Goal: Task Accomplishment & Management: Use online tool/utility

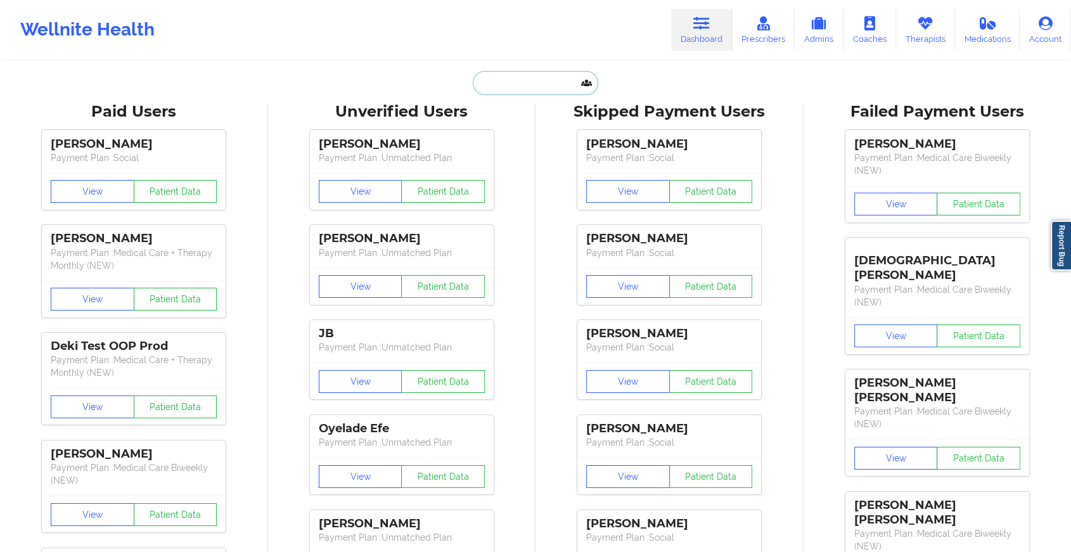
click at [527, 77] on input "text" at bounding box center [535, 83] width 125 height 24
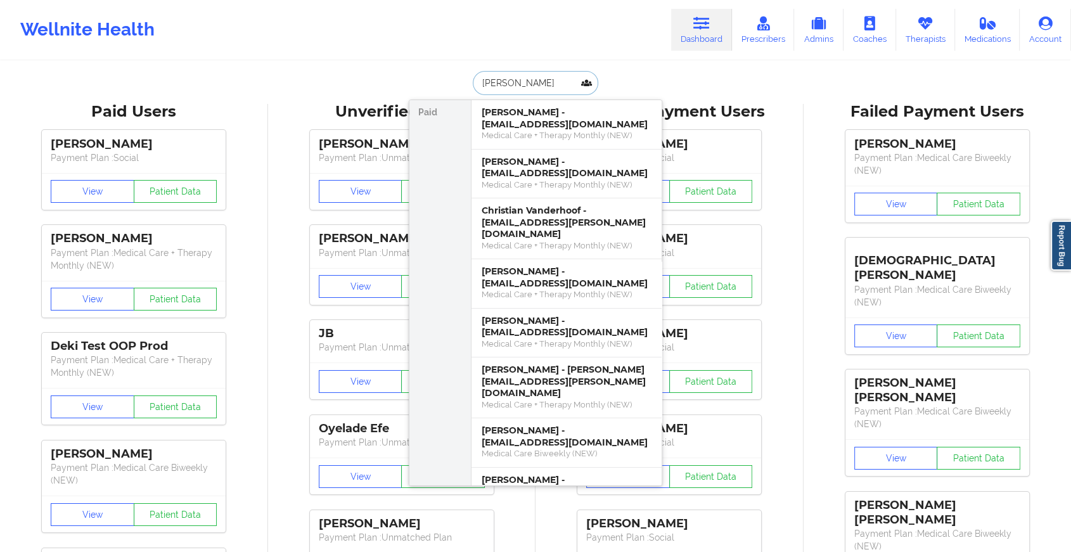
type input "[PERSON_NAME]"
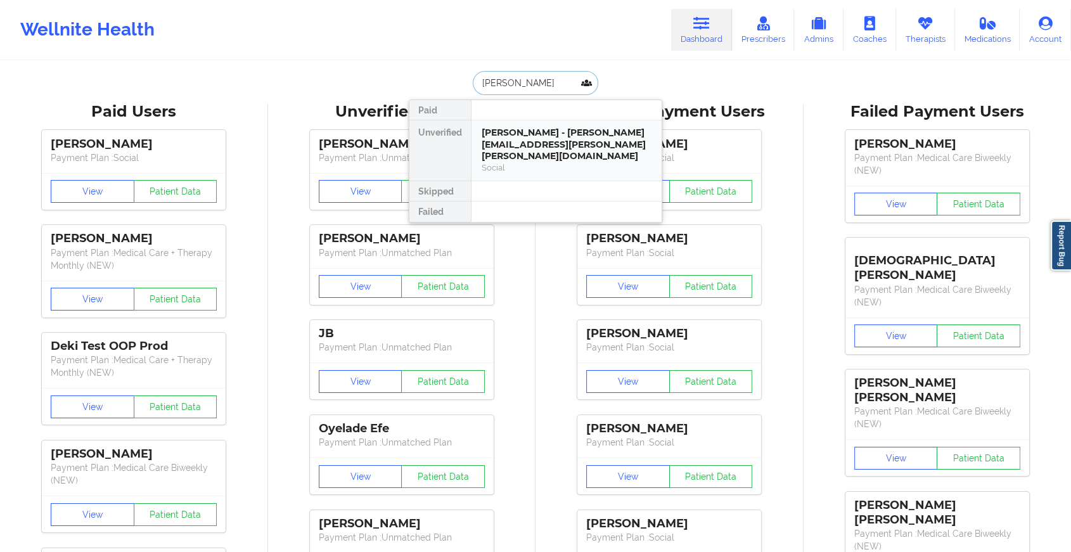
click at [552, 138] on div "[PERSON_NAME] - [PERSON_NAME][EMAIL_ADDRESS][PERSON_NAME][PERSON_NAME][DOMAIN_N…" at bounding box center [566, 144] width 170 height 35
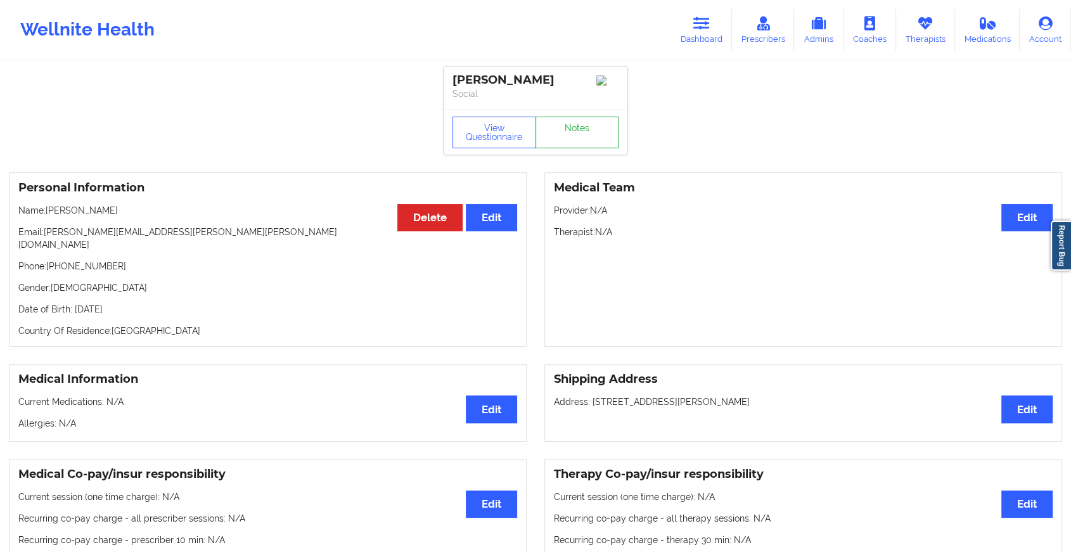
click at [577, 133] on link "Notes" at bounding box center [577, 133] width 84 height 32
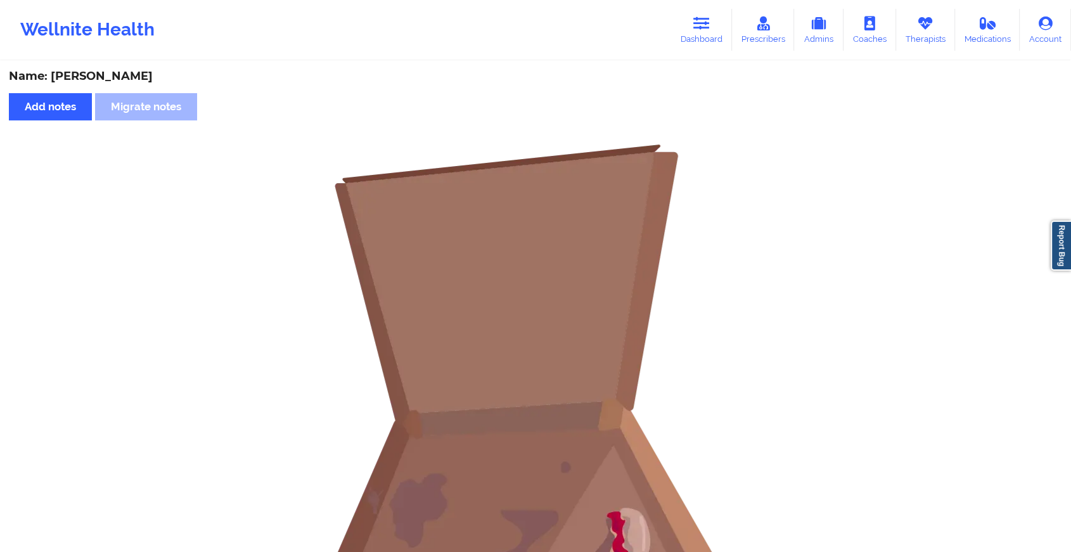
click at [704, 52] on div "Wellnite Health Dashboard Prescribers Admins Coaches Therapists Medications Acc…" at bounding box center [535, 29] width 1071 height 51
click at [700, 27] on icon at bounding box center [701, 23] width 16 height 14
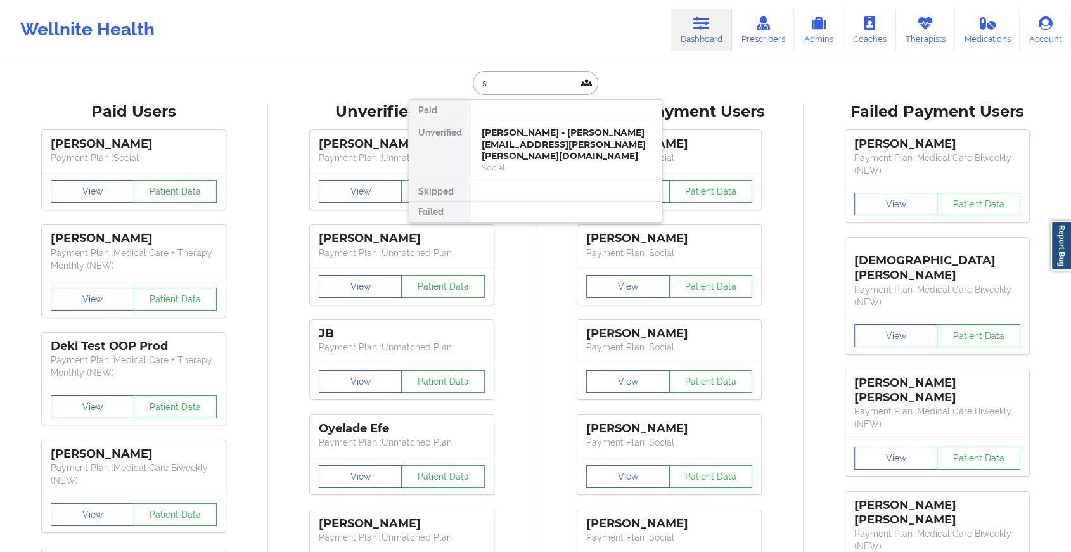
click at [504, 89] on input "s" at bounding box center [535, 83] width 125 height 24
type input "[PERSON_NAME]"
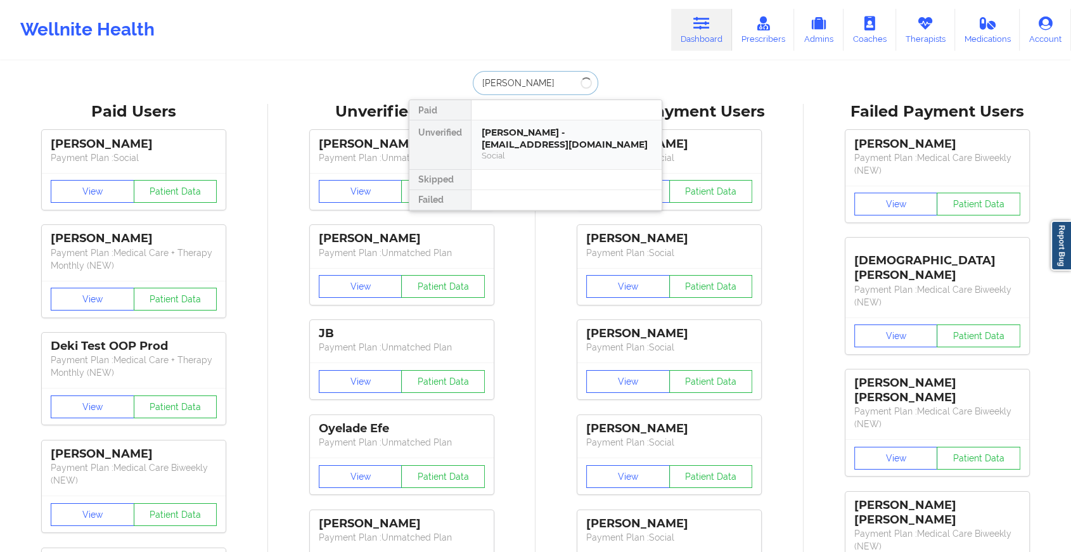
click at [519, 141] on div "[PERSON_NAME] - [EMAIL_ADDRESS][DOMAIN_NAME]" at bounding box center [566, 138] width 170 height 23
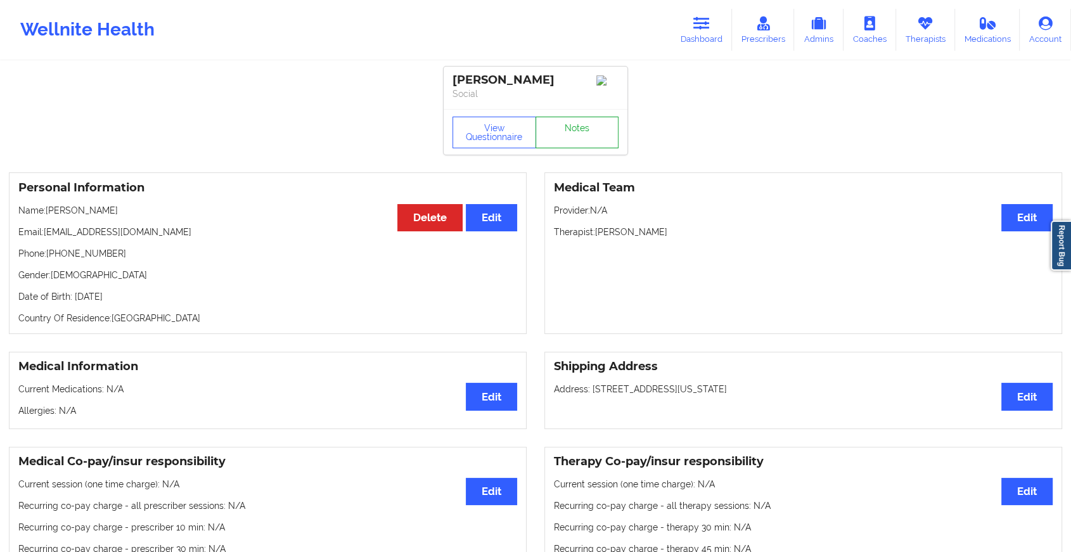
click at [565, 137] on link "Notes" at bounding box center [577, 133] width 84 height 32
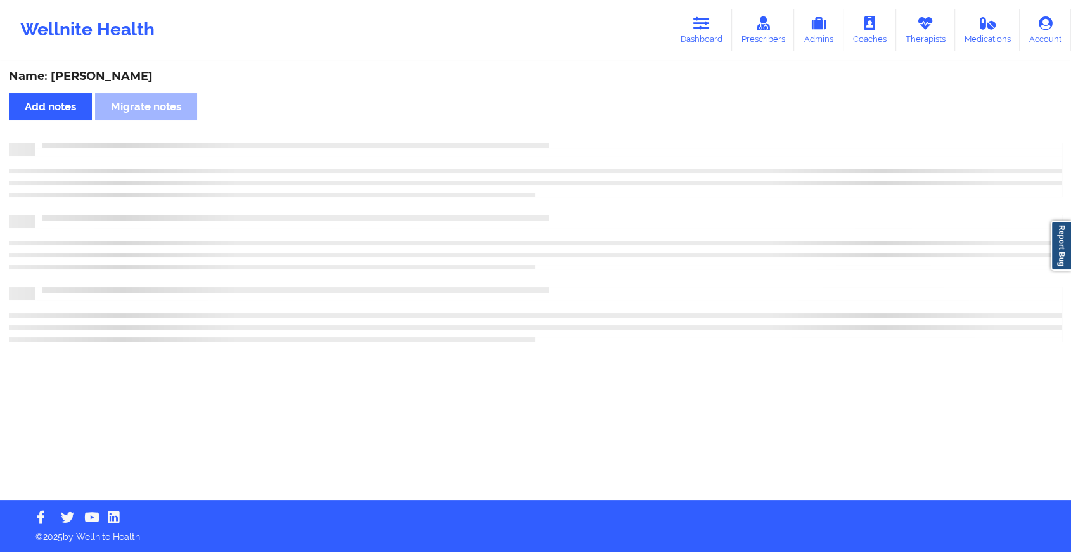
click at [565, 137] on div "Name: [PERSON_NAME] Add notes Migrate notes" at bounding box center [535, 281] width 1071 height 438
click at [565, 137] on div "Name: [PERSON_NAME] Add notes Migrate notes" at bounding box center [540, 281] width 1081 height 438
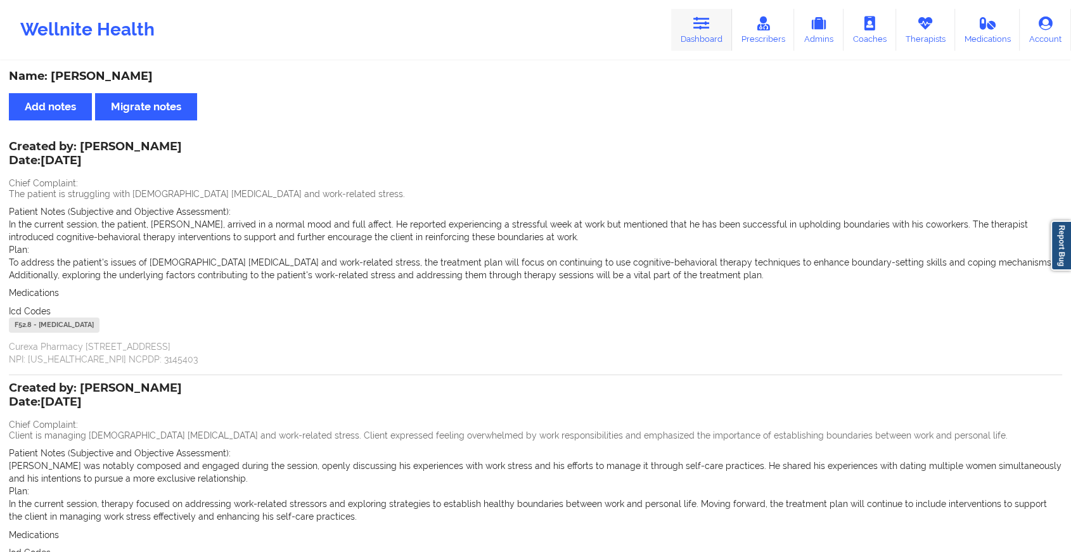
click at [704, 39] on link "Dashboard" at bounding box center [701, 30] width 61 height 42
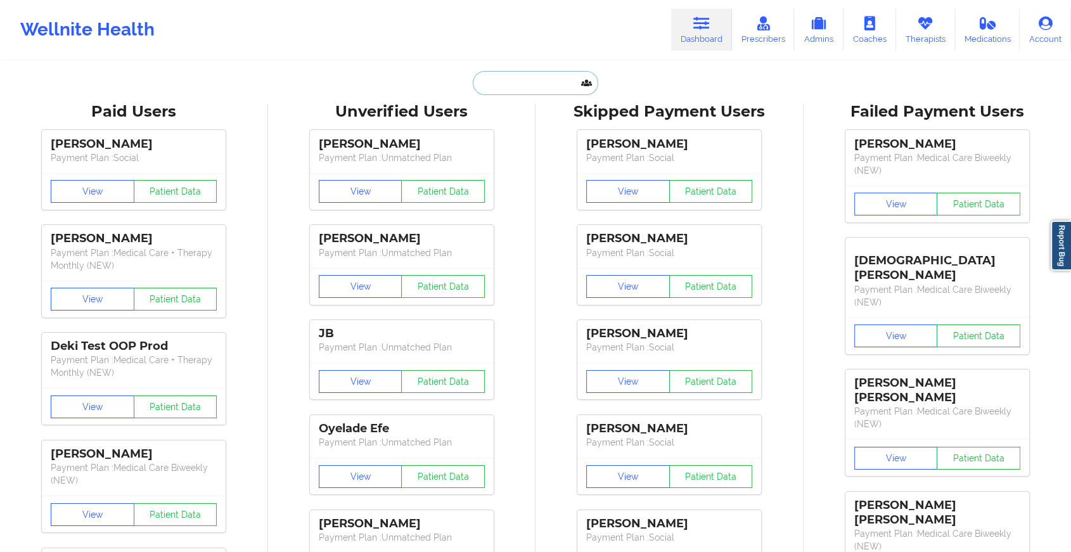
click at [548, 81] on input "text" at bounding box center [535, 83] width 125 height 24
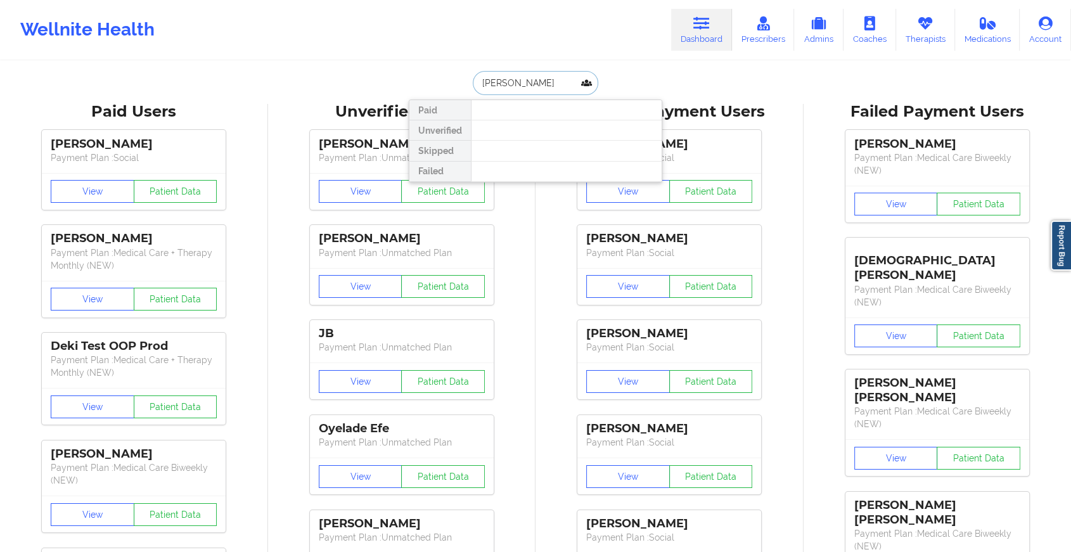
type input "[PERSON_NAME]"
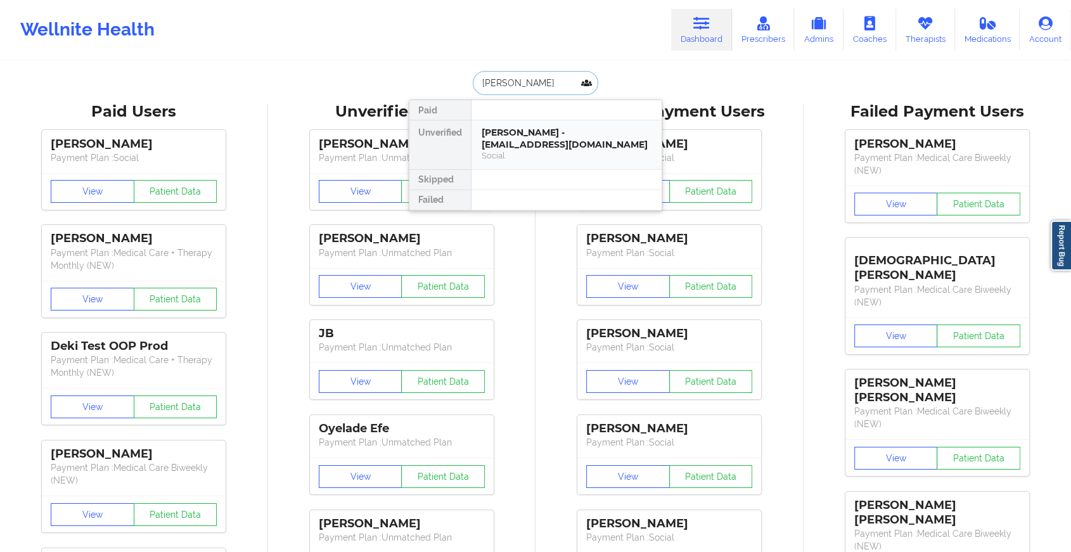
click at [532, 141] on div "[PERSON_NAME] - [EMAIL_ADDRESS][DOMAIN_NAME]" at bounding box center [566, 138] width 170 height 23
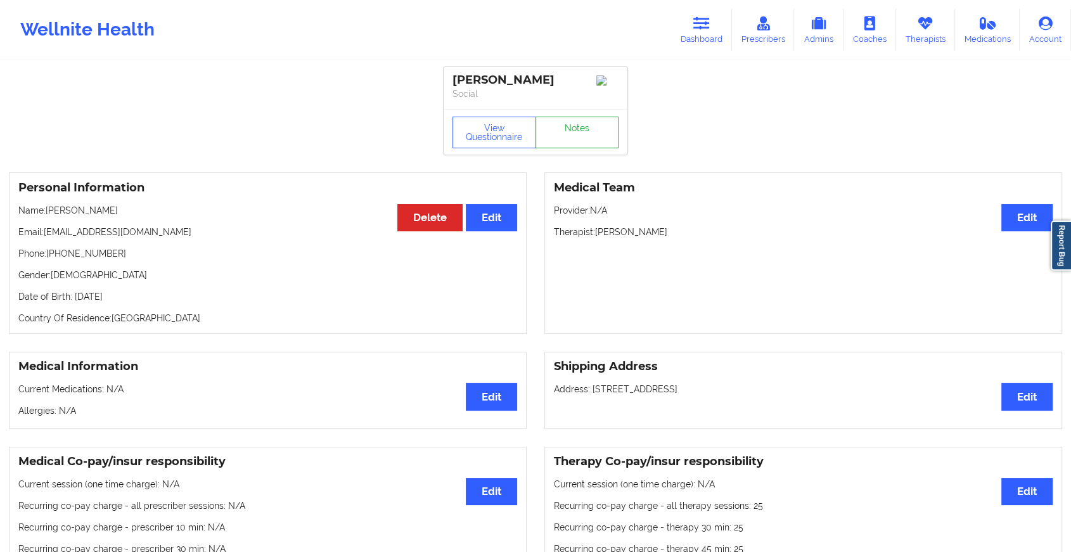
click at [576, 137] on link "Notes" at bounding box center [577, 133] width 84 height 32
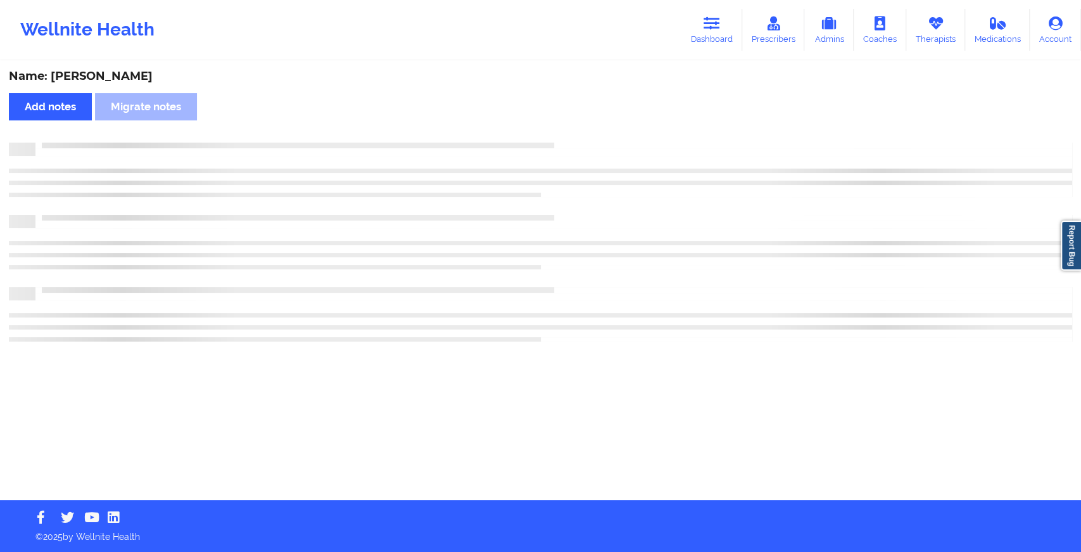
click at [576, 137] on div "Name: [PERSON_NAME] Add notes Migrate notes" at bounding box center [540, 281] width 1081 height 438
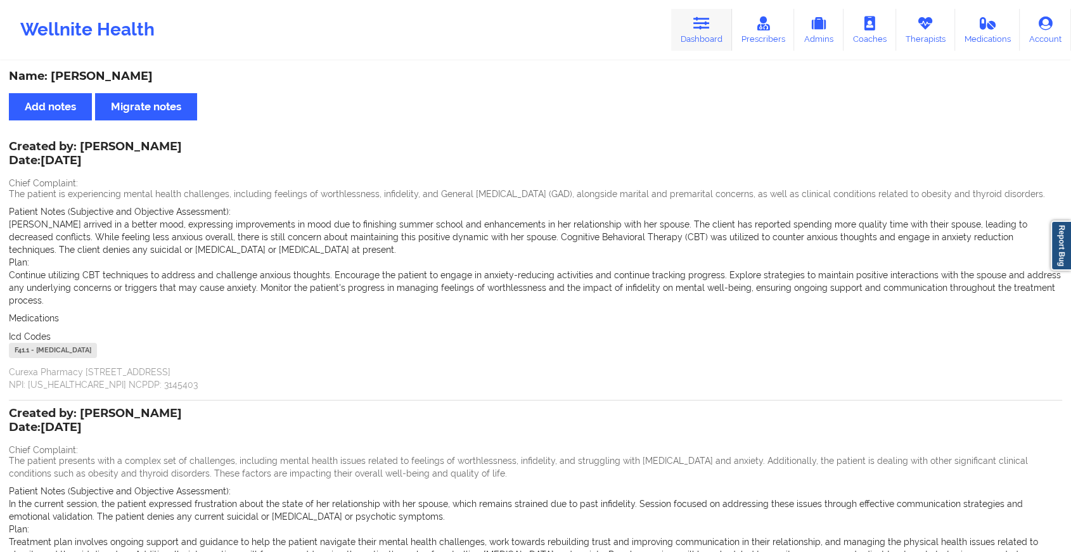
click at [696, 29] on icon at bounding box center [701, 23] width 16 height 14
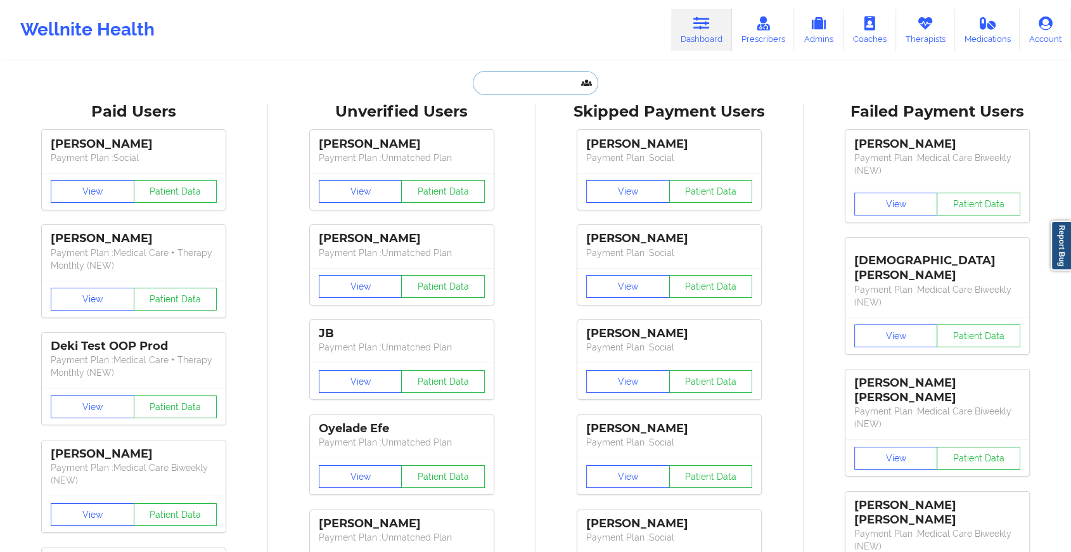
click at [512, 81] on input "text" at bounding box center [535, 83] width 125 height 24
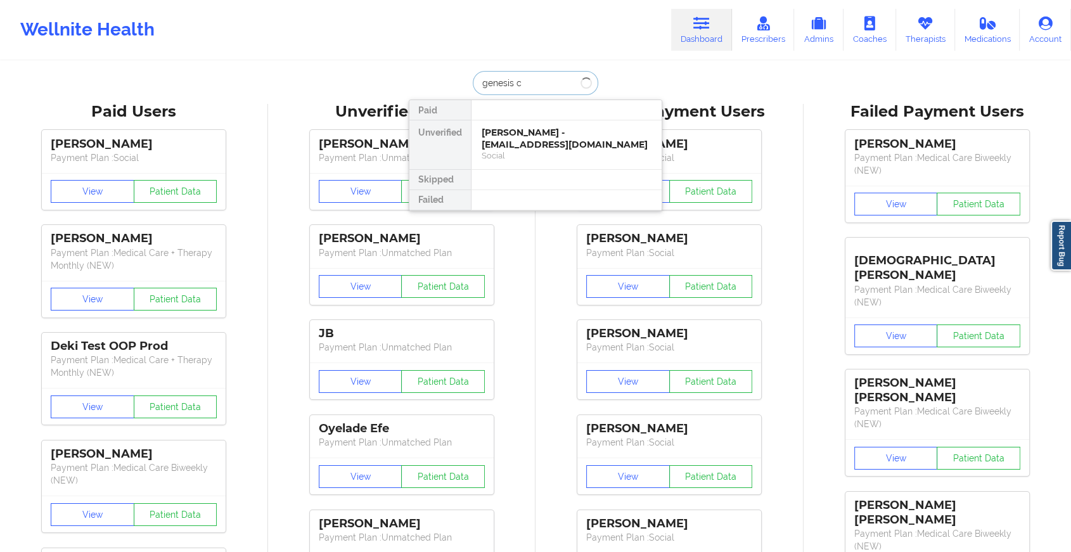
type input "genesis ca"
click at [520, 137] on div "Genesis [PERSON_NAME] - [EMAIL_ADDRESS][DOMAIN_NAME]" at bounding box center [566, 138] width 170 height 23
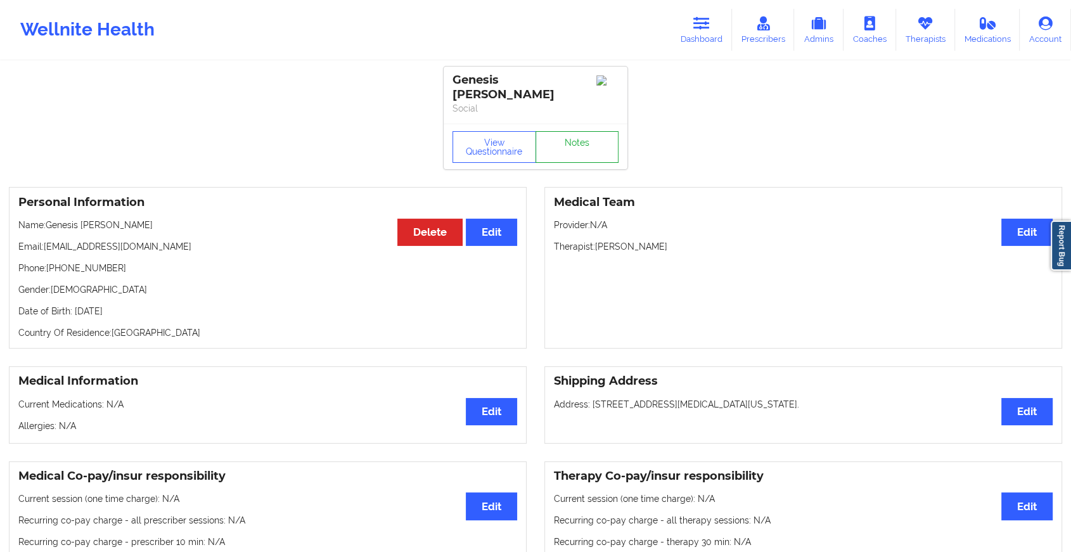
click at [572, 132] on link "Notes" at bounding box center [577, 147] width 84 height 32
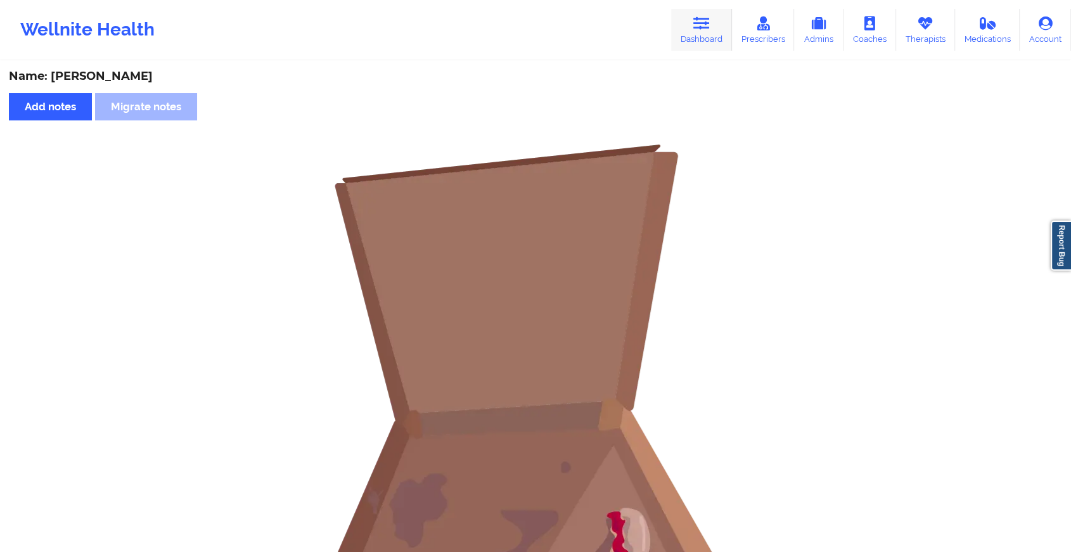
click at [682, 41] on link "Dashboard" at bounding box center [701, 30] width 61 height 42
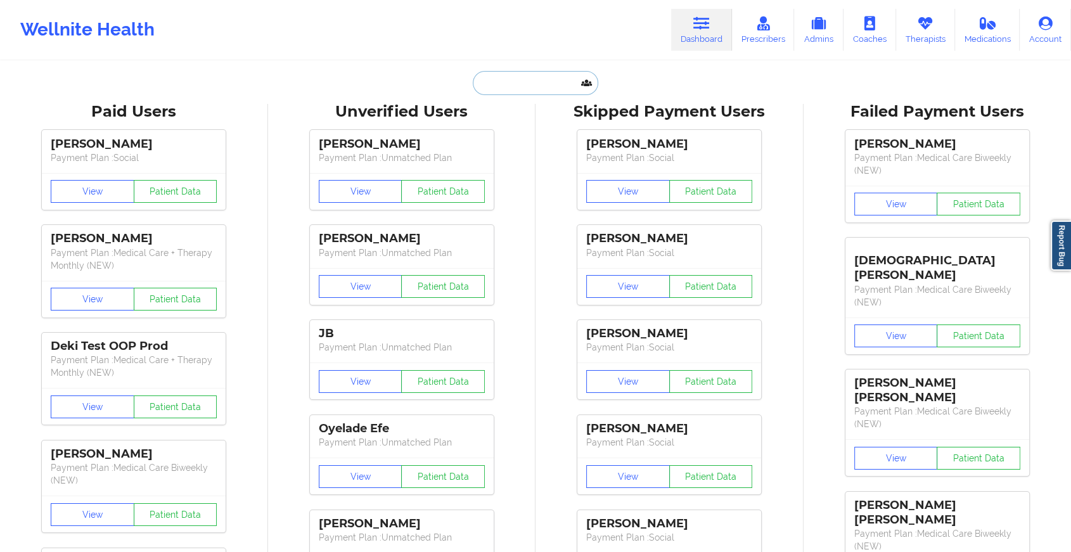
click at [497, 87] on input "text" at bounding box center [535, 83] width 125 height 24
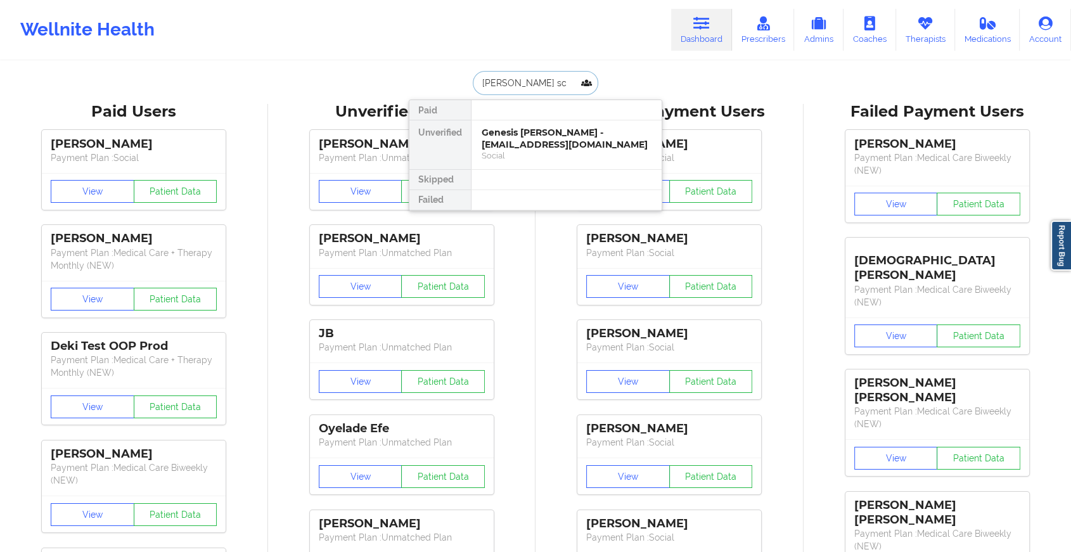
type input "[PERSON_NAME]"
click at [524, 150] on div "Social" at bounding box center [566, 155] width 170 height 11
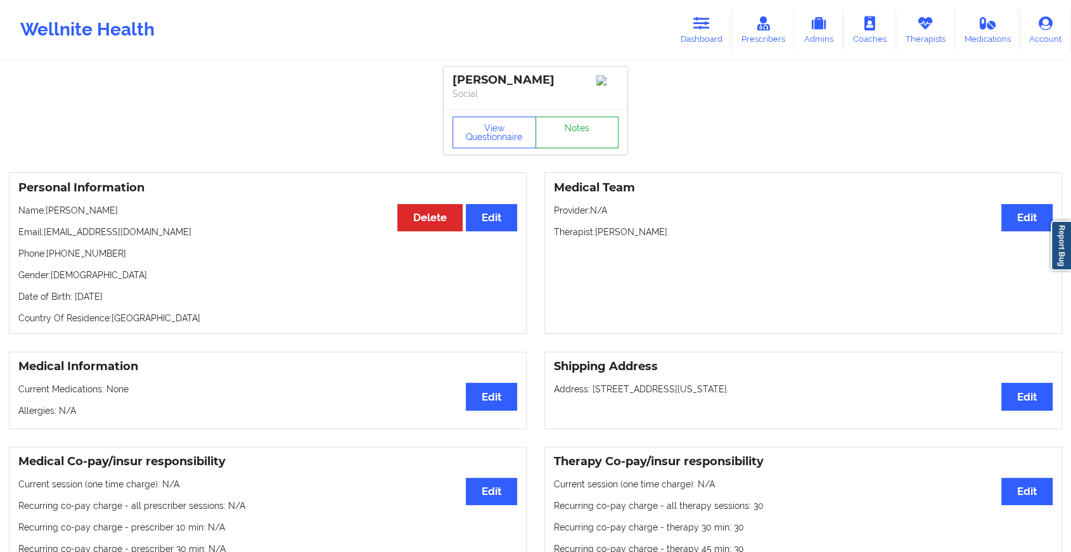
click at [571, 134] on link "Notes" at bounding box center [577, 133] width 84 height 32
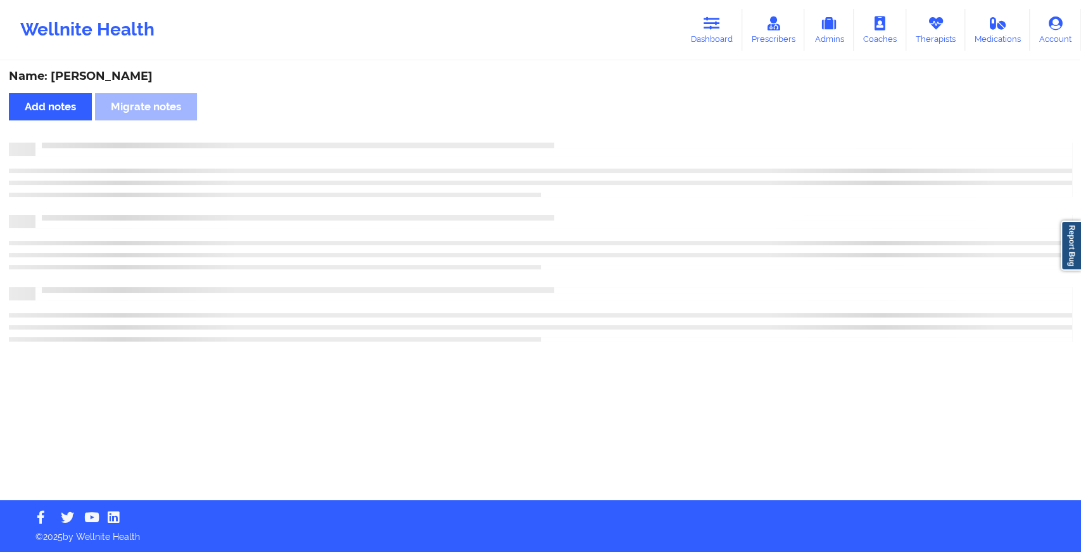
click at [571, 134] on div "Name: [PERSON_NAME] Add notes Migrate notes" at bounding box center [540, 281] width 1081 height 438
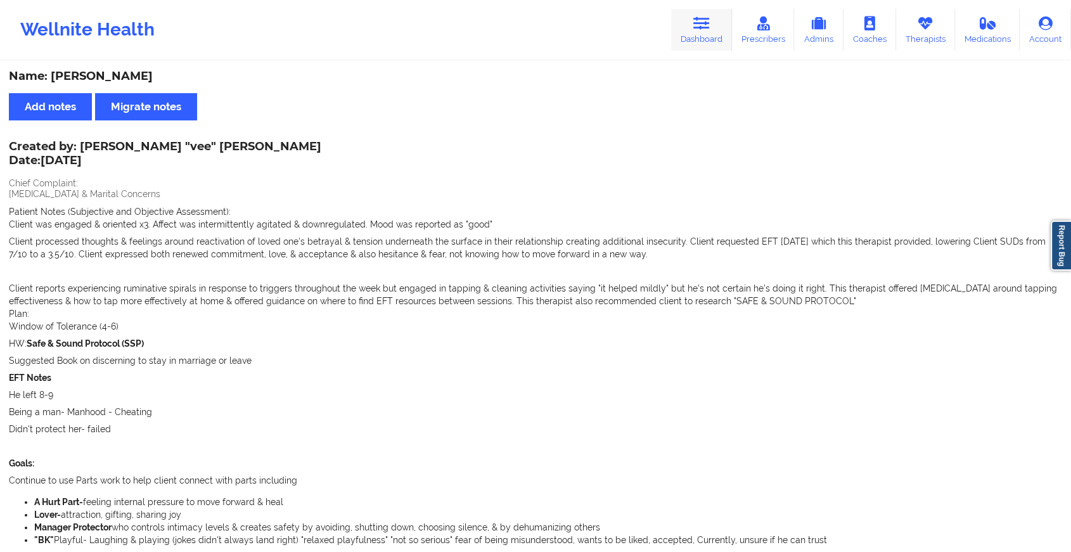
click at [677, 24] on link "Dashboard" at bounding box center [701, 30] width 61 height 42
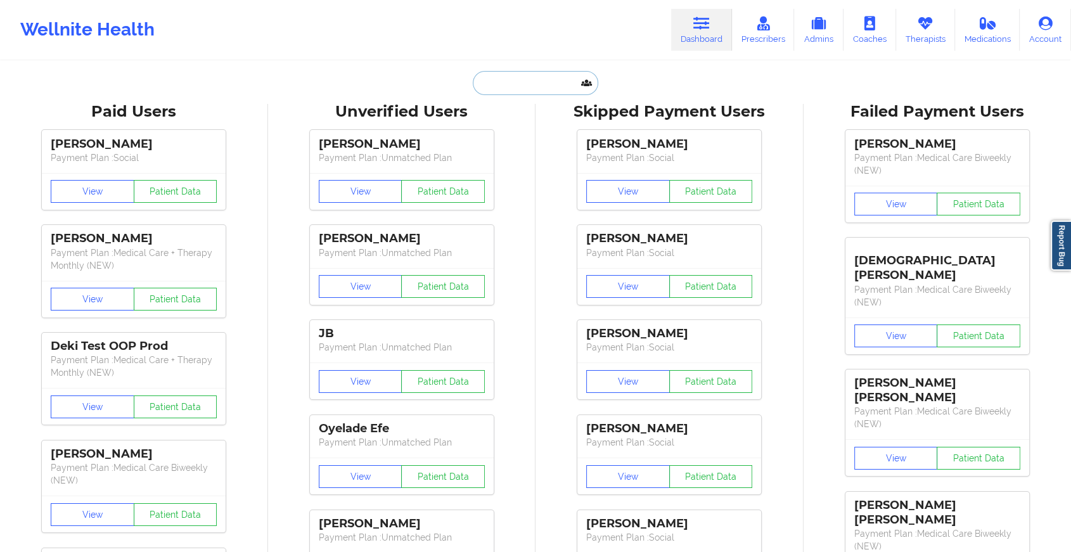
click at [547, 81] on input "text" at bounding box center [535, 83] width 125 height 24
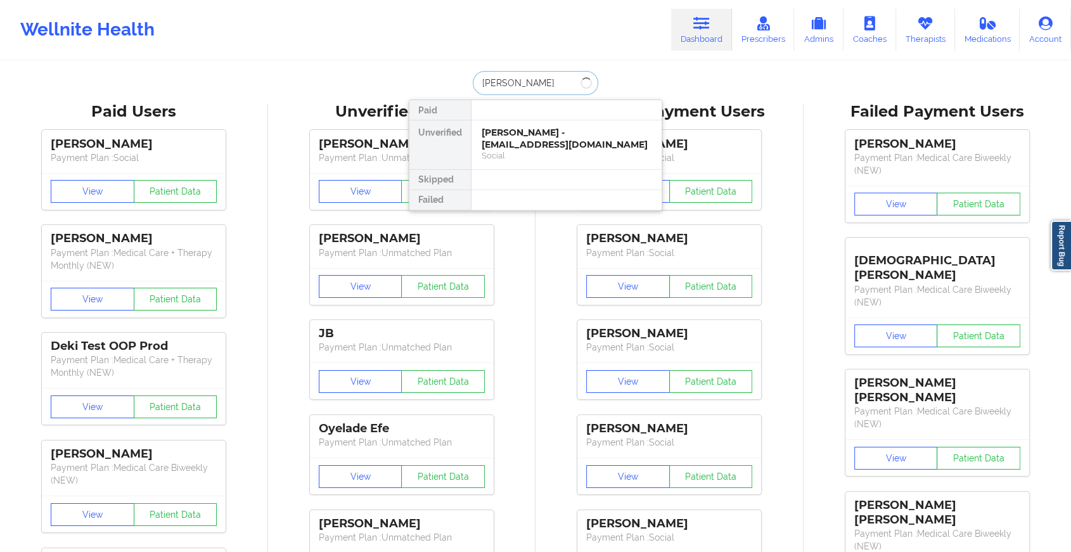
type input "[PERSON_NAME] ce"
click at [543, 133] on div "[PERSON_NAME] - [EMAIL_ADDRESS][DOMAIN_NAME]" at bounding box center [566, 138] width 170 height 23
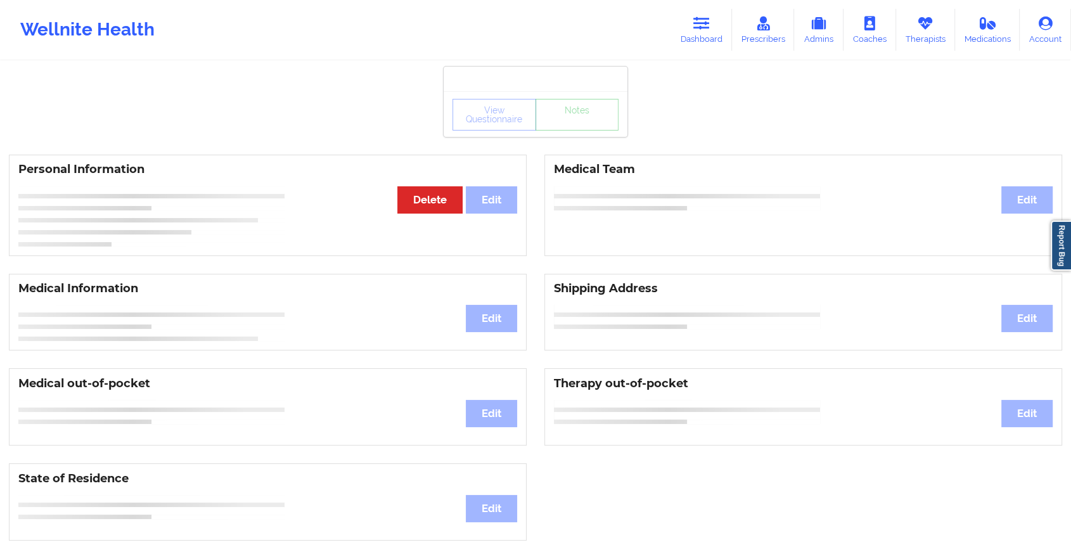
click at [594, 124] on div "View Questionnaire Notes" at bounding box center [535, 115] width 166 height 32
click at [585, 142] on div "View Questionnaire Notes Personal Information Edit Delete Medical Team Edit Med…" at bounding box center [535, 534] width 1071 height 1069
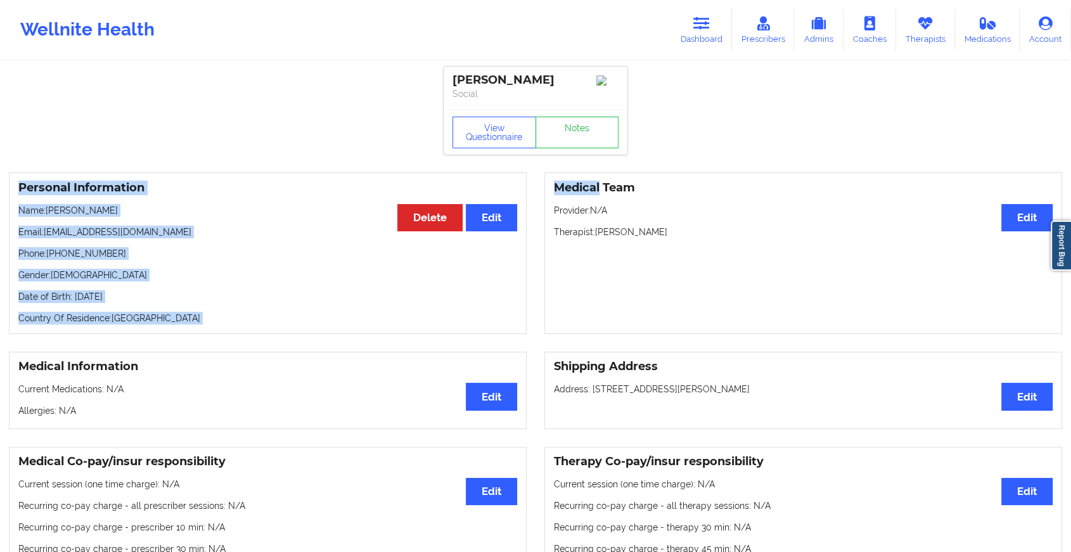
click at [585, 142] on link "Notes" at bounding box center [577, 133] width 84 height 32
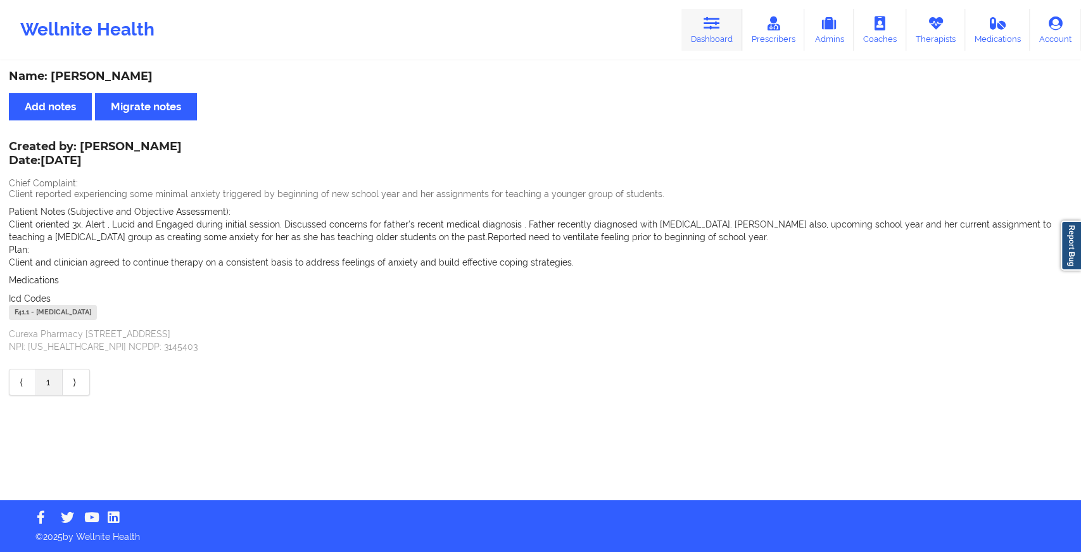
click at [710, 30] on link "Dashboard" at bounding box center [712, 30] width 61 height 42
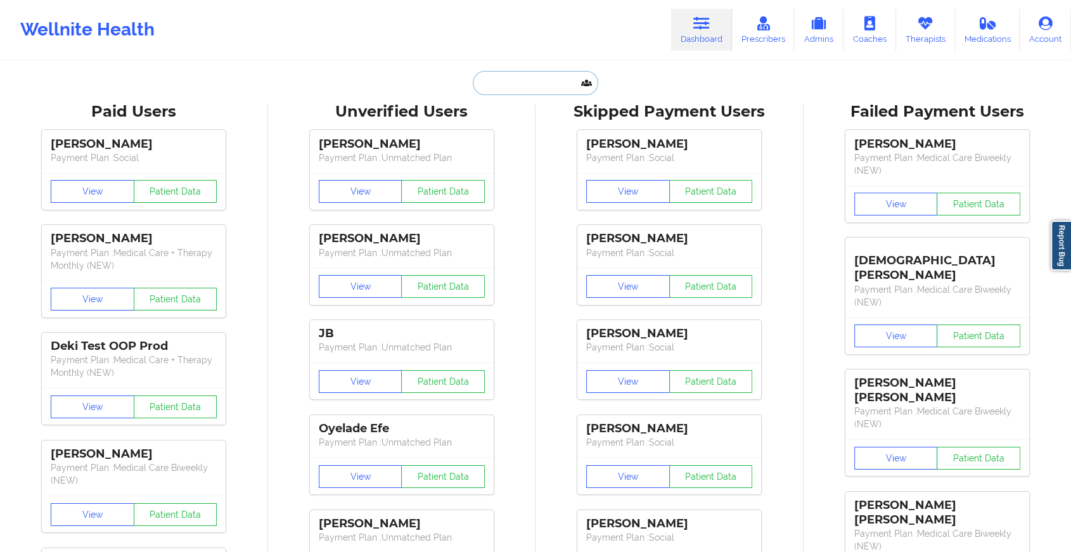
click at [528, 82] on input "text" at bounding box center [535, 83] width 125 height 24
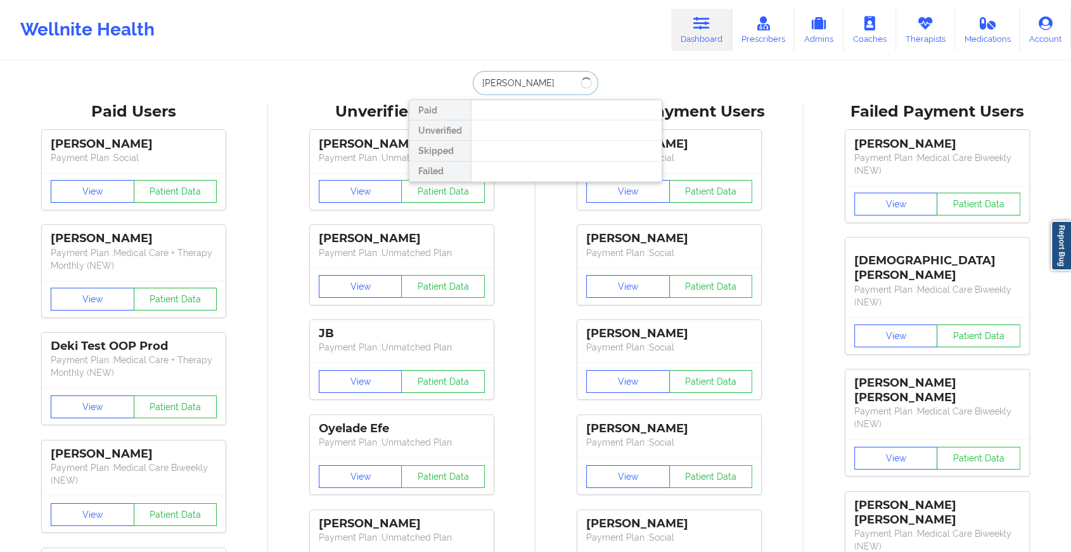
type input "[PERSON_NAME]"
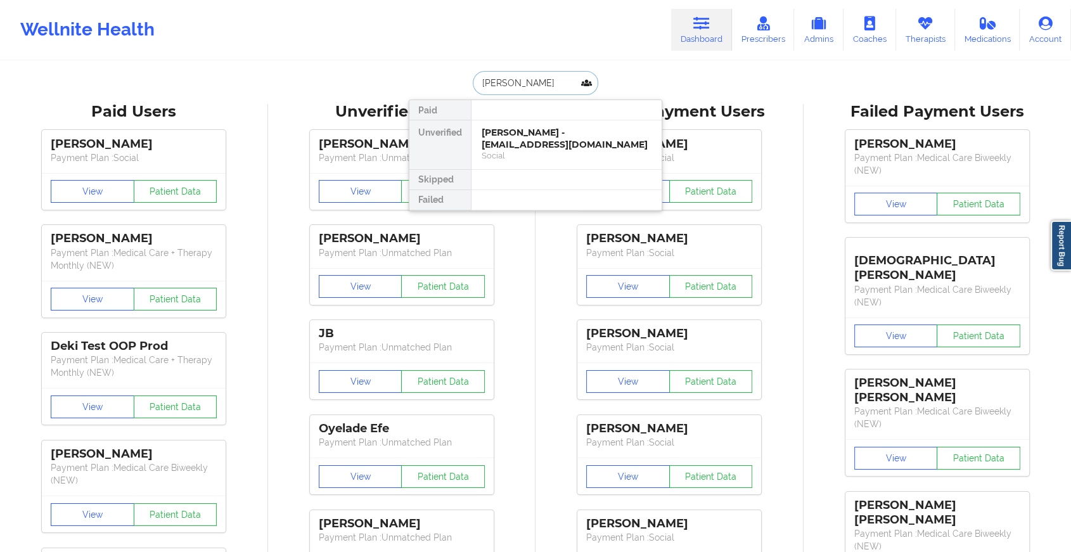
click at [527, 136] on div "[PERSON_NAME] - [EMAIL_ADDRESS][DOMAIN_NAME]" at bounding box center [566, 138] width 170 height 23
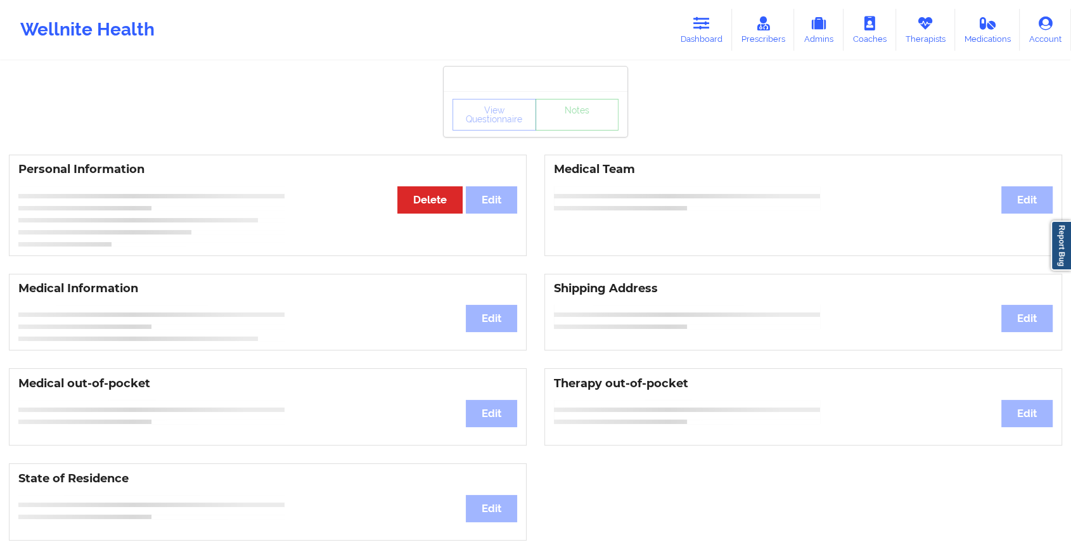
click at [562, 132] on div "View Questionnaire Notes" at bounding box center [535, 114] width 184 height 46
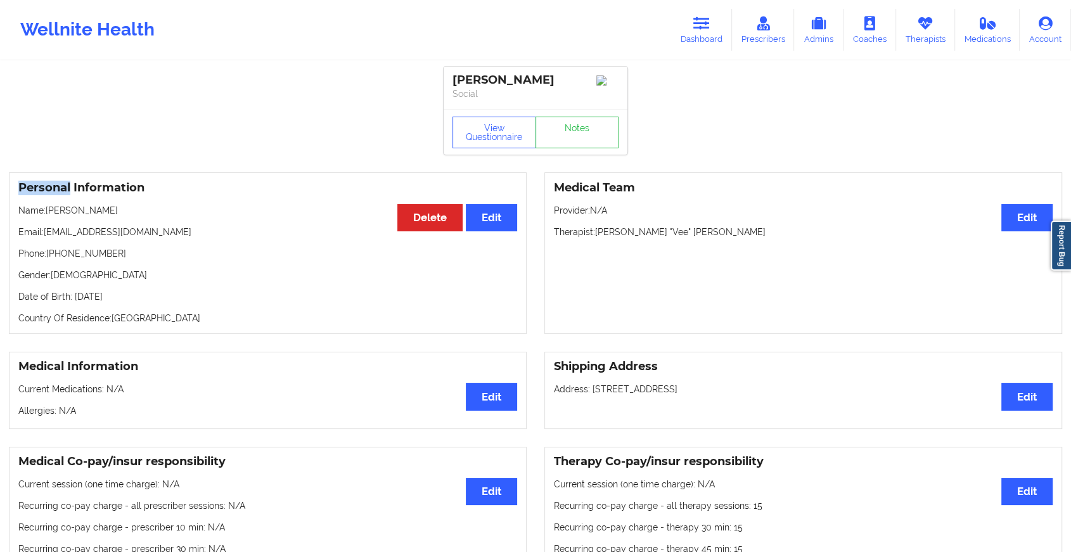
click at [562, 132] on div "View Questionnaire Notes" at bounding box center [535, 132] width 184 height 46
click at [562, 132] on link "Notes" at bounding box center [577, 133] width 84 height 32
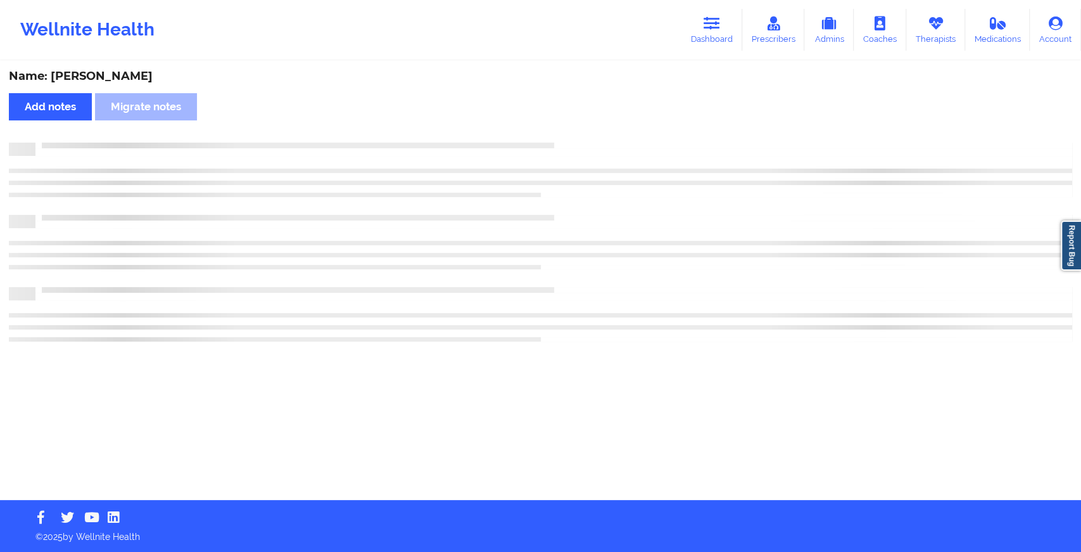
click at [562, 132] on div "Name: [PERSON_NAME] Add notes Migrate notes" at bounding box center [540, 281] width 1081 height 438
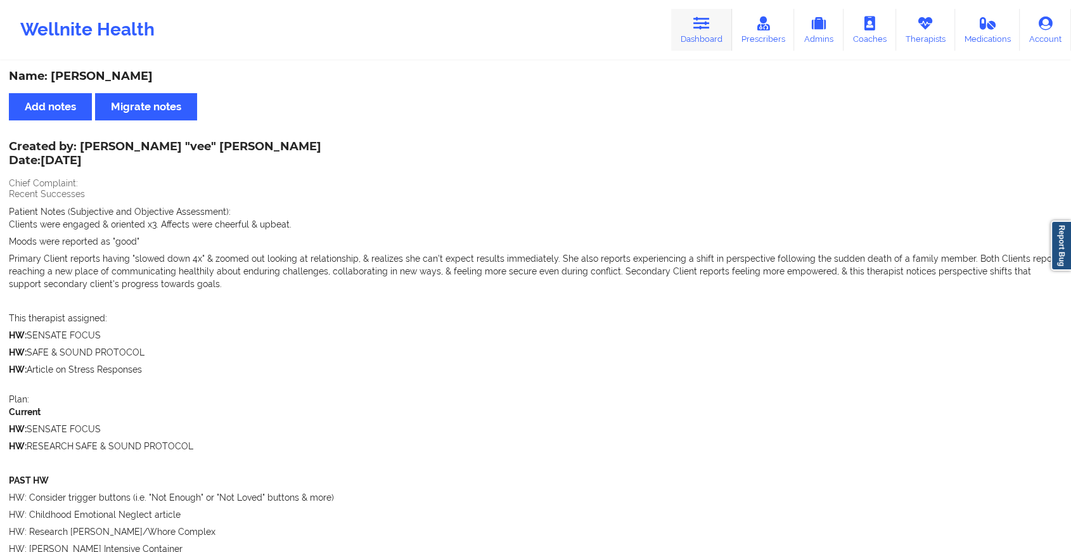
click at [692, 32] on link "Dashboard" at bounding box center [701, 30] width 61 height 42
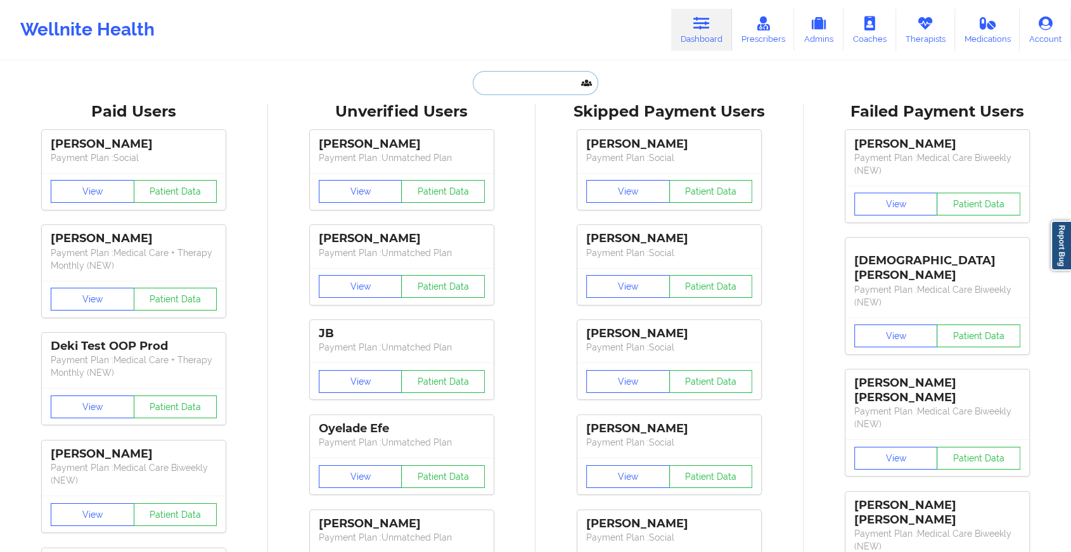
click at [507, 86] on input "text" at bounding box center [535, 83] width 125 height 24
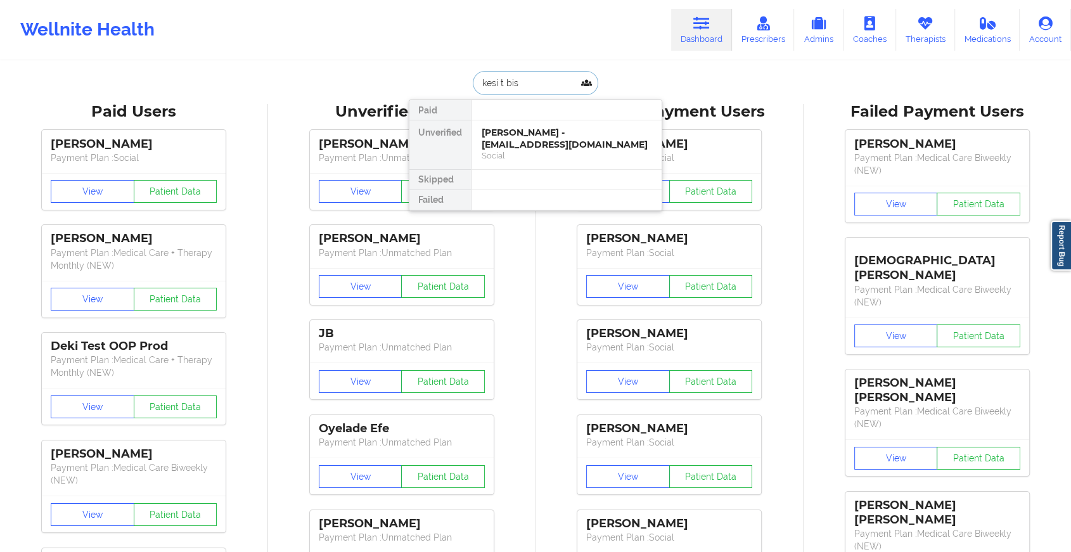
type input "[PERSON_NAME]"
click at [537, 137] on div "[PERSON_NAME] - [EMAIL_ADDRESS][PERSON_NAME][DOMAIN_NAME]" at bounding box center [566, 144] width 170 height 35
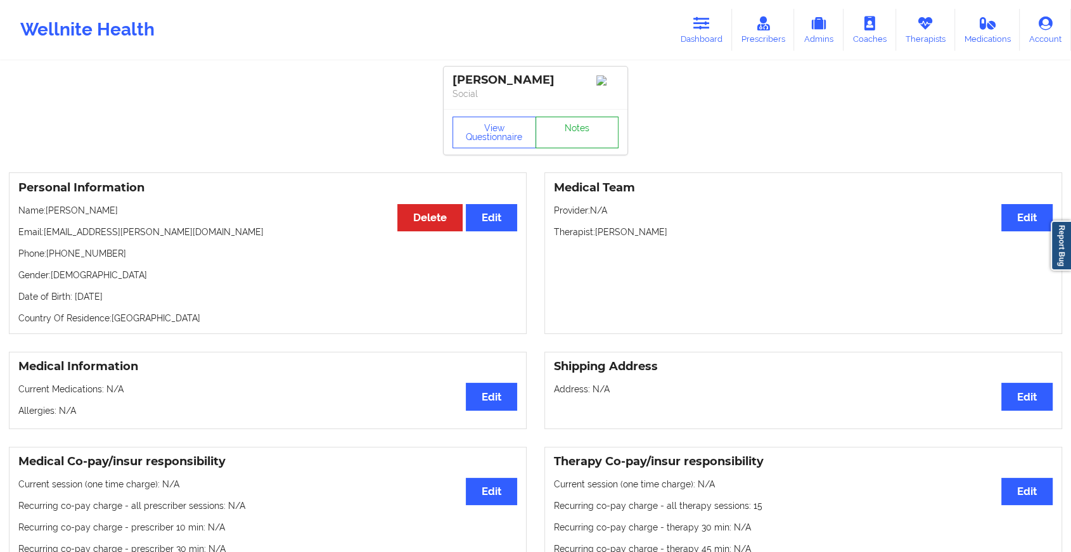
click at [574, 127] on link "Notes" at bounding box center [577, 133] width 84 height 32
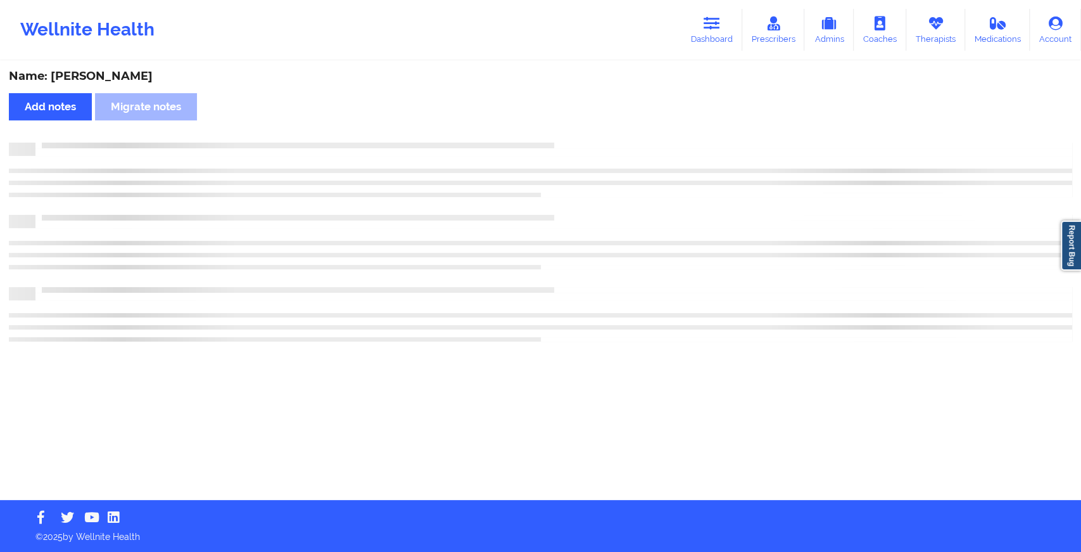
click at [574, 127] on div "Name: [PERSON_NAME] Add notes Migrate notes" at bounding box center [540, 281] width 1081 height 438
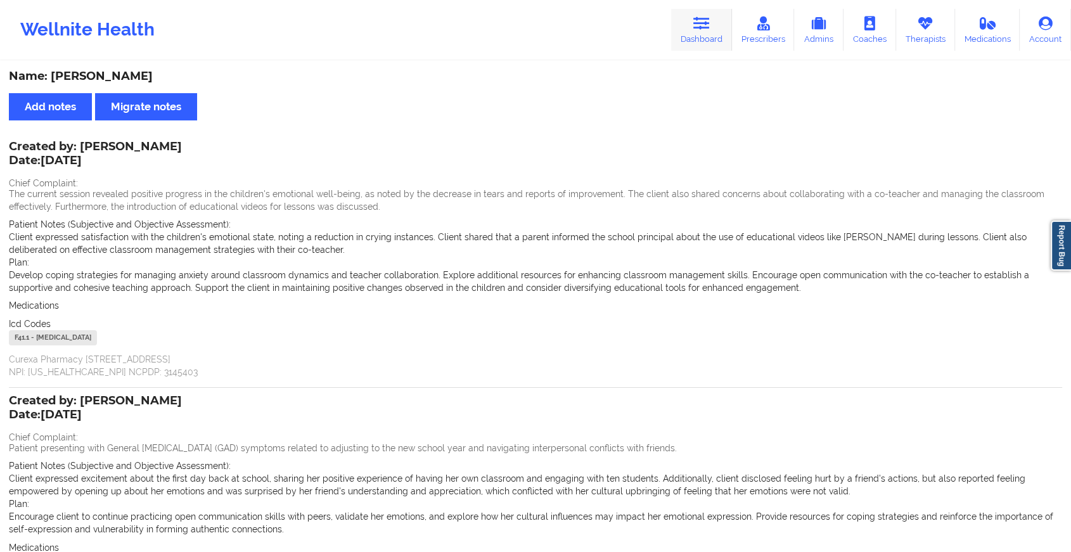
click at [709, 37] on link "Dashboard" at bounding box center [701, 30] width 61 height 42
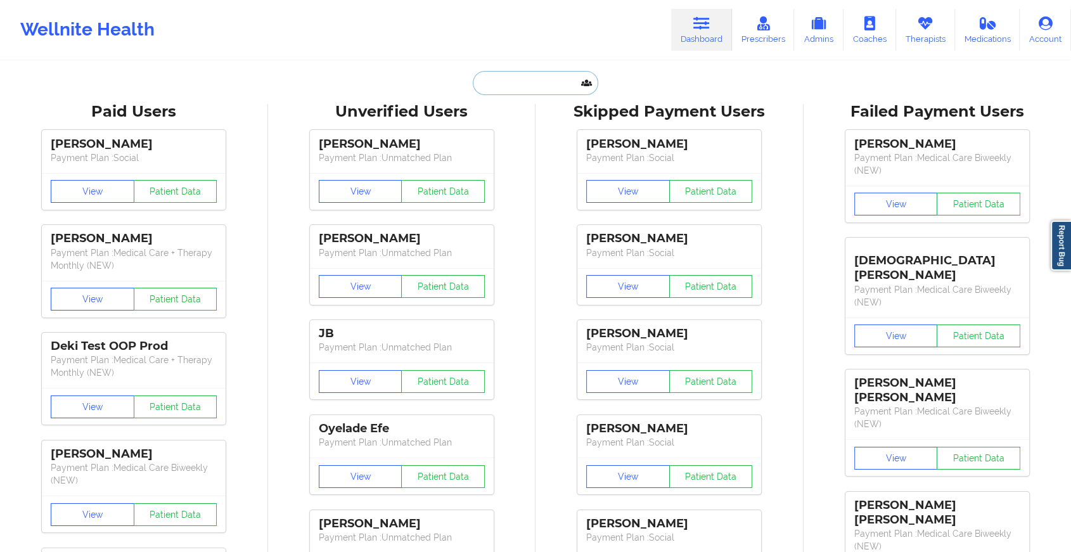
click at [518, 88] on input "text" at bounding box center [535, 83] width 125 height 24
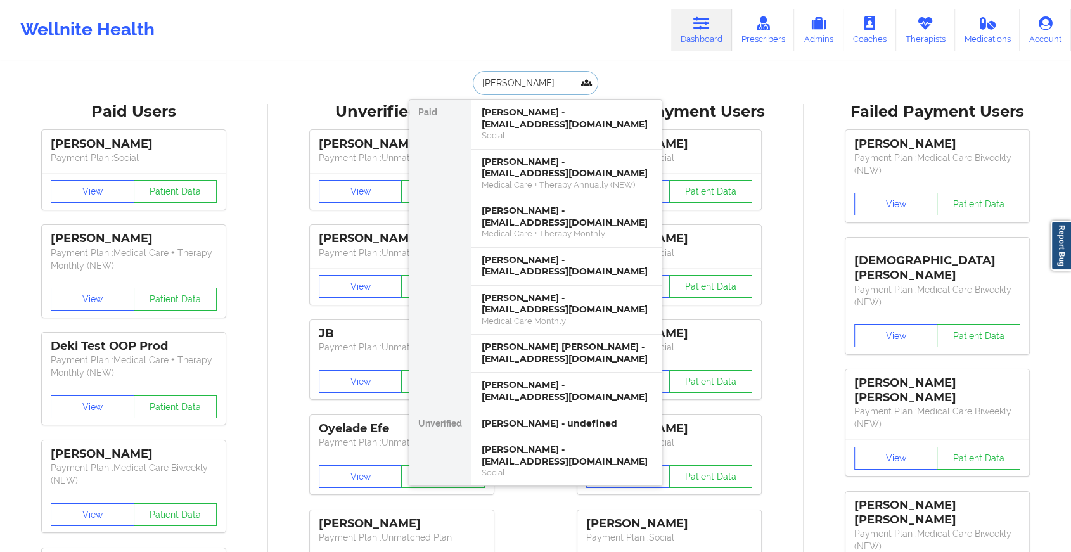
type input "[PERSON_NAME]"
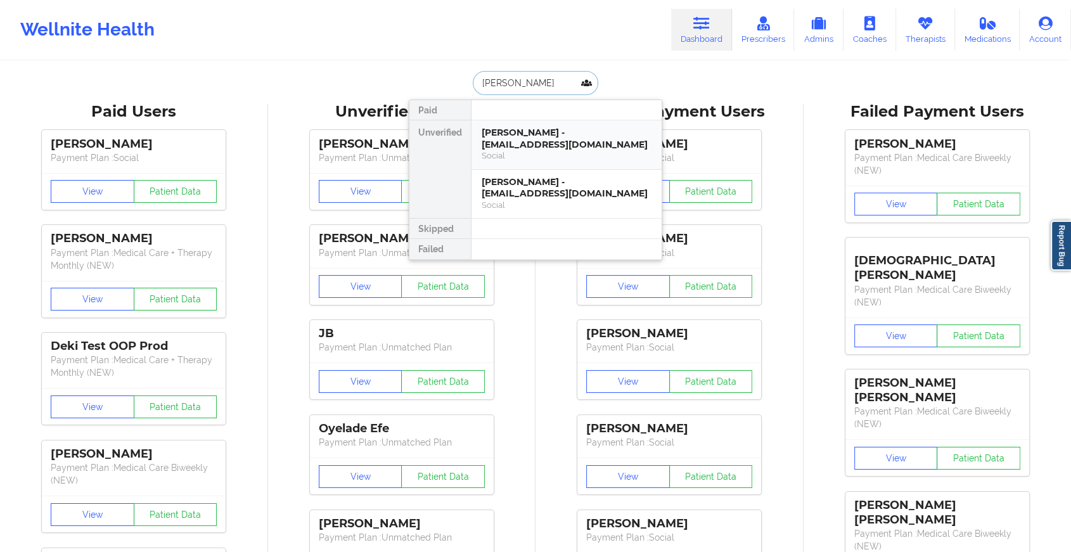
click at [523, 133] on div "[PERSON_NAME] - [EMAIL_ADDRESS][DOMAIN_NAME]" at bounding box center [566, 138] width 170 height 23
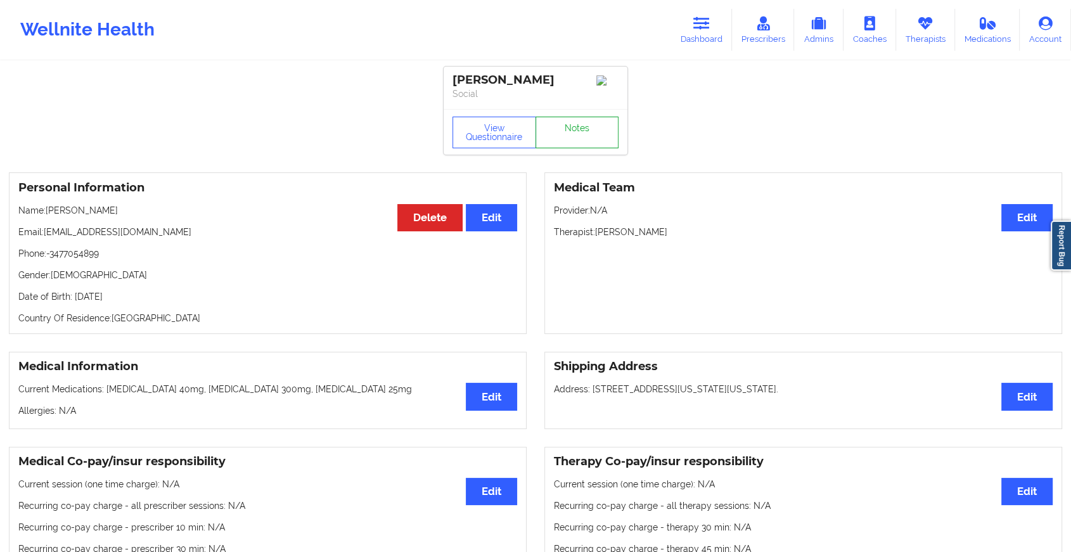
click at [573, 147] on link "Notes" at bounding box center [577, 133] width 84 height 32
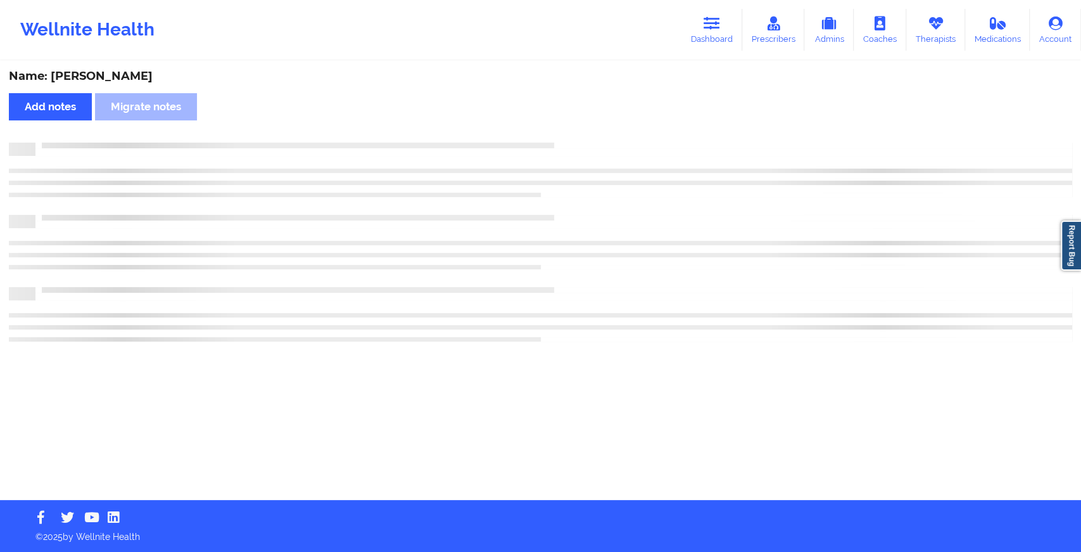
click at [573, 143] on div at bounding box center [553, 143] width 1037 height 0
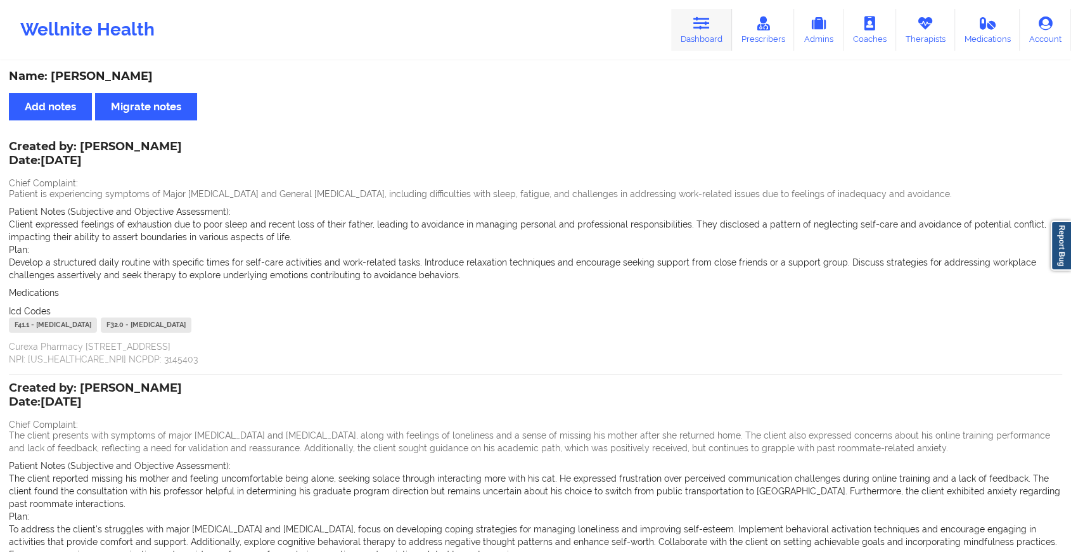
click at [708, 16] on icon at bounding box center [701, 23] width 16 height 14
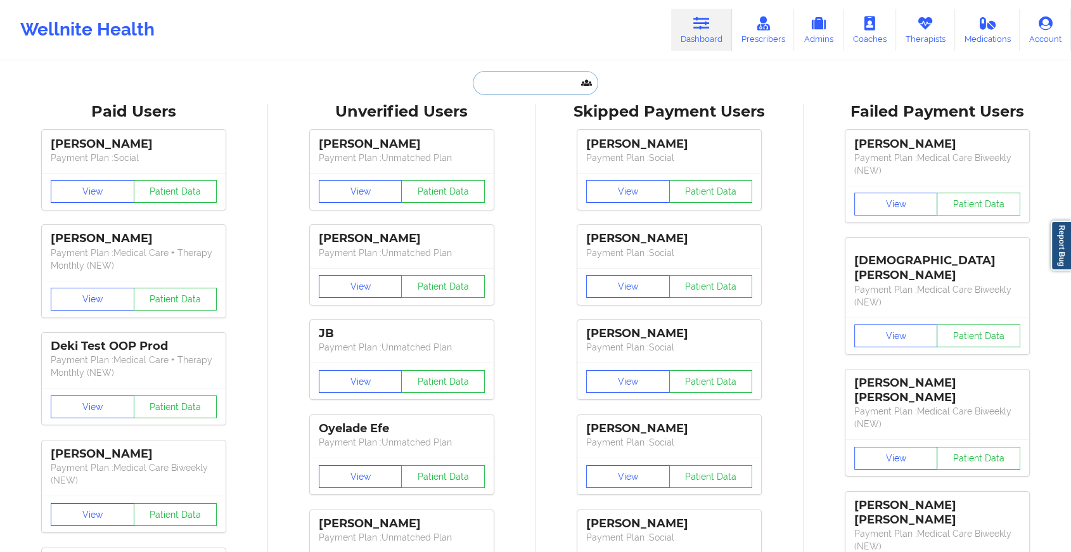
click at [516, 92] on input "text" at bounding box center [535, 83] width 125 height 24
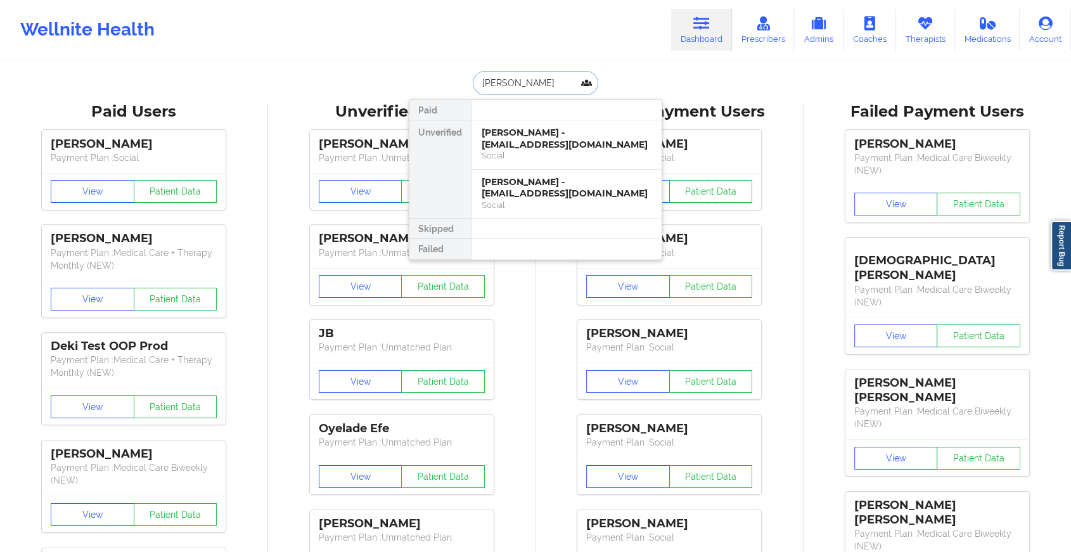
type input "[PERSON_NAME]"
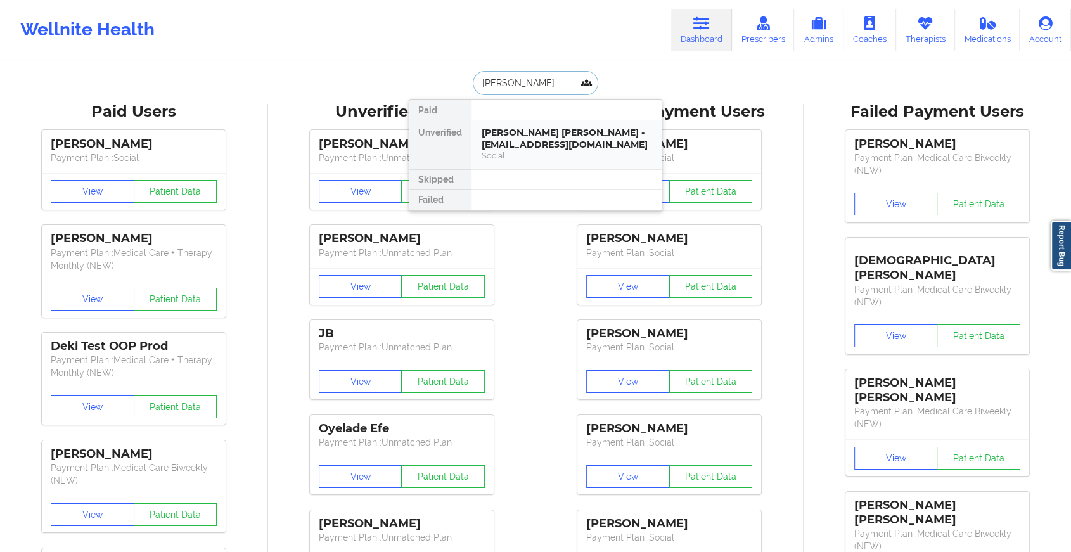
click at [533, 146] on div "[PERSON_NAME] [PERSON_NAME] - [EMAIL_ADDRESS][DOMAIN_NAME]" at bounding box center [566, 138] width 170 height 23
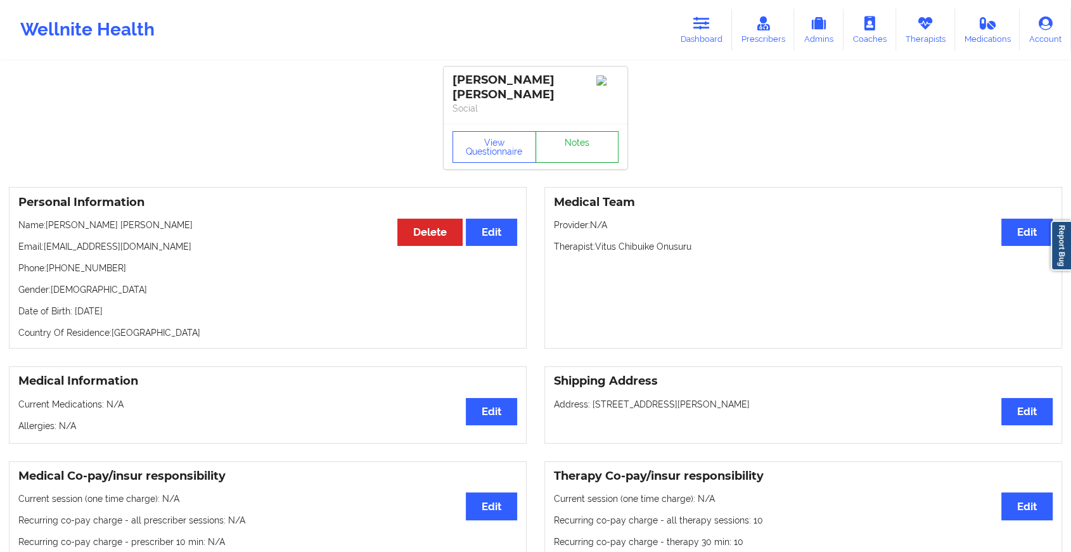
click at [601, 131] on link "Notes" at bounding box center [577, 147] width 84 height 32
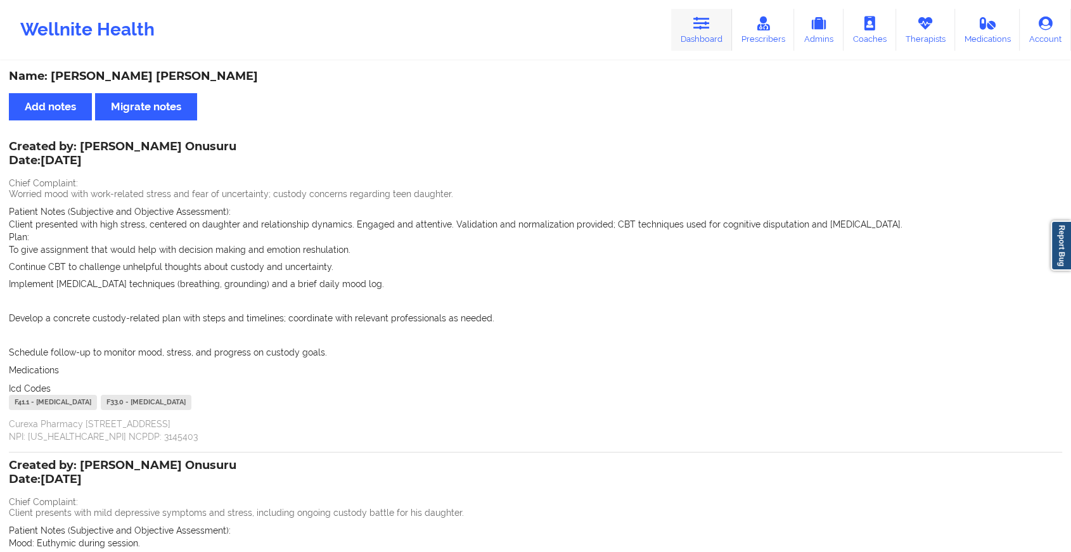
click at [680, 30] on link "Dashboard" at bounding box center [701, 30] width 61 height 42
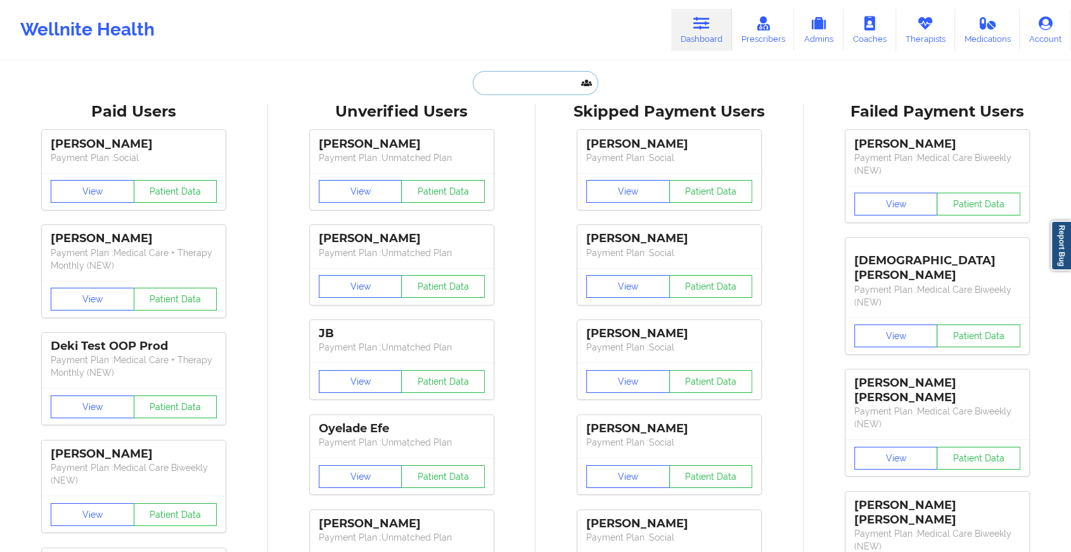
click at [525, 80] on input "text" at bounding box center [535, 83] width 125 height 24
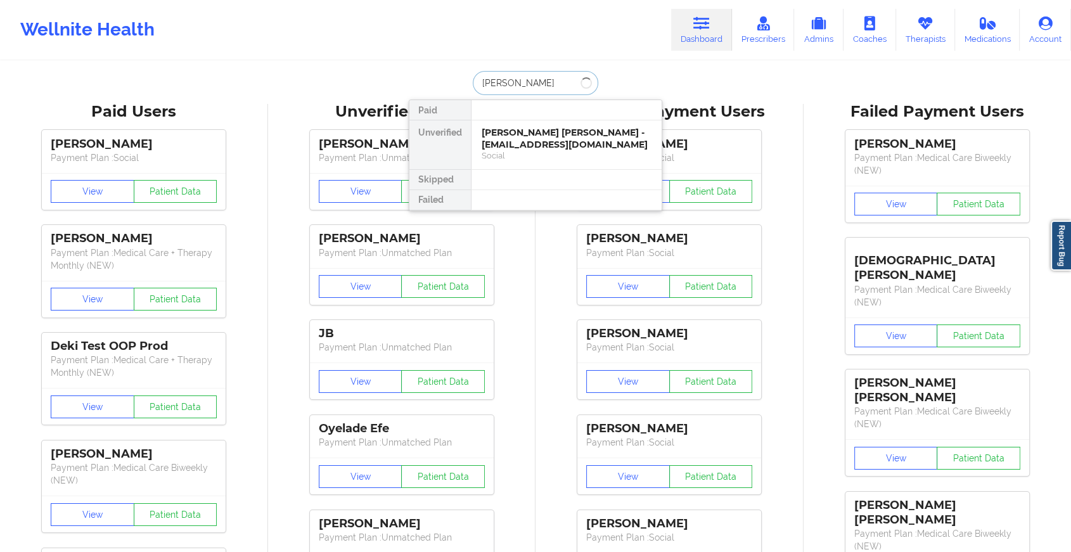
type input "[PERSON_NAME]"
click at [540, 139] on div "[PERSON_NAME] [PERSON_NAME] - [EMAIL_ADDRESS][DOMAIN_NAME]" at bounding box center [566, 138] width 170 height 23
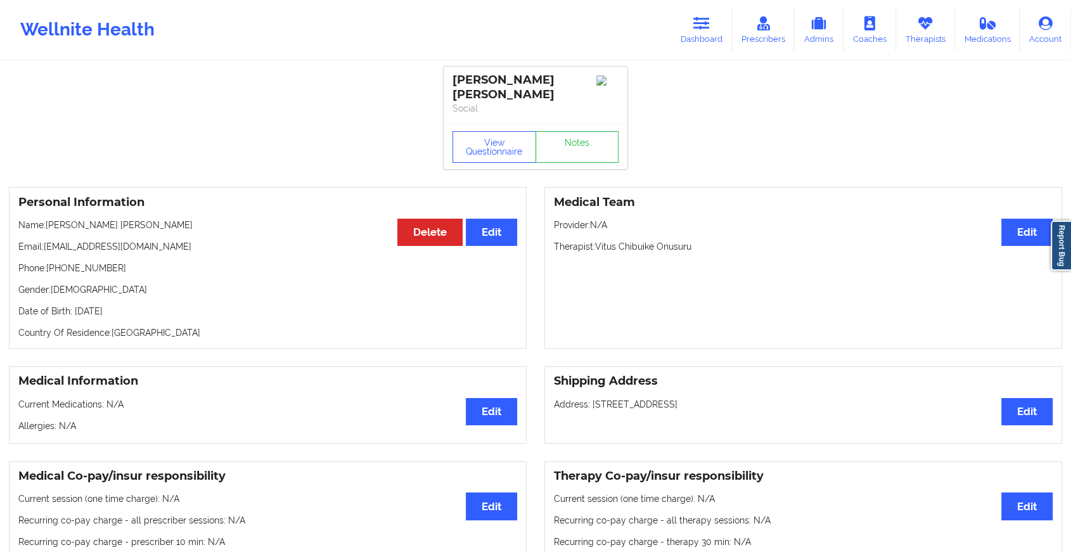
click at [574, 130] on div "View Questionnaire Notes" at bounding box center [535, 147] width 184 height 46
click at [574, 131] on link "Notes" at bounding box center [577, 147] width 84 height 32
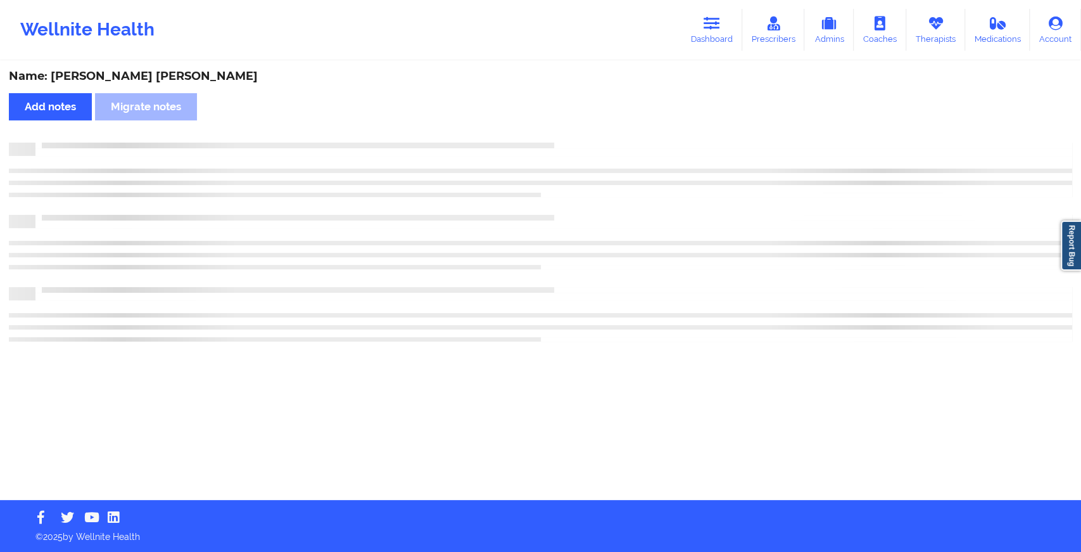
click at [574, 130] on div "Name: [PERSON_NAME] [PERSON_NAME] Add notes Migrate notes" at bounding box center [540, 281] width 1081 height 438
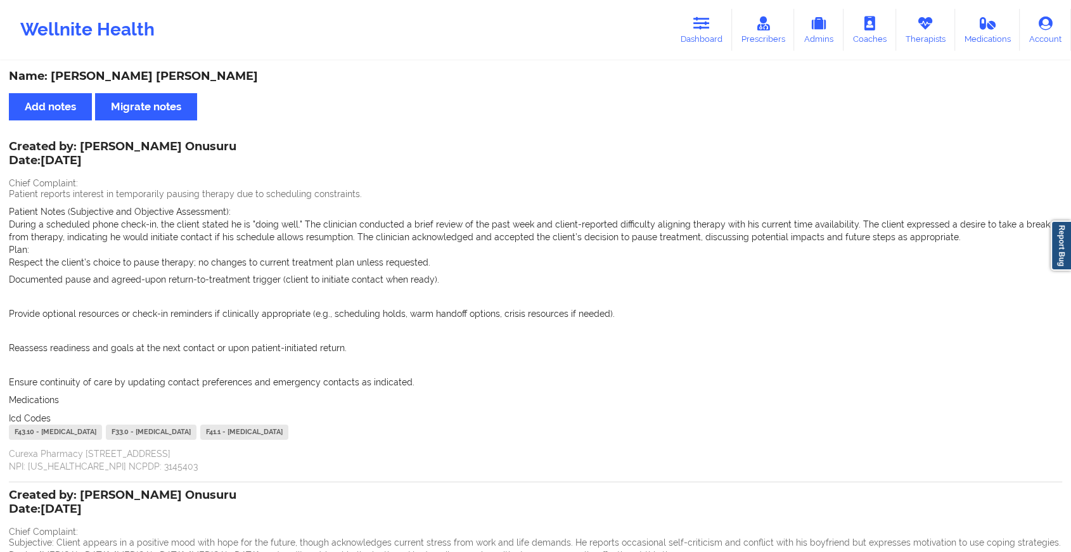
click at [687, 7] on div "Wellnite Health Dashboard Prescribers Admins Coaches Therapists Medications Acc…" at bounding box center [535, 29] width 1071 height 51
click at [699, 39] on link "Dashboard" at bounding box center [701, 30] width 61 height 42
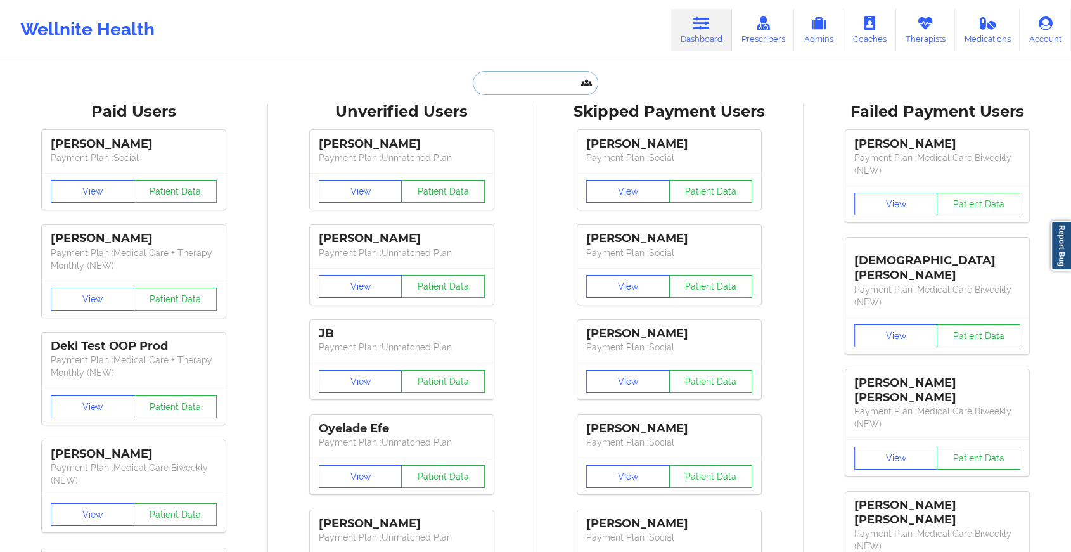
click at [543, 86] on input "text" at bounding box center [535, 83] width 125 height 24
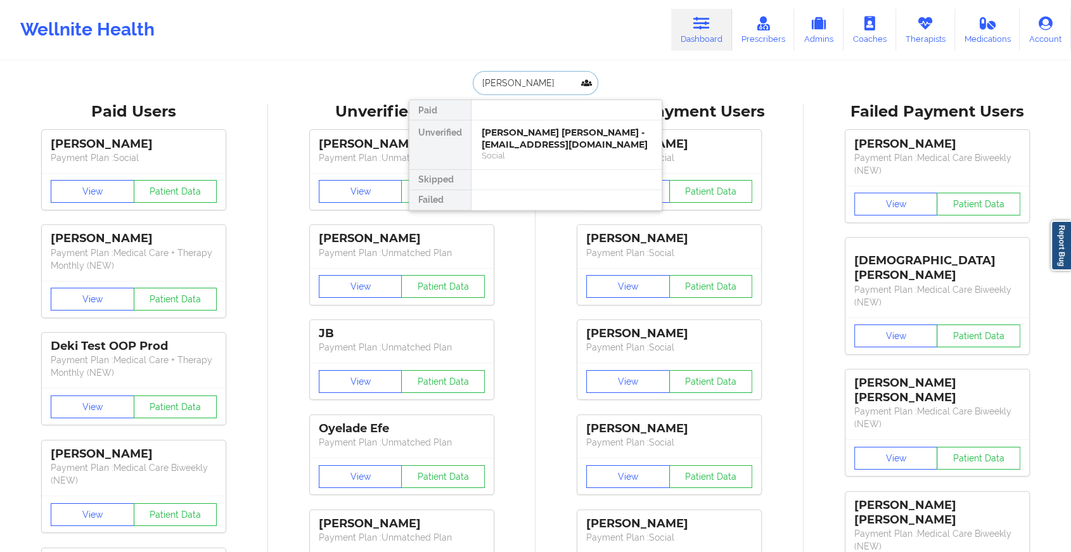
type input "[PERSON_NAME]"
click at [533, 144] on div "[PERSON_NAME] - [EMAIL_ADDRESS][DOMAIN_NAME]" at bounding box center [566, 138] width 170 height 23
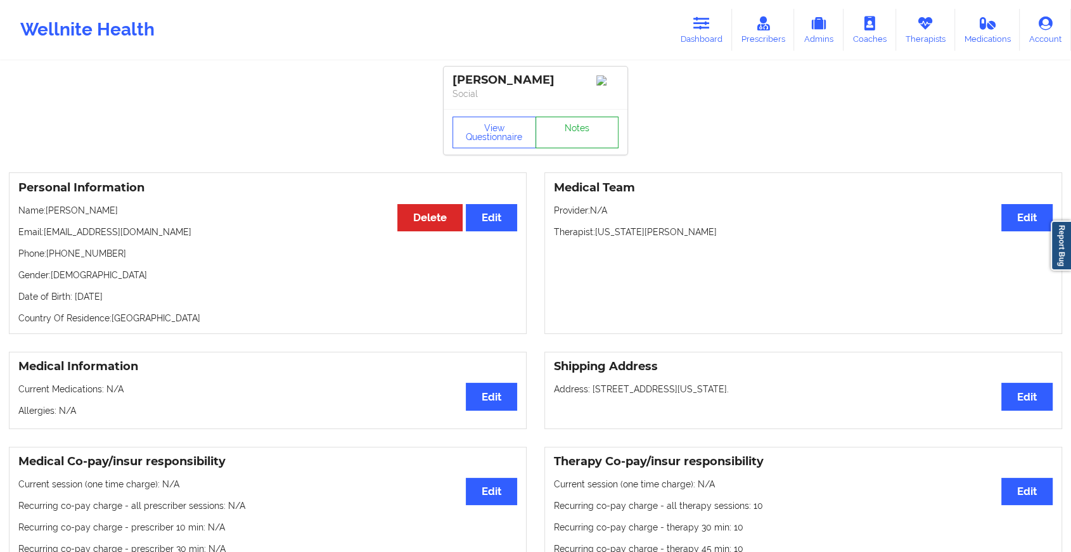
click at [559, 132] on link "Notes" at bounding box center [577, 133] width 84 height 32
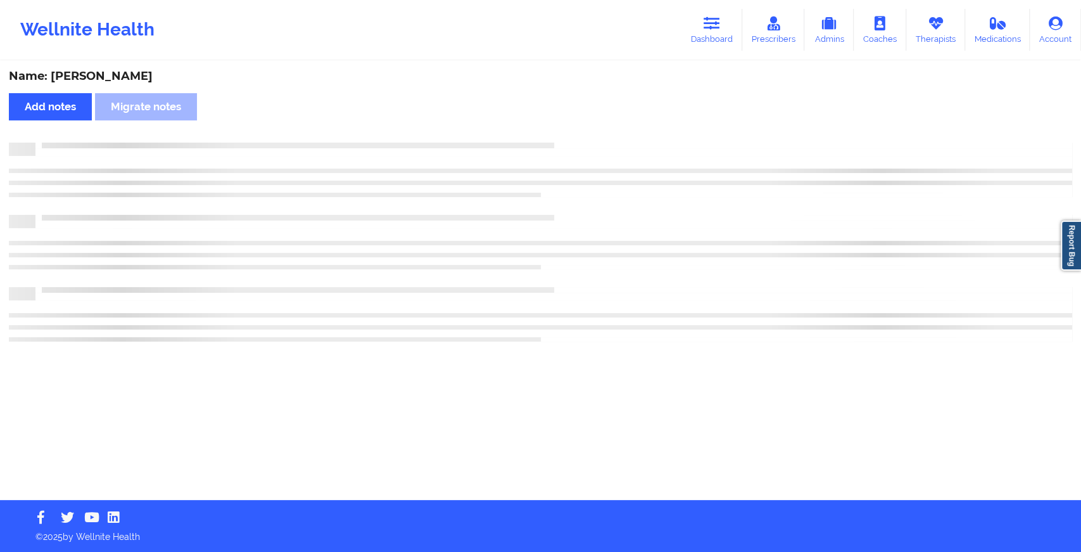
click at [587, 182] on div "Name: [PERSON_NAME] Add notes Migrate notes" at bounding box center [540, 281] width 1081 height 438
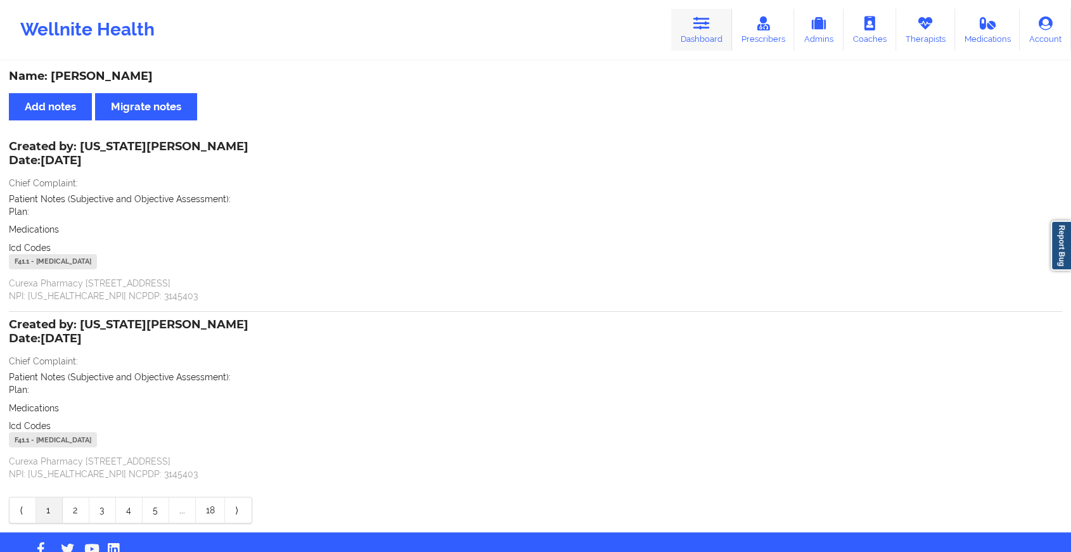
click at [697, 22] on icon at bounding box center [701, 23] width 16 height 14
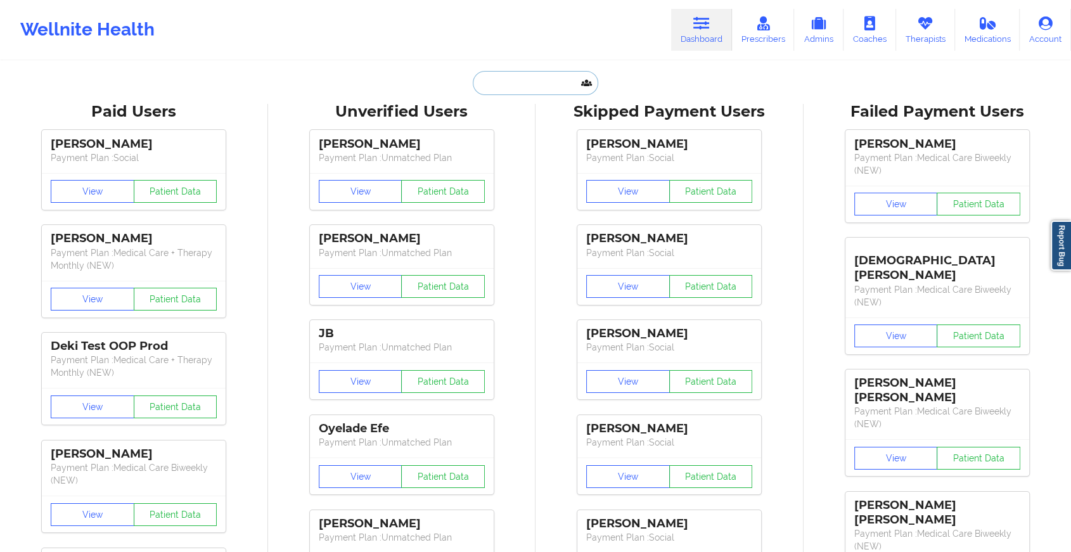
click at [533, 80] on input "text" at bounding box center [535, 83] width 125 height 24
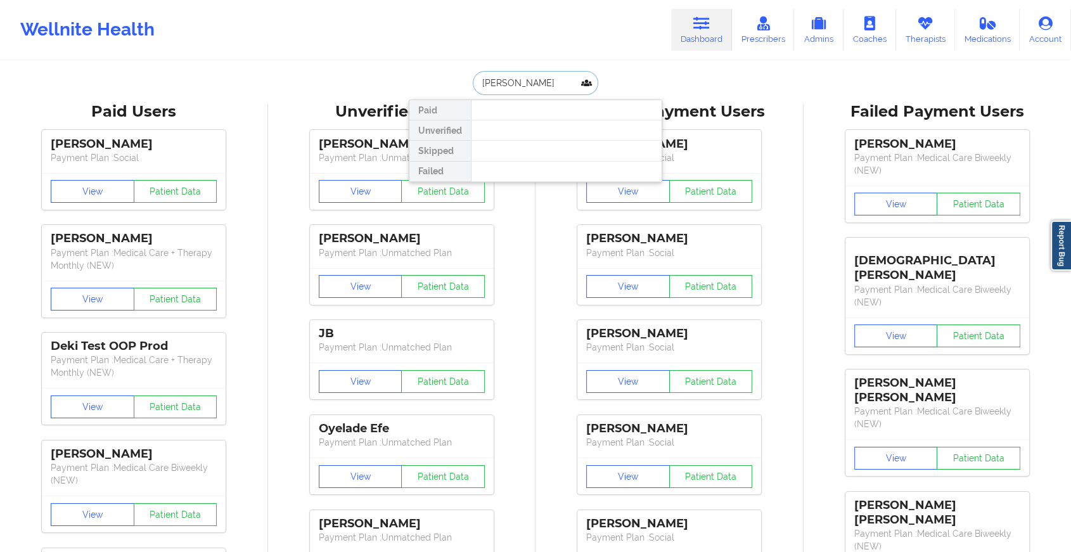
type input "[PERSON_NAME]"
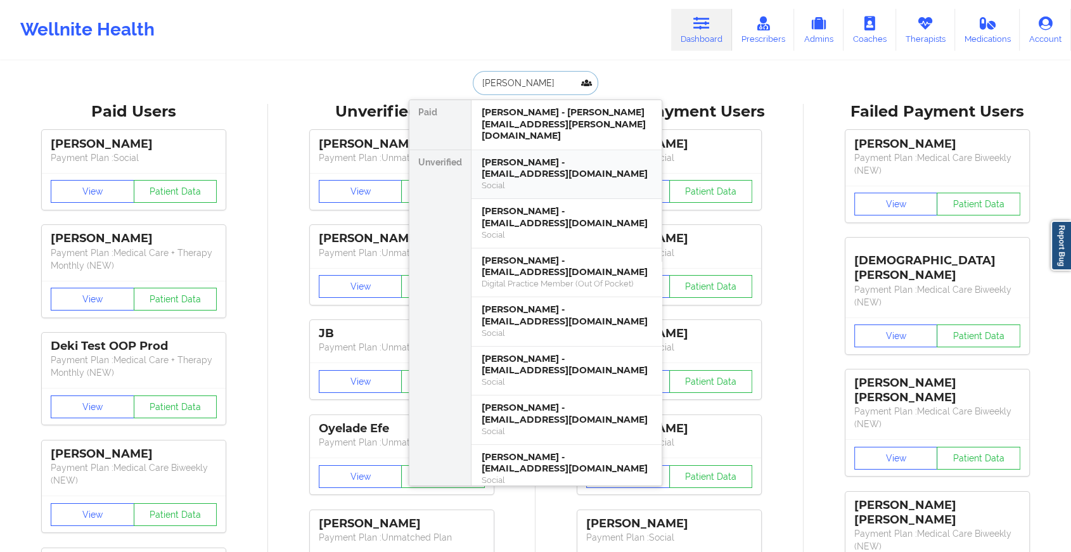
click at [525, 156] on div "[PERSON_NAME] - [EMAIL_ADDRESS][DOMAIN_NAME]" at bounding box center [566, 167] width 170 height 23
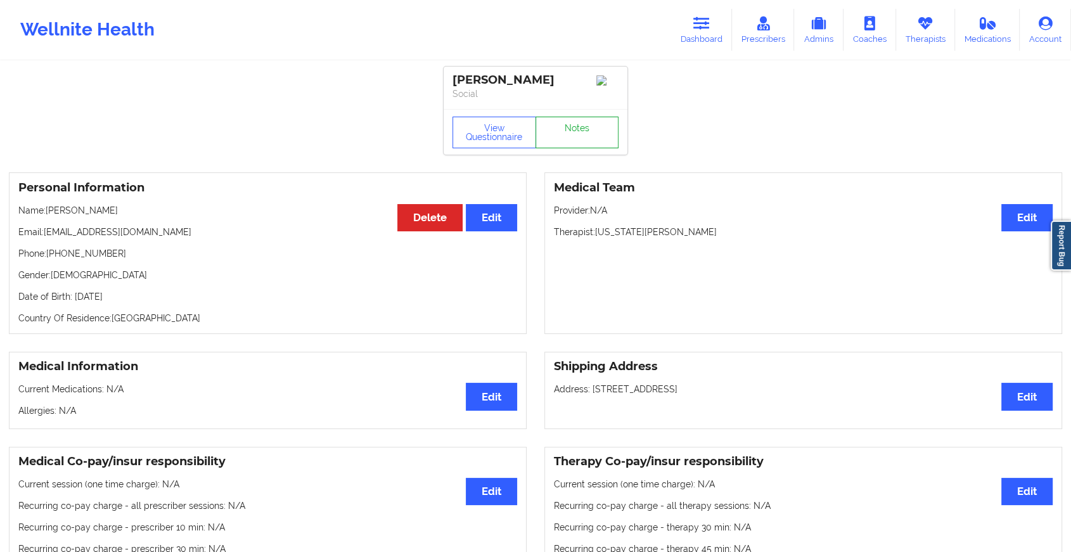
click at [580, 139] on link "Notes" at bounding box center [577, 133] width 84 height 32
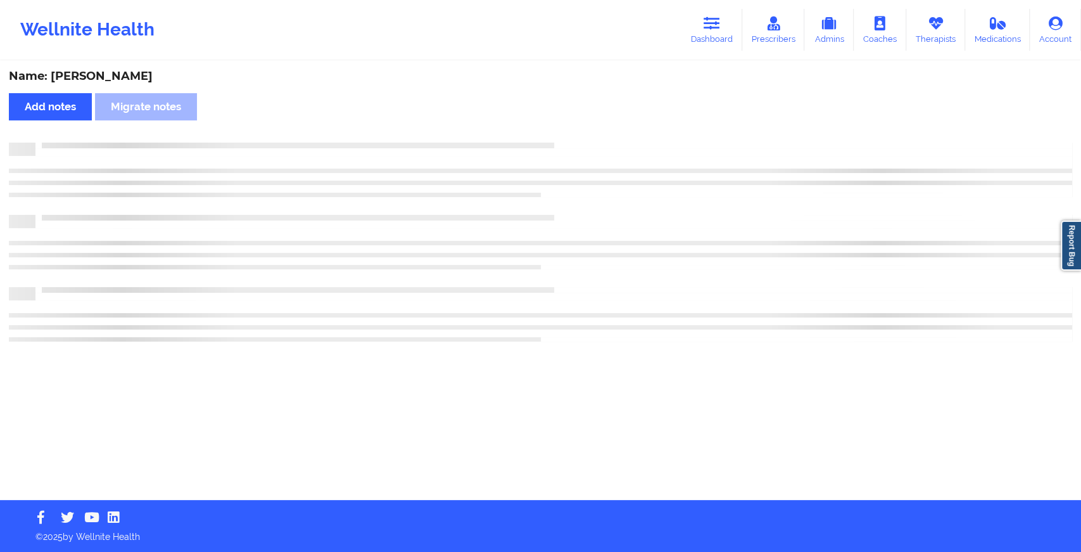
click at [580, 139] on div "Name: [PERSON_NAME] notes [PERSON_NAME] notes" at bounding box center [540, 281] width 1081 height 438
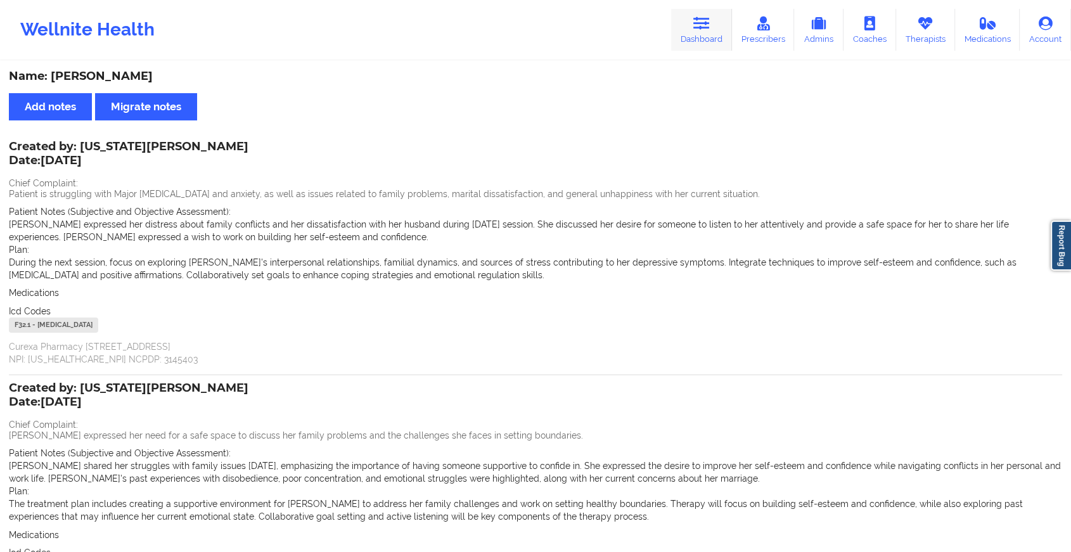
click at [700, 25] on icon at bounding box center [701, 23] width 16 height 14
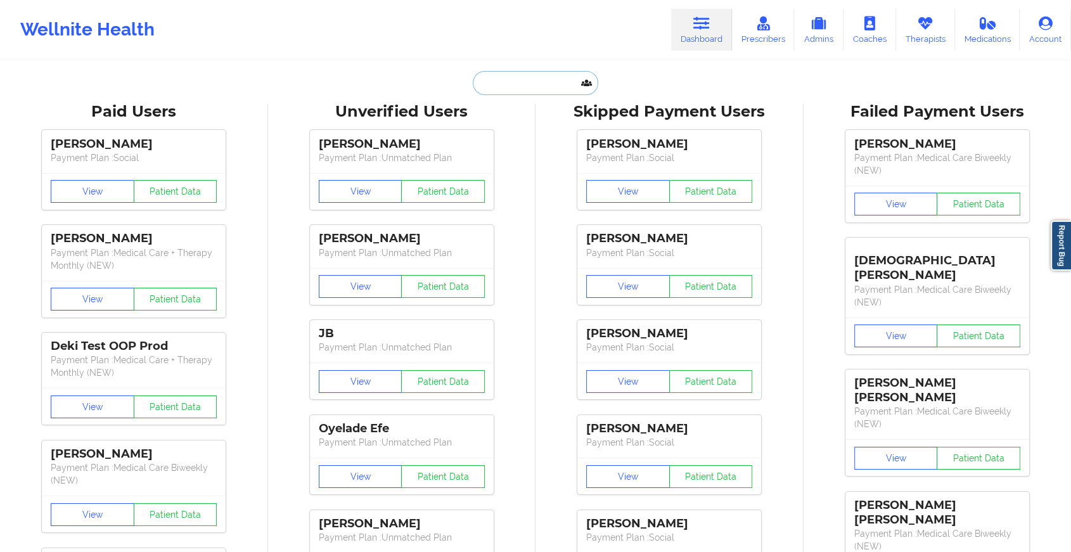
click at [522, 85] on input "text" at bounding box center [535, 83] width 125 height 24
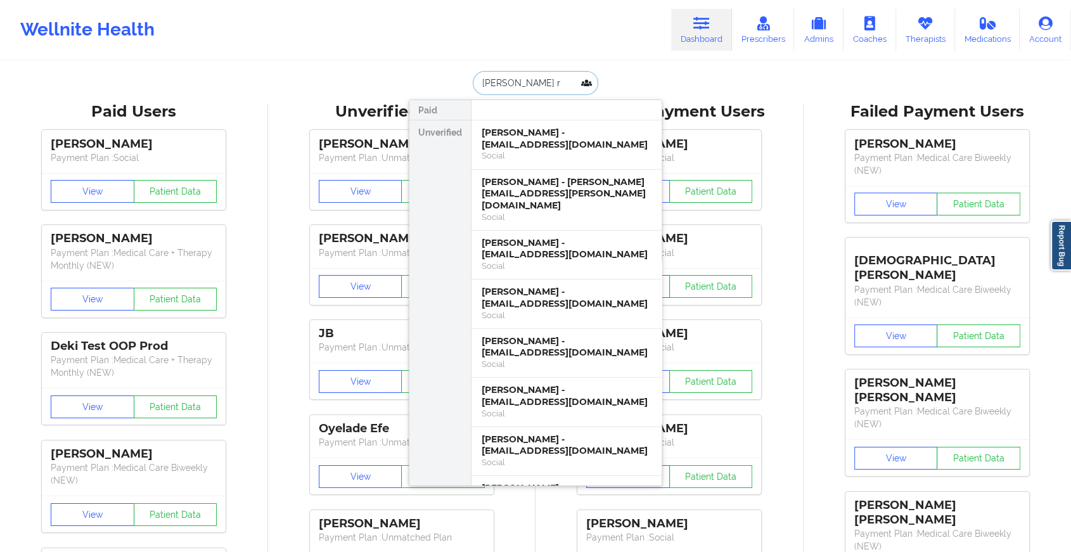
type input "[PERSON_NAME] re"
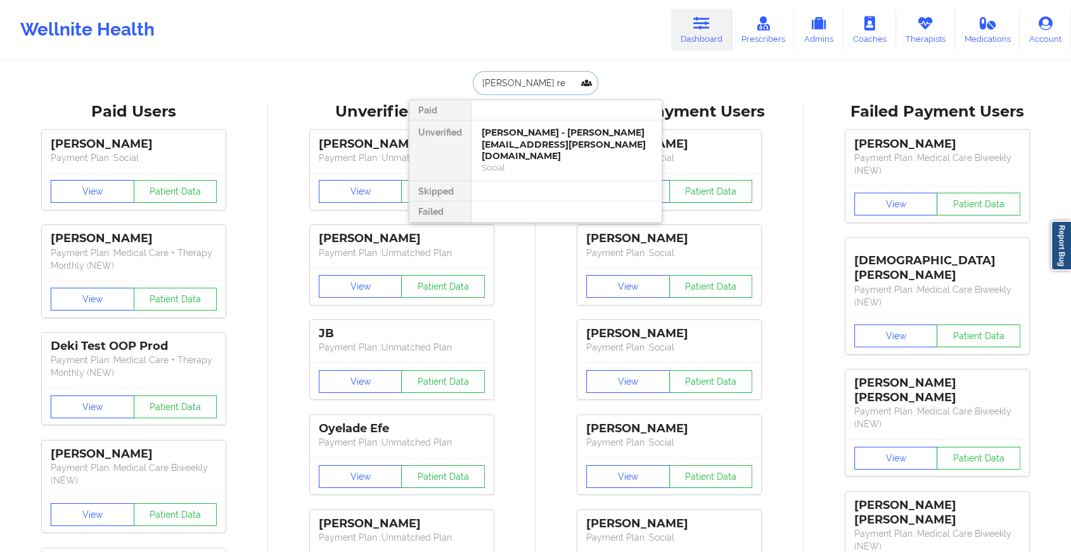
click at [552, 128] on div "[PERSON_NAME] - [PERSON_NAME][EMAIL_ADDRESS][PERSON_NAME][DOMAIN_NAME]" at bounding box center [566, 144] width 170 height 35
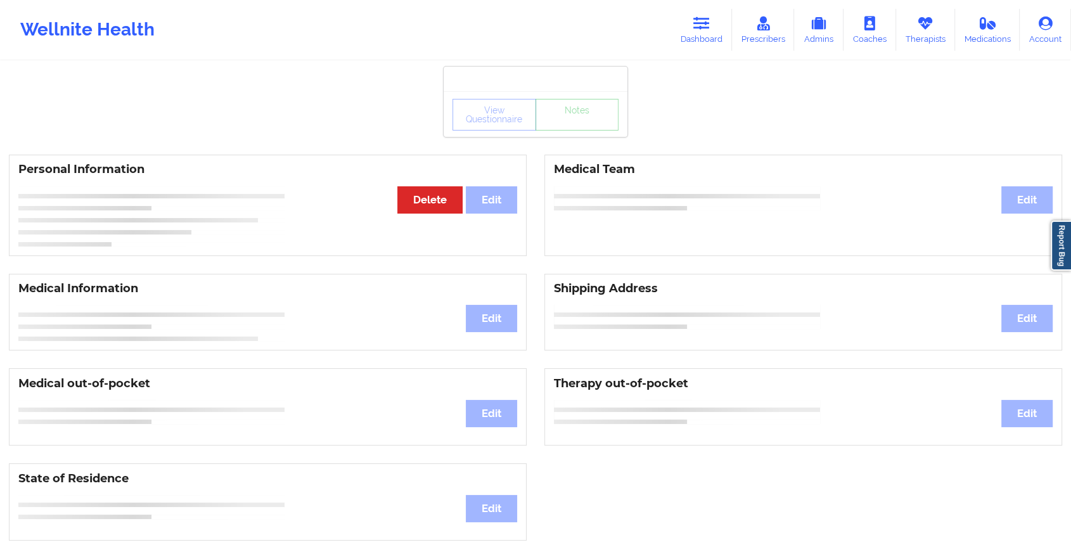
click at [587, 137] on div "View Questionnaire Notes Personal Information Edit Delete Medical Team Edit Med…" at bounding box center [535, 534] width 1071 height 1069
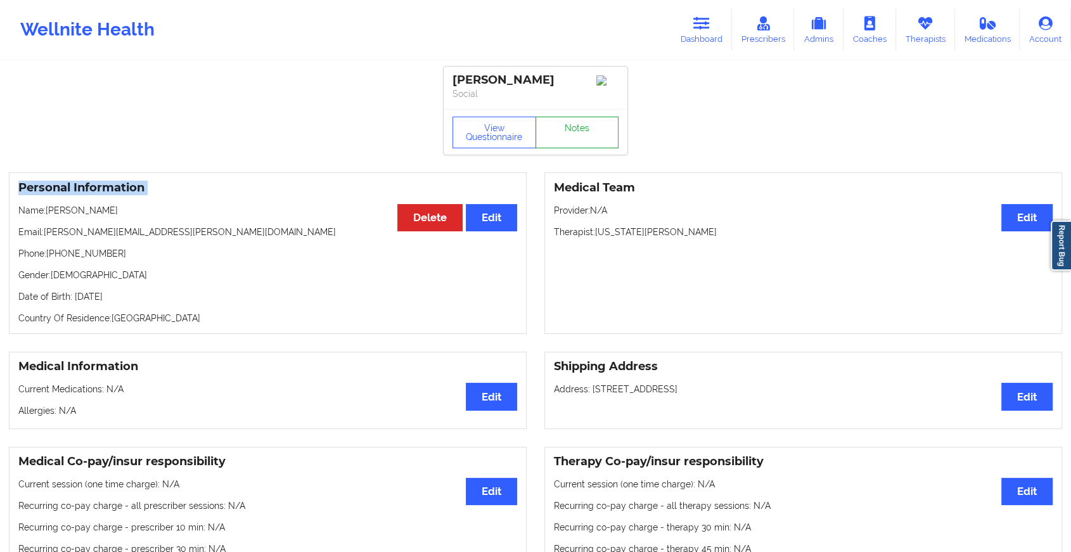
click at [587, 137] on link "Notes" at bounding box center [577, 133] width 84 height 32
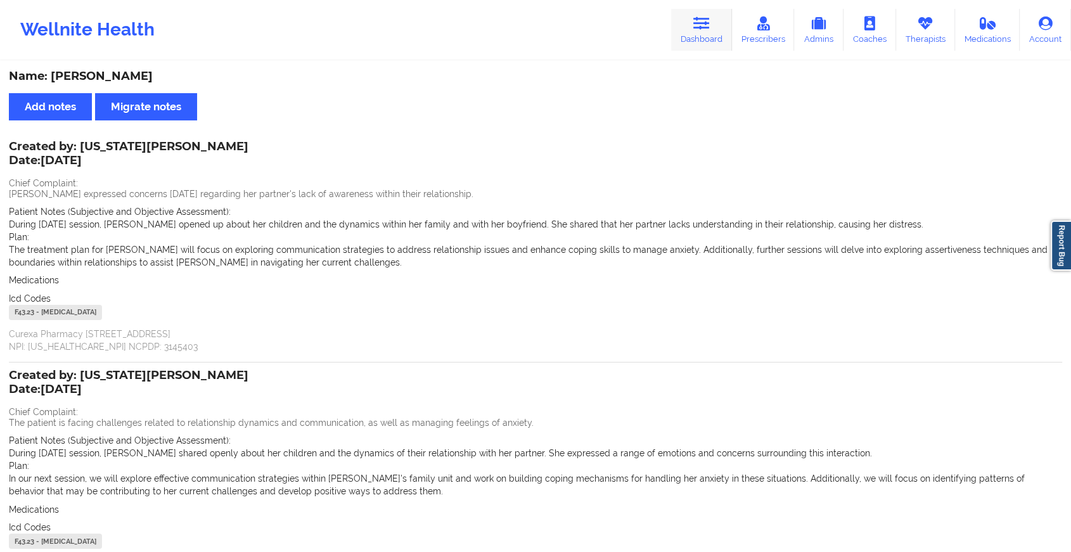
click at [689, 21] on link "Dashboard" at bounding box center [701, 30] width 61 height 42
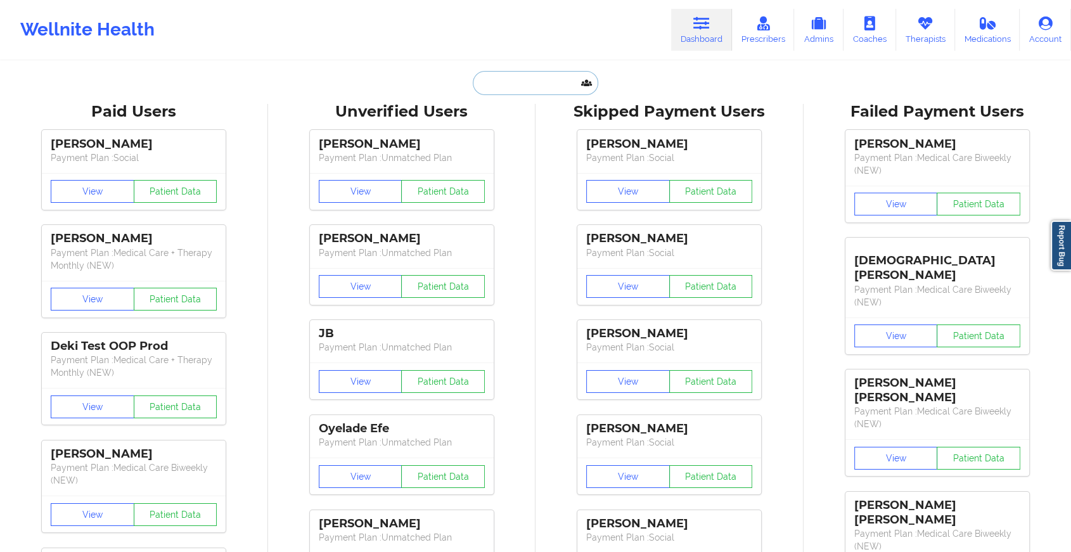
click at [542, 84] on input "text" at bounding box center [535, 83] width 125 height 24
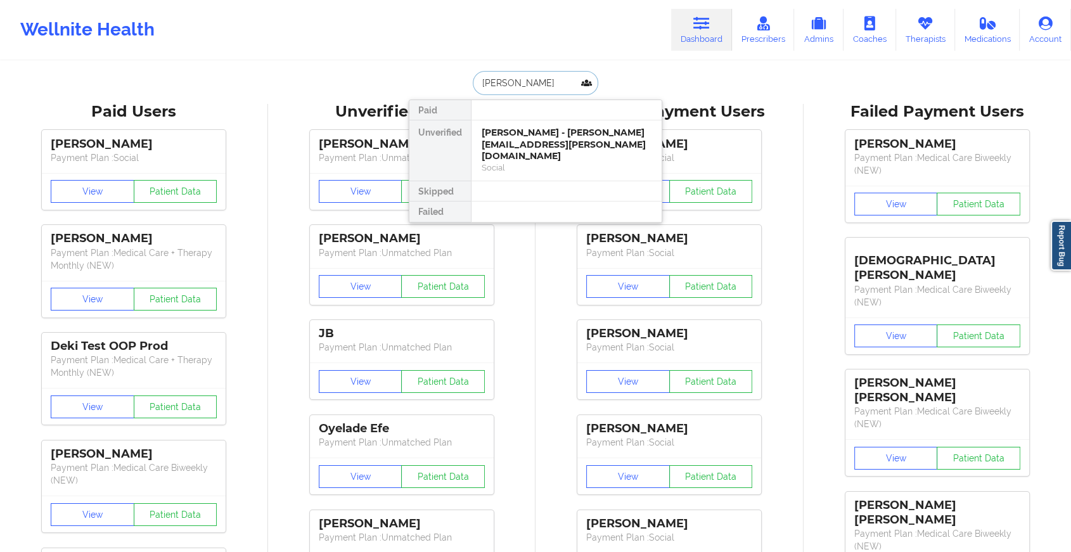
type input "[PERSON_NAME]"
click at [534, 129] on div "[PERSON_NAME] - [EMAIL_ADDRESS][DOMAIN_NAME]" at bounding box center [566, 138] width 170 height 23
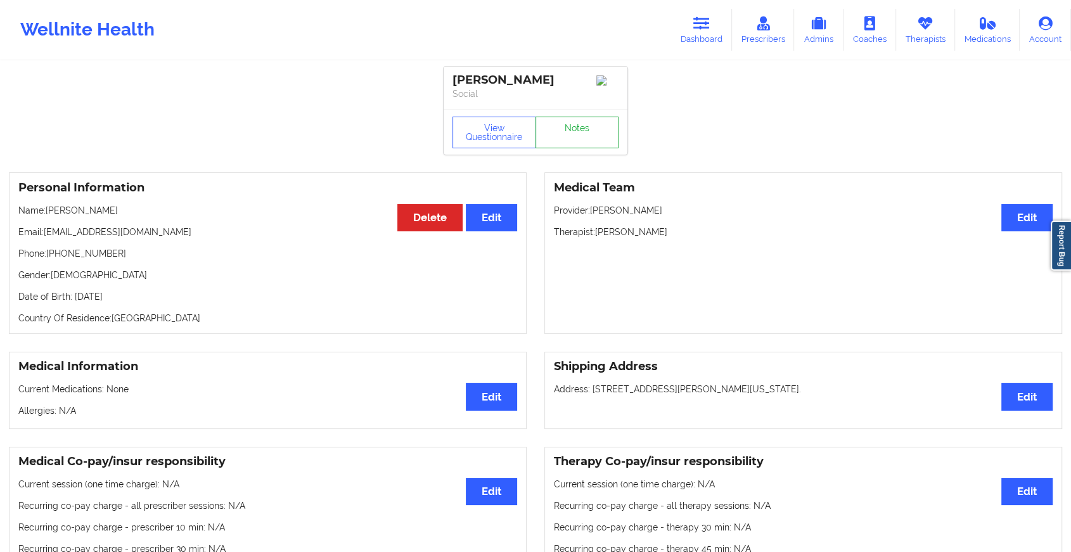
click at [585, 148] on link "Notes" at bounding box center [577, 133] width 84 height 32
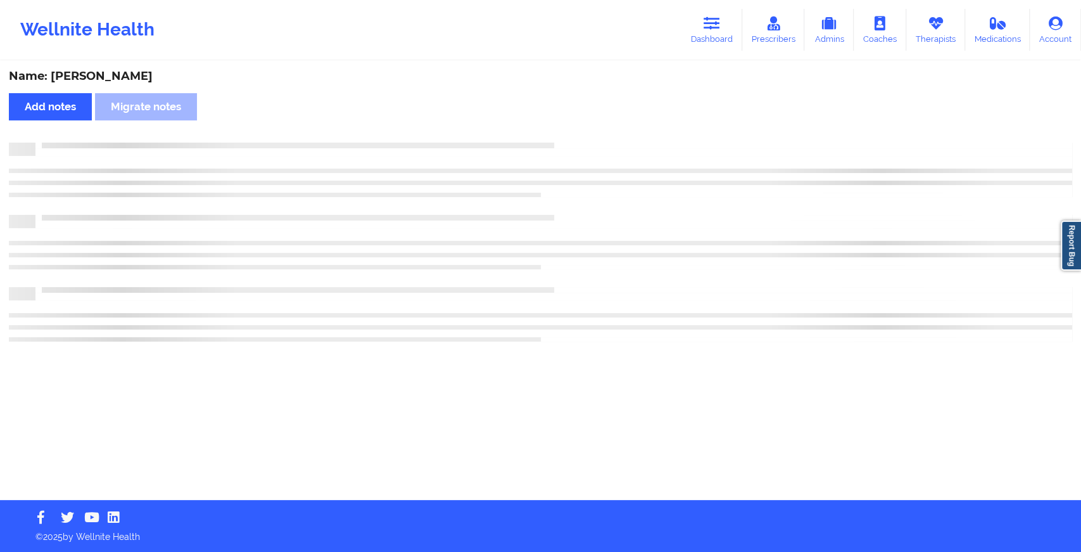
click at [585, 148] on div at bounding box center [541, 149] width 1064 height 13
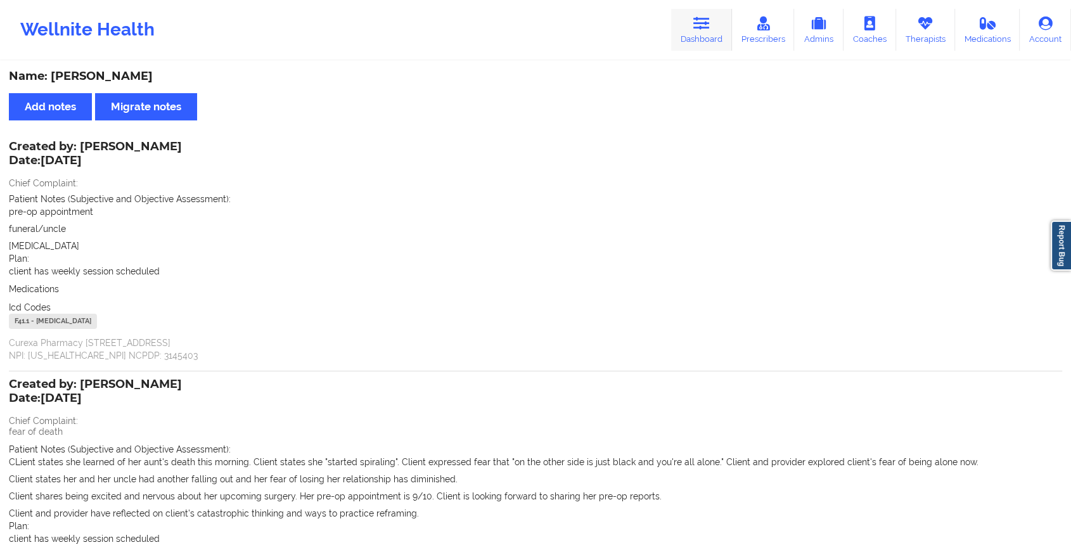
click at [713, 20] on link "Dashboard" at bounding box center [701, 30] width 61 height 42
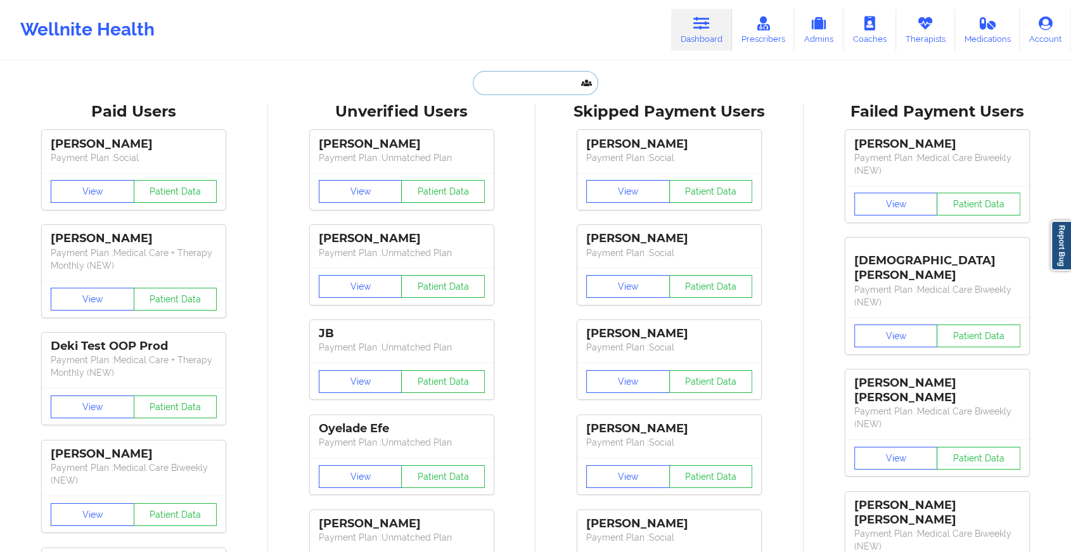
click at [514, 77] on input "text" at bounding box center [535, 83] width 125 height 24
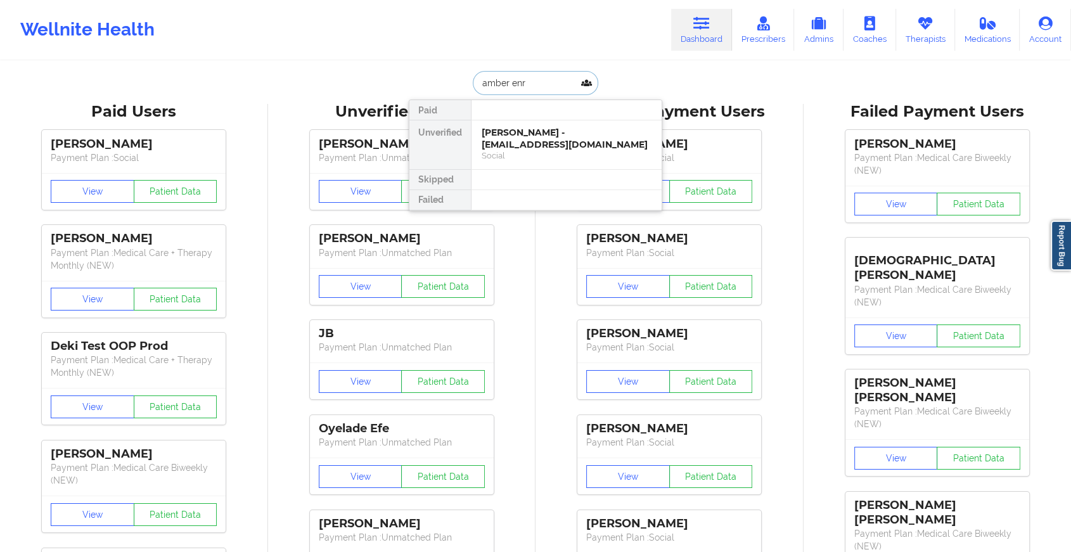
type input "amber enri"
click at [521, 132] on div "[PERSON_NAME] - [PERSON_NAME][EMAIL_ADDRESS][DOMAIN_NAME]" at bounding box center [566, 138] width 170 height 23
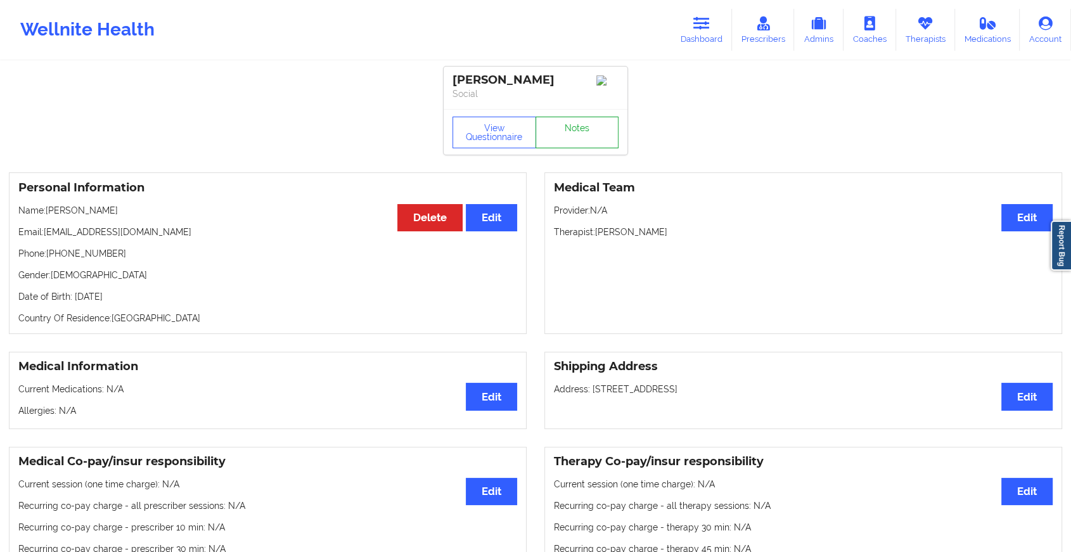
click at [573, 134] on link "Notes" at bounding box center [577, 133] width 84 height 32
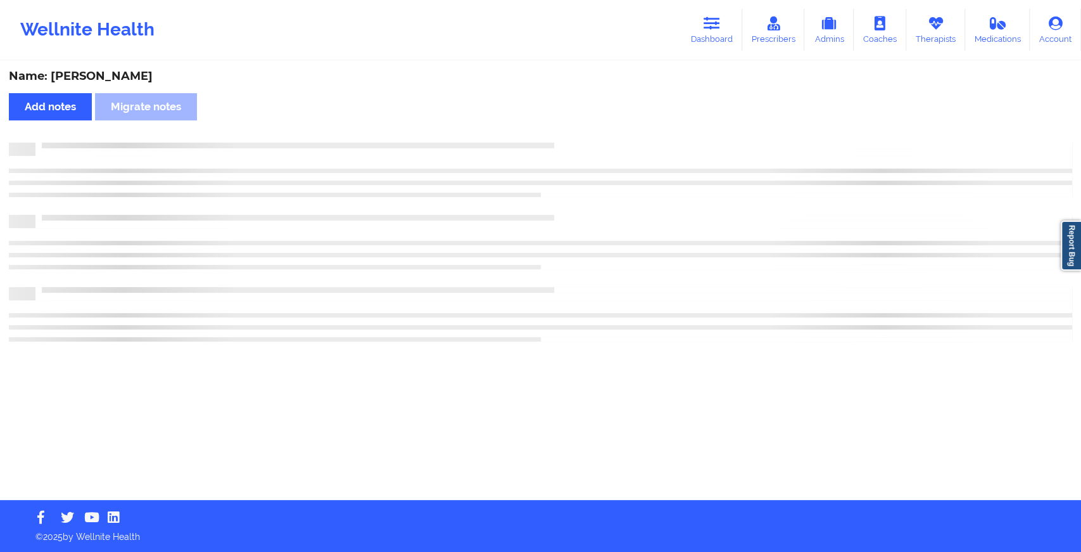
click at [573, 134] on div "Name: [PERSON_NAME] Add notes Migrate notes" at bounding box center [540, 281] width 1081 height 438
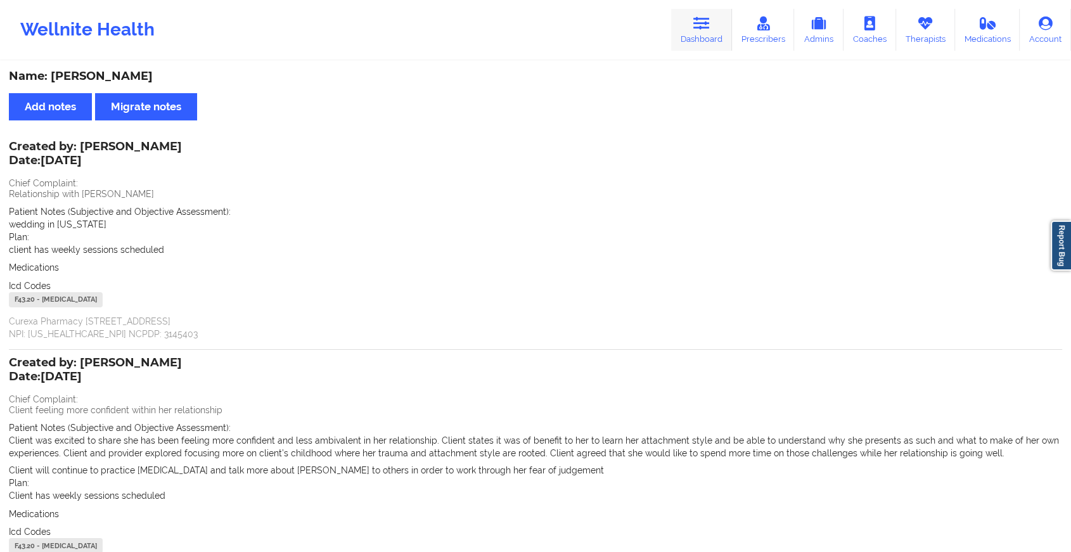
click at [697, 35] on link "Dashboard" at bounding box center [701, 30] width 61 height 42
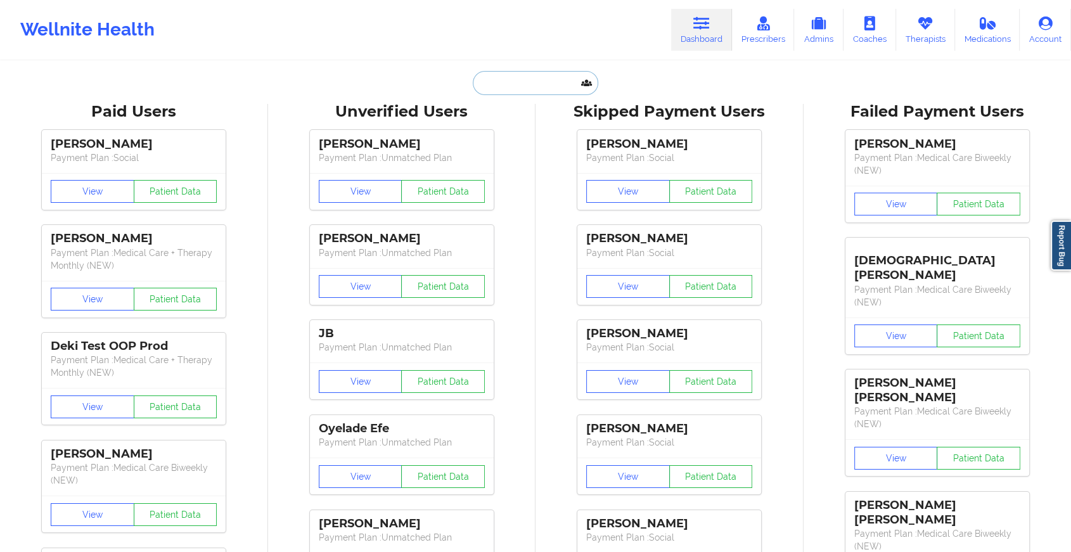
click at [552, 87] on input "text" at bounding box center [535, 83] width 125 height 24
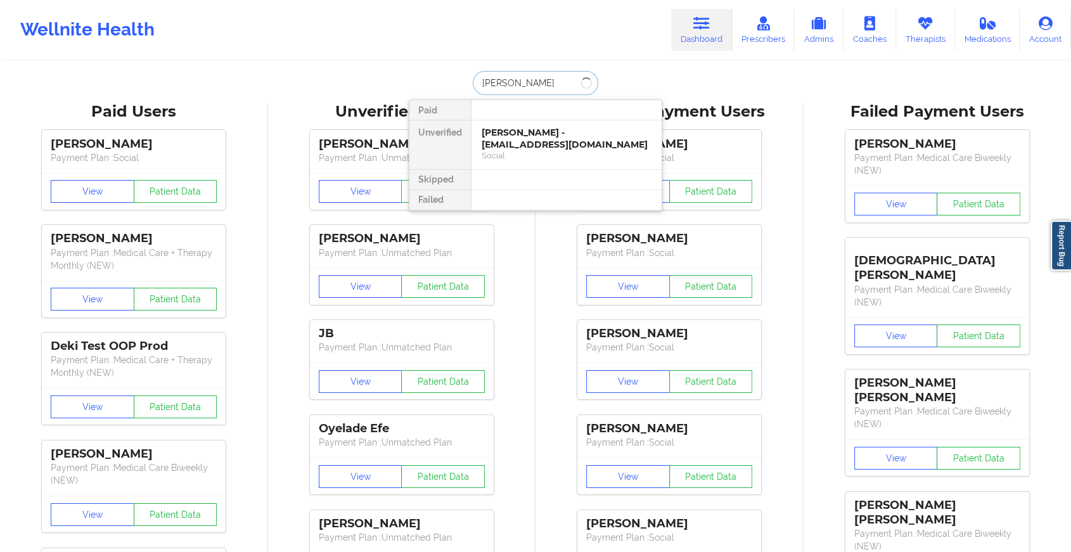
type input "[PERSON_NAME] b"
click at [533, 139] on div "[PERSON_NAME] - [EMAIL_ADDRESS][DOMAIN_NAME]" at bounding box center [566, 138] width 170 height 23
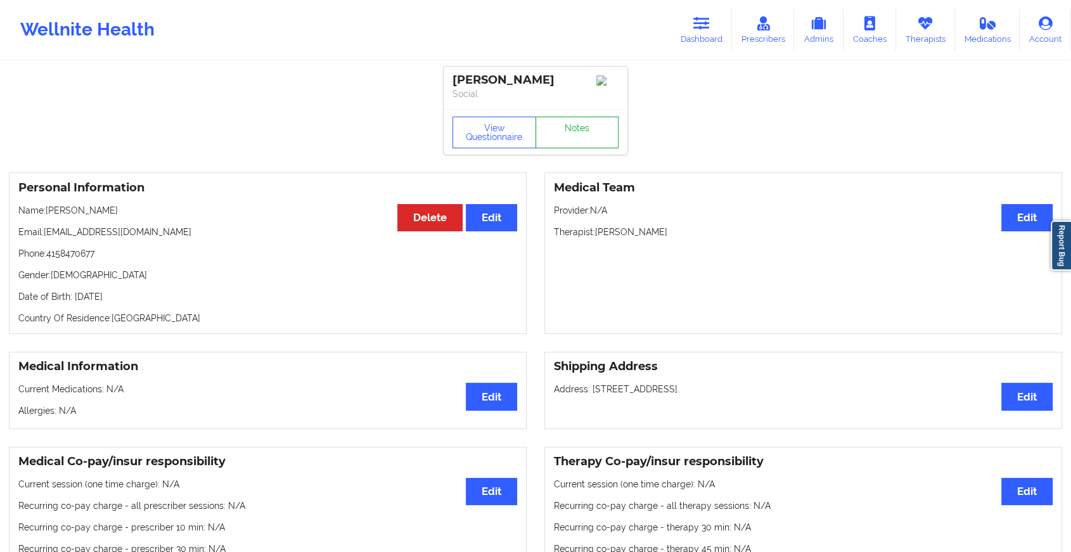
click at [583, 128] on link "Notes" at bounding box center [577, 133] width 84 height 32
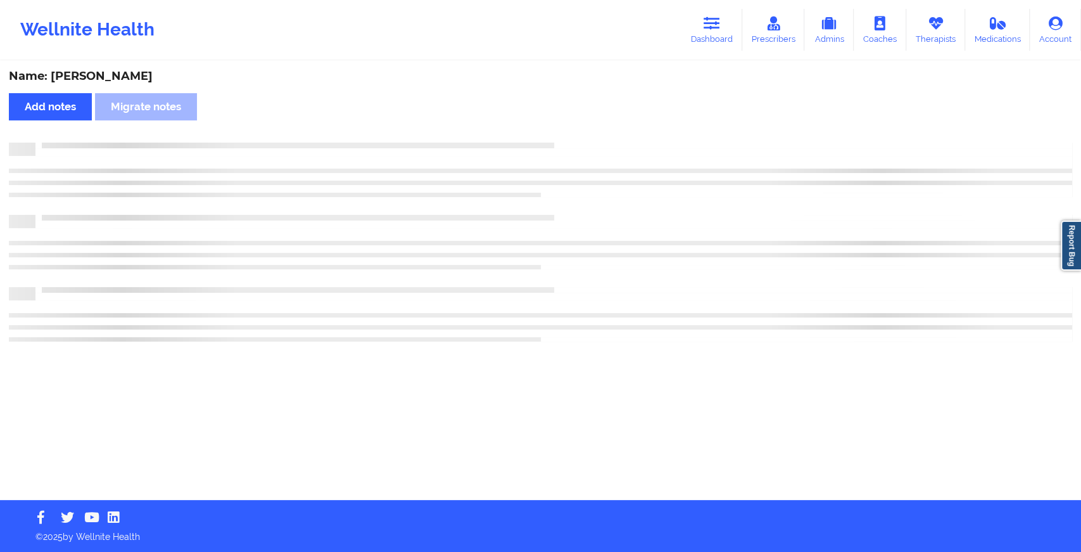
click at [583, 128] on div "Name: [PERSON_NAME] Add notes Migrate notes" at bounding box center [540, 281] width 1081 height 438
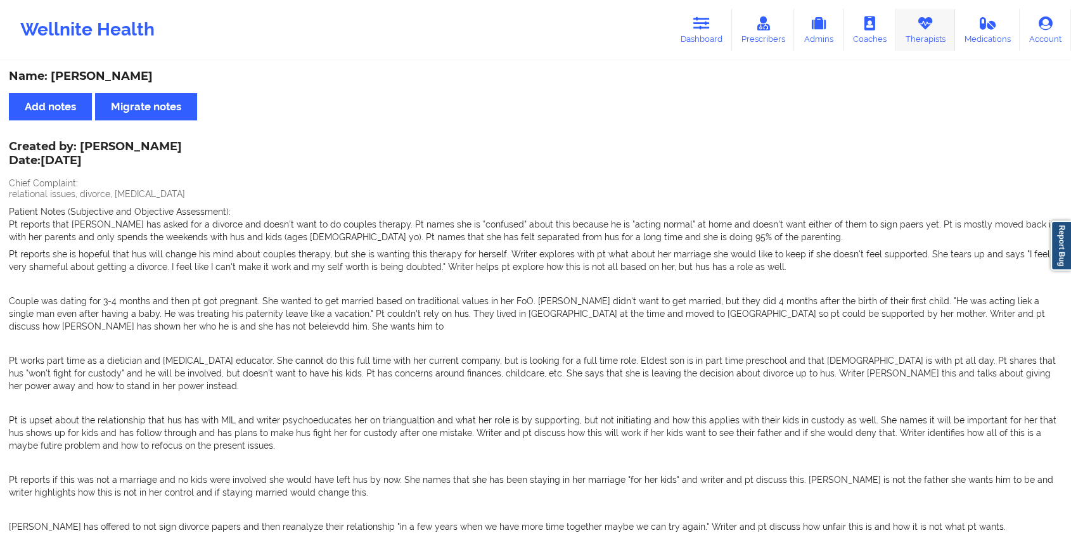
click at [918, 37] on link "Therapists" at bounding box center [925, 30] width 59 height 42
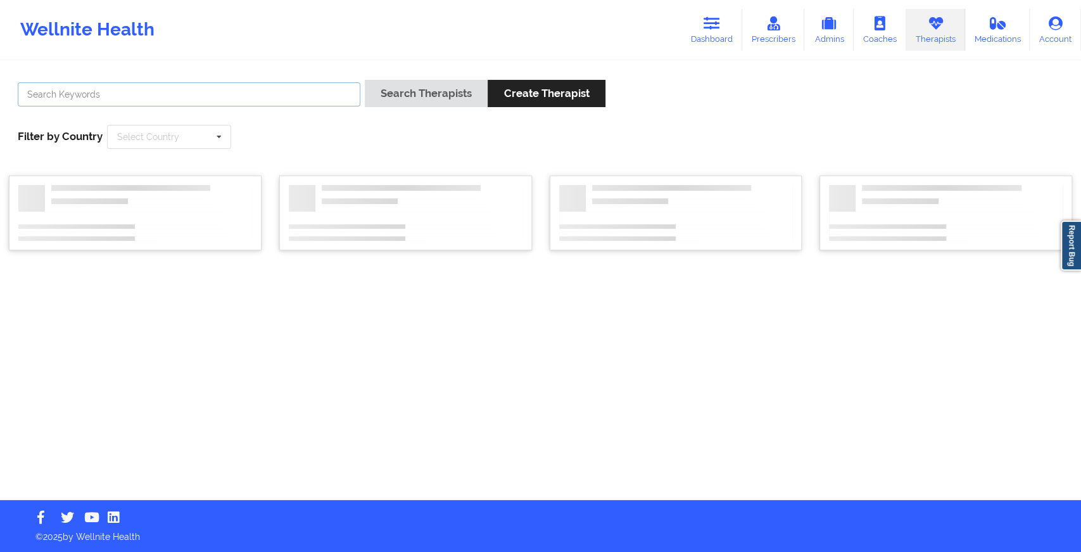
click at [286, 100] on input "text" at bounding box center [189, 94] width 343 height 24
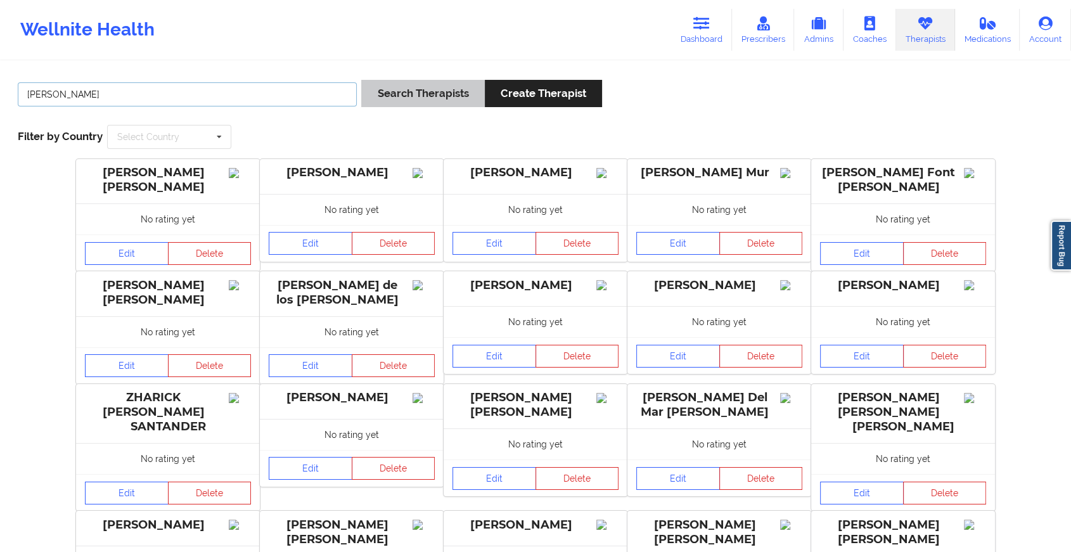
type input "[PERSON_NAME]"
click at [432, 86] on button "Search Therapists" at bounding box center [422, 93] width 123 height 27
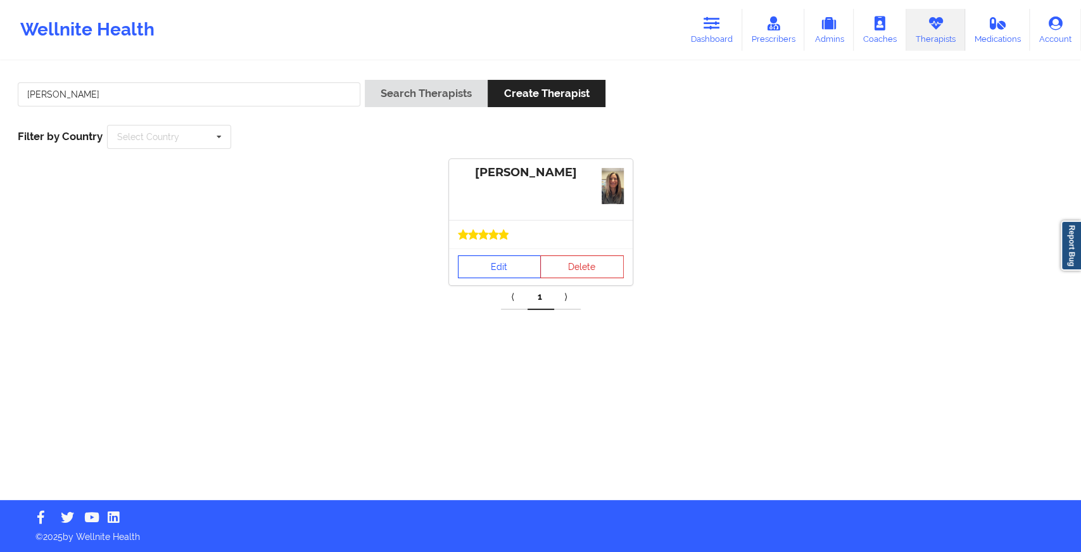
click at [492, 269] on link "Edit" at bounding box center [500, 266] width 84 height 23
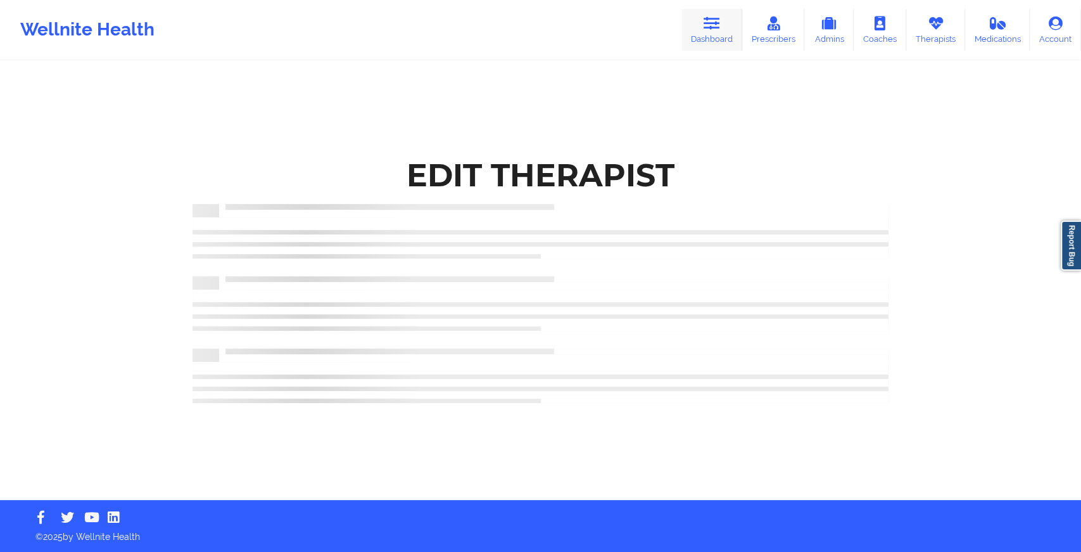
click at [711, 18] on icon at bounding box center [712, 23] width 16 height 14
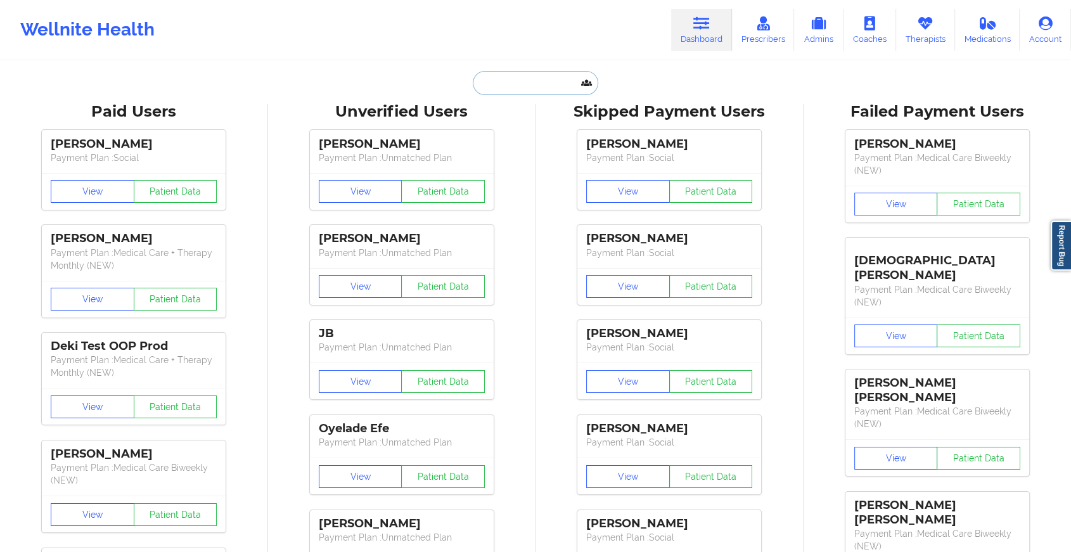
click at [548, 77] on input "text" at bounding box center [535, 83] width 125 height 24
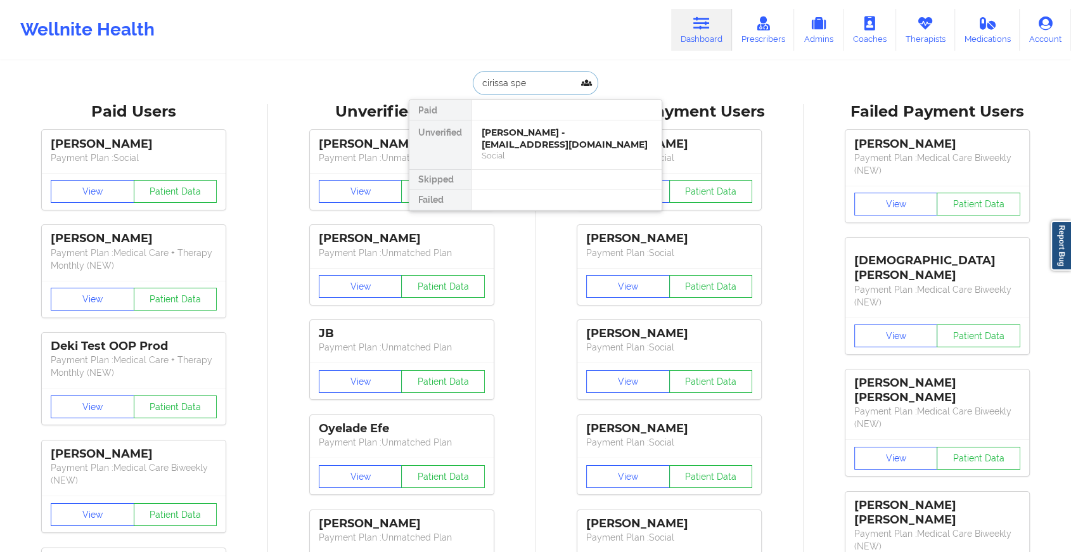
type input "cirissa spen"
click at [514, 147] on div "[PERSON_NAME] - [EMAIL_ADDRESS][DOMAIN_NAME]" at bounding box center [566, 138] width 170 height 23
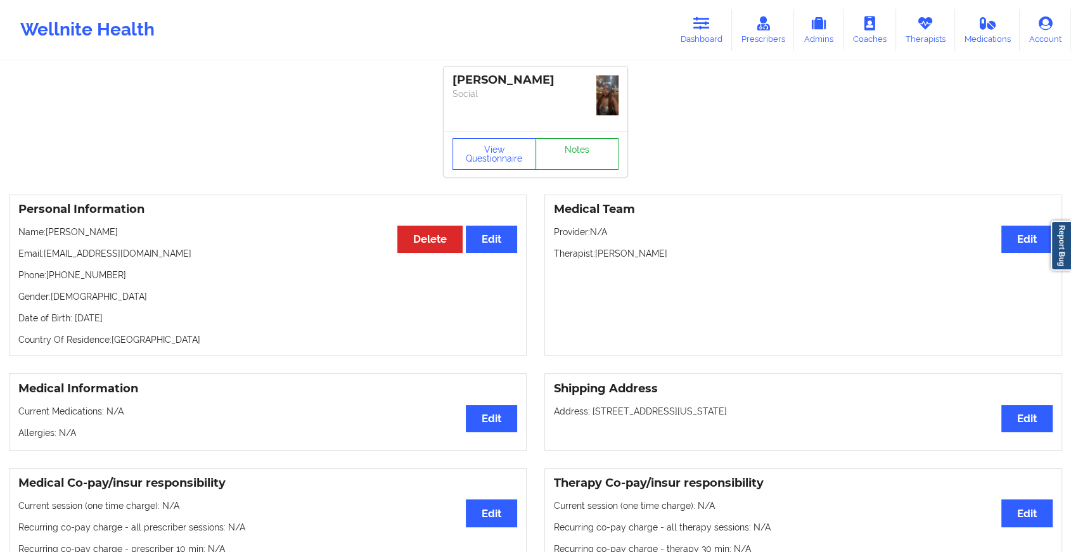
click at [543, 139] on link "Notes" at bounding box center [577, 154] width 84 height 32
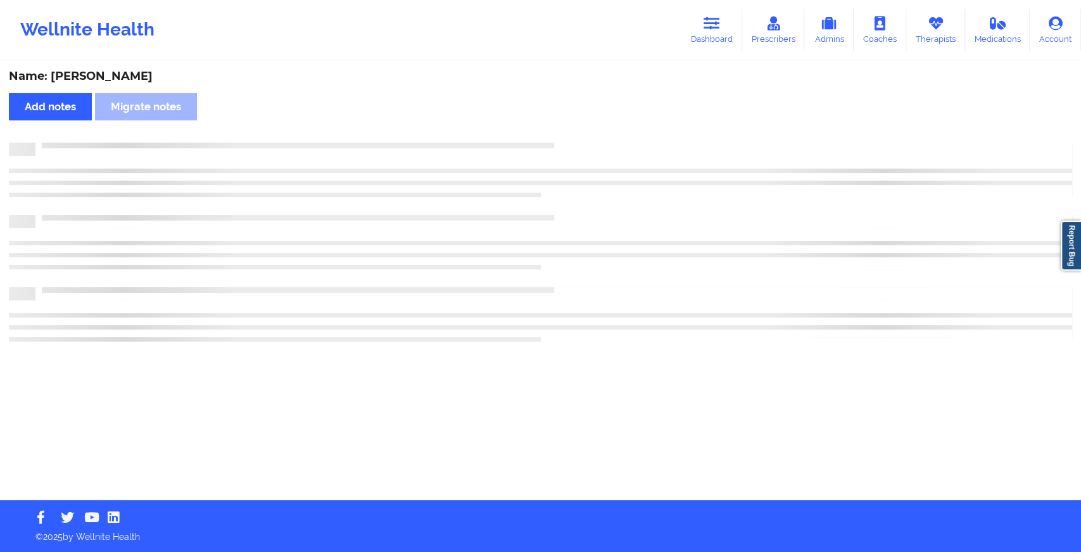
click at [543, 139] on div "Name: [PERSON_NAME] Add notes Migrate notes" at bounding box center [540, 281] width 1081 height 438
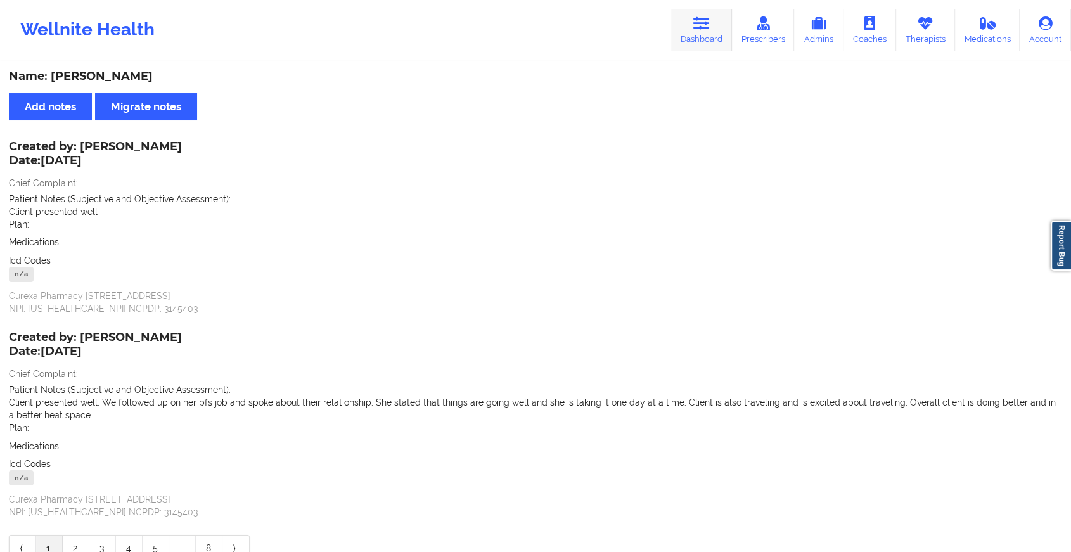
click at [709, 23] on icon at bounding box center [701, 23] width 16 height 14
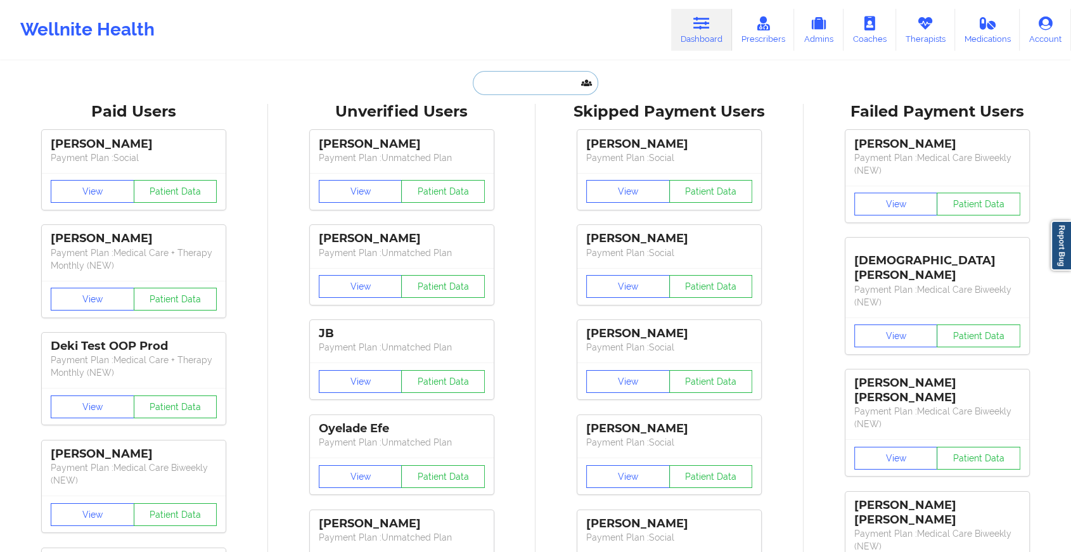
click at [510, 77] on input "text" at bounding box center [535, 83] width 125 height 24
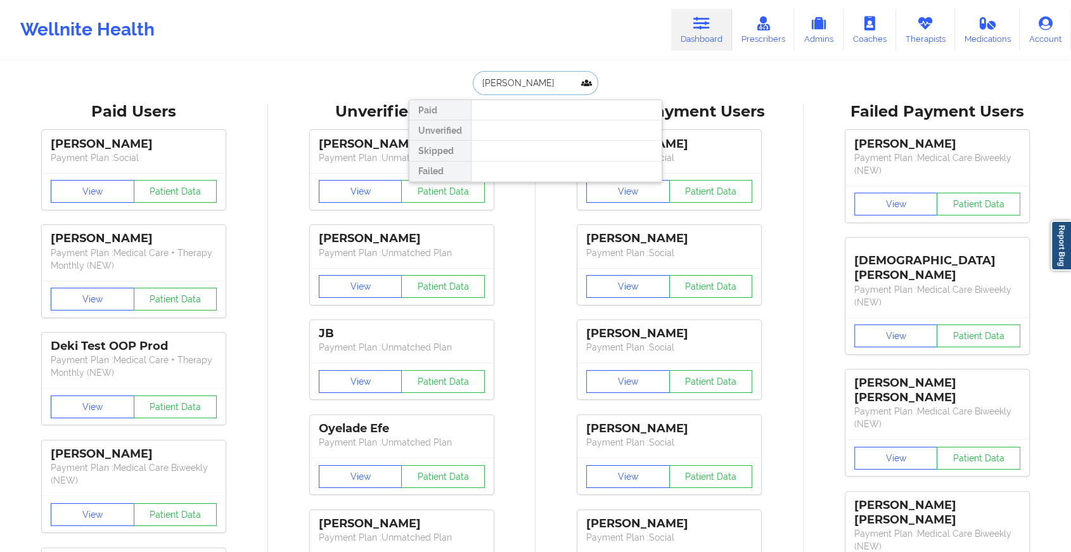
type input "[PERSON_NAME]"
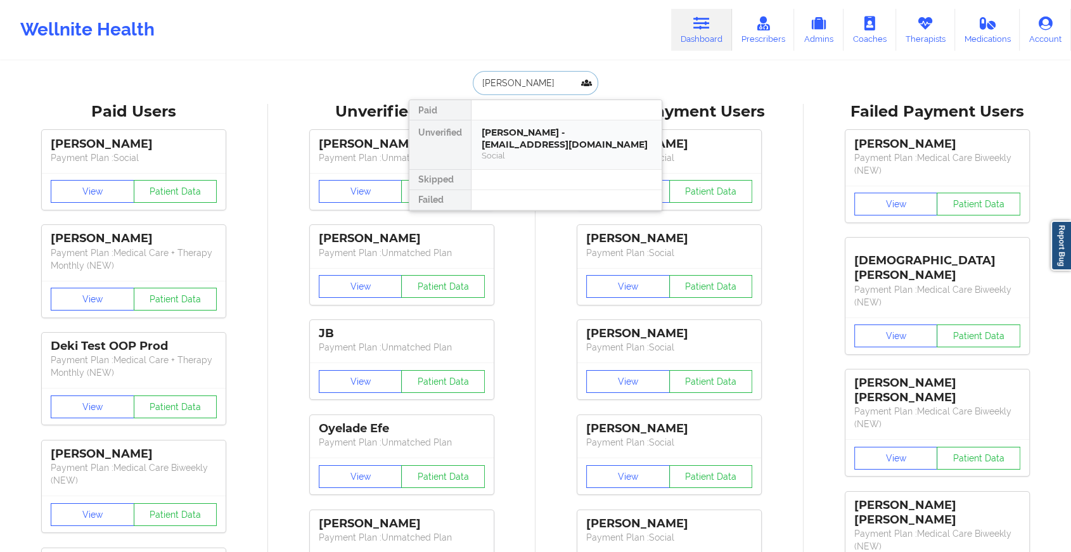
click at [545, 153] on div "Social" at bounding box center [566, 155] width 170 height 11
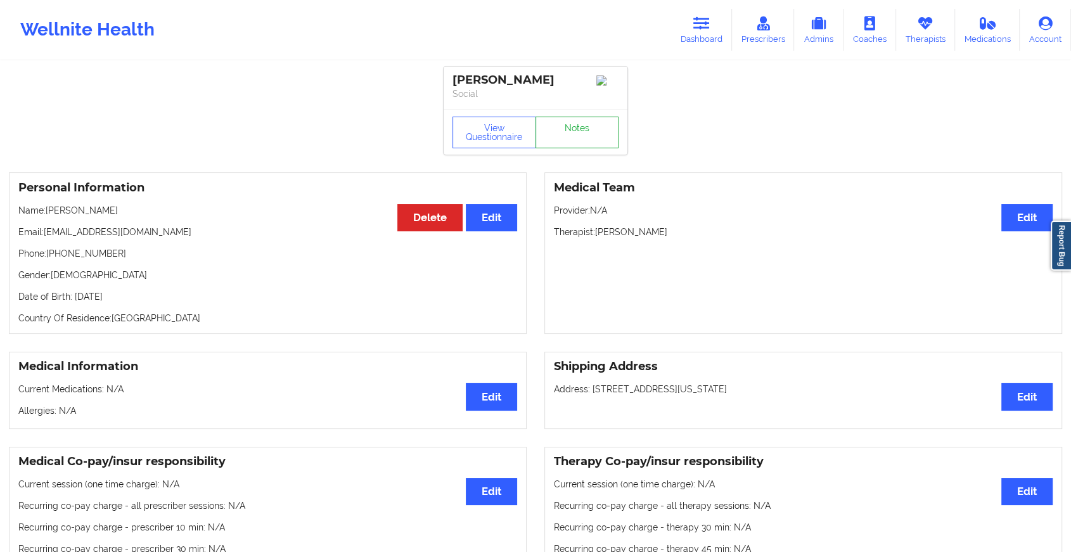
click at [568, 146] on link "Notes" at bounding box center [577, 133] width 84 height 32
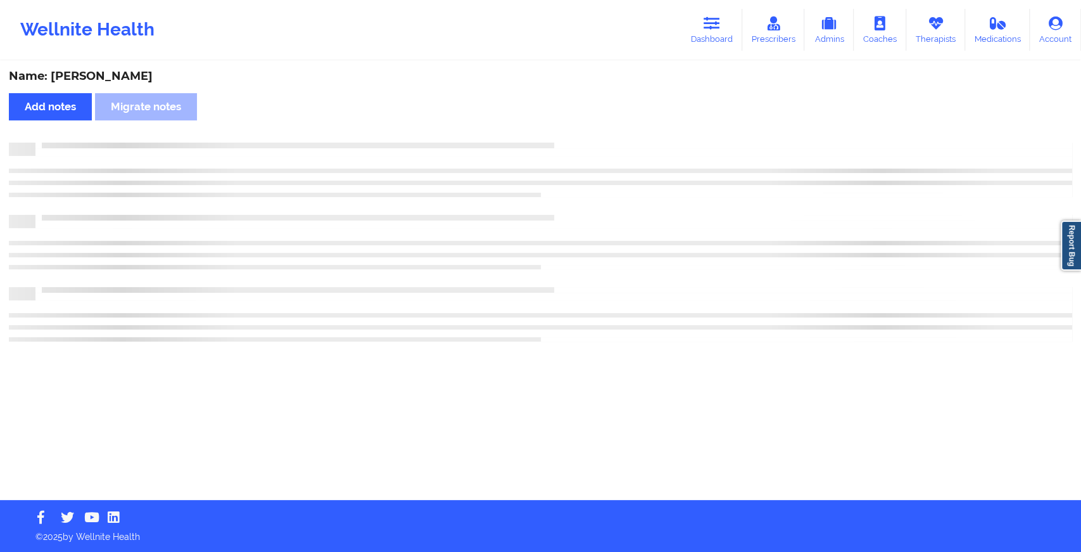
click at [568, 143] on div at bounding box center [553, 143] width 1037 height 0
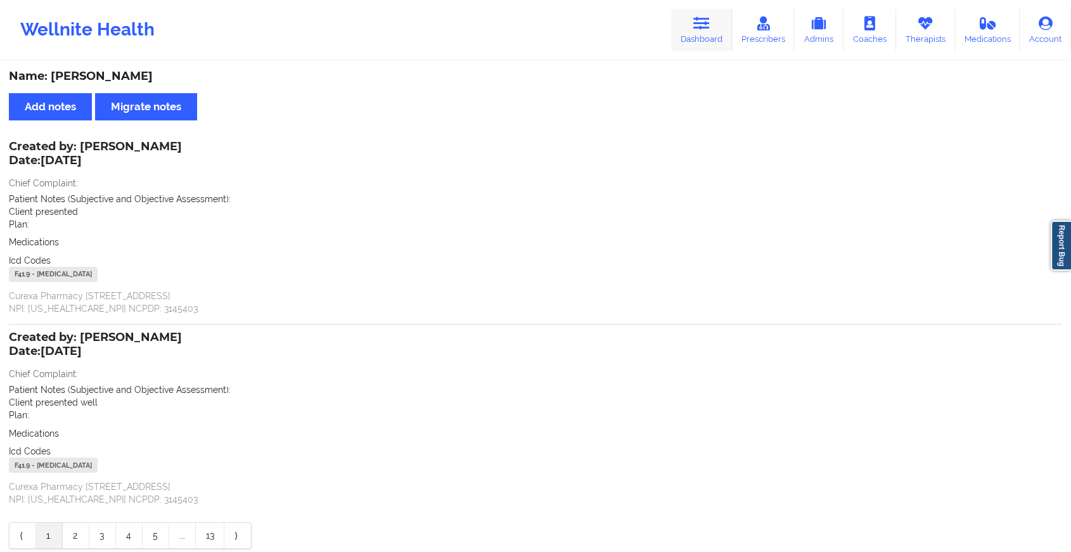
click at [693, 35] on link "Dashboard" at bounding box center [701, 30] width 61 height 42
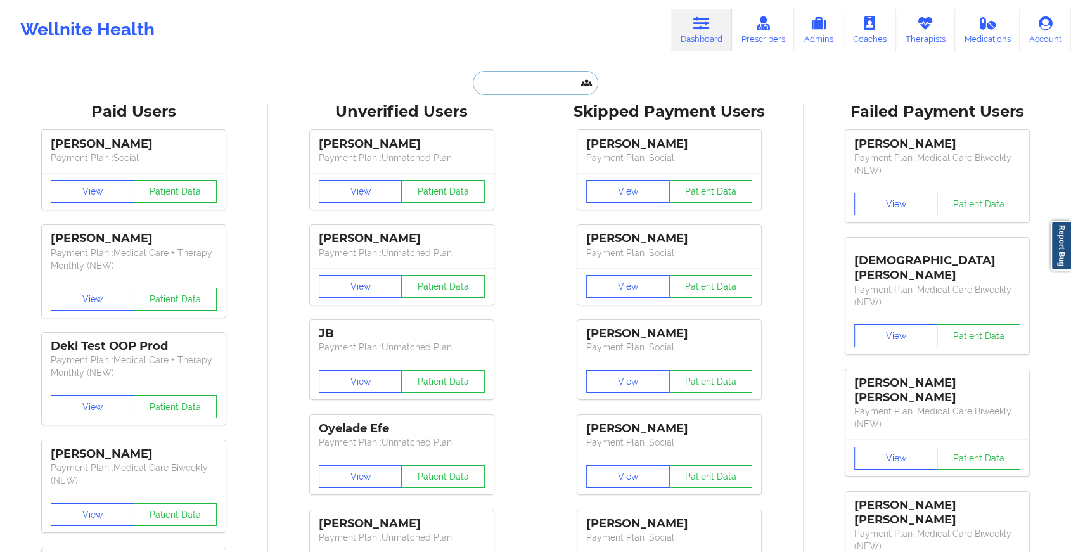
click at [541, 81] on input "text" at bounding box center [535, 83] width 125 height 24
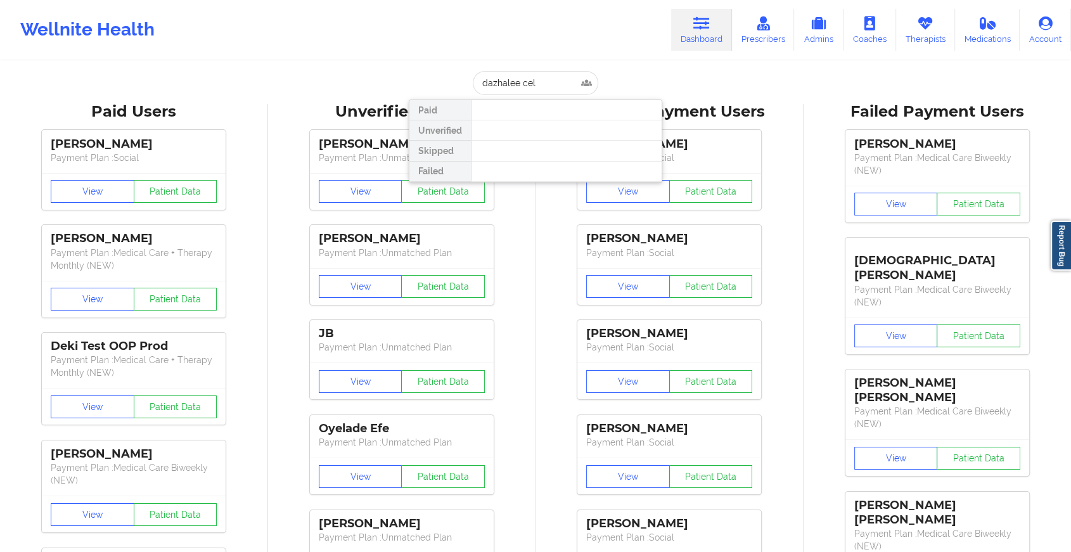
click at [496, 154] on div at bounding box center [566, 151] width 191 height 20
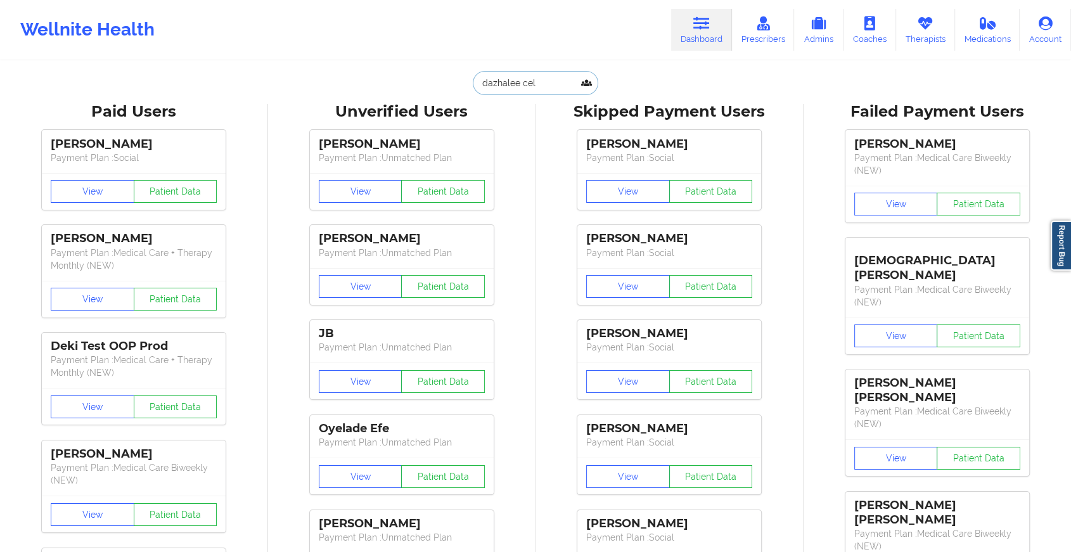
click at [543, 92] on input "dazhalee cel" at bounding box center [535, 83] width 125 height 24
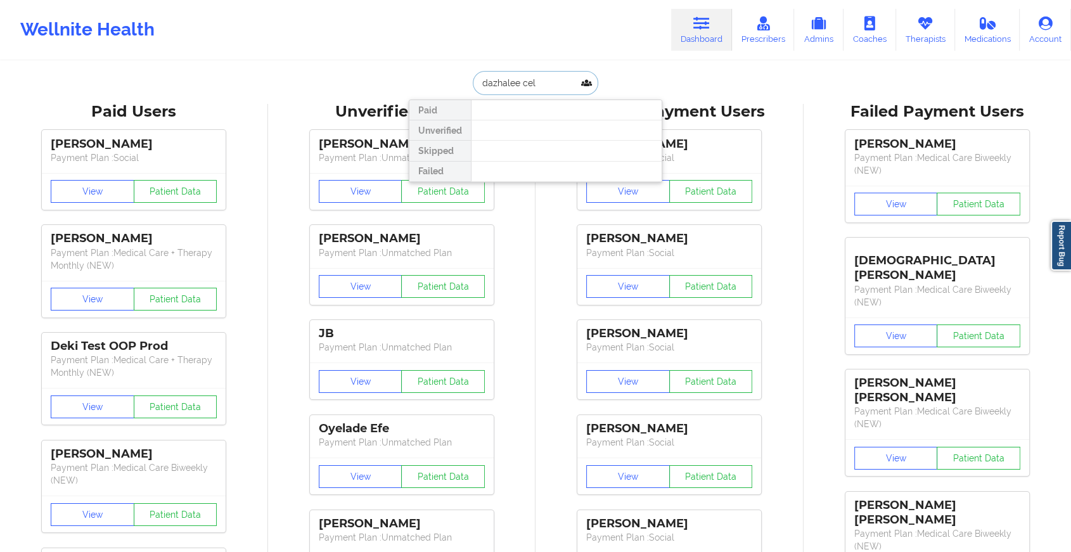
type input "dazhalee ce"
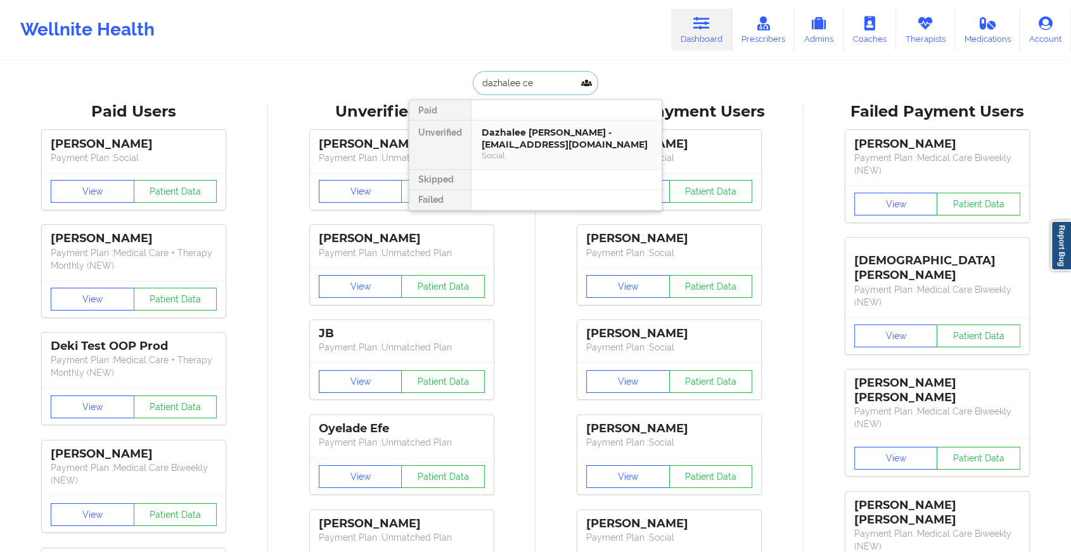
click at [536, 131] on div "Dazhalee [PERSON_NAME] - [EMAIL_ADDRESS][DOMAIN_NAME]" at bounding box center [566, 138] width 170 height 23
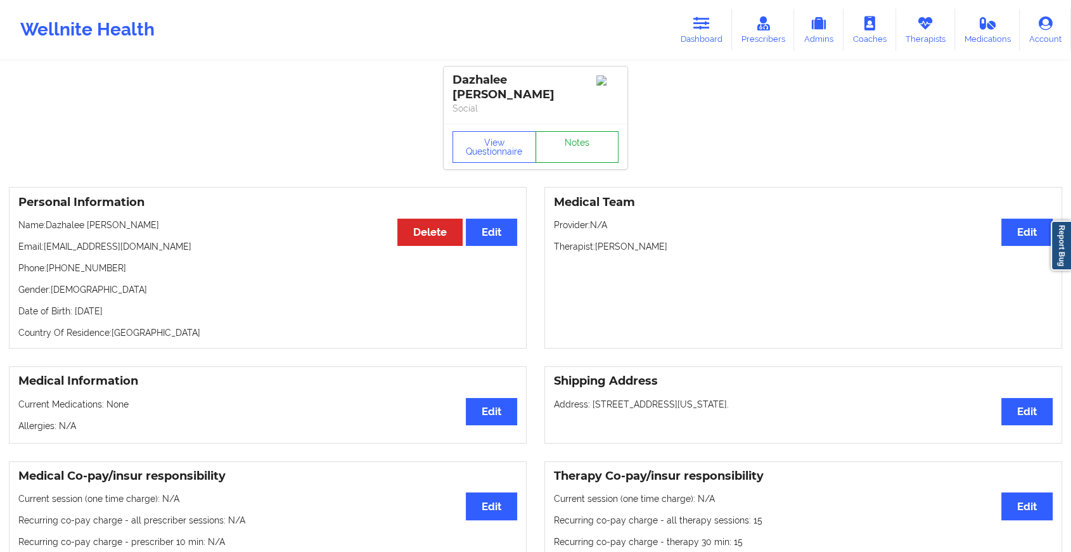
click at [598, 147] on link "Notes" at bounding box center [577, 147] width 84 height 32
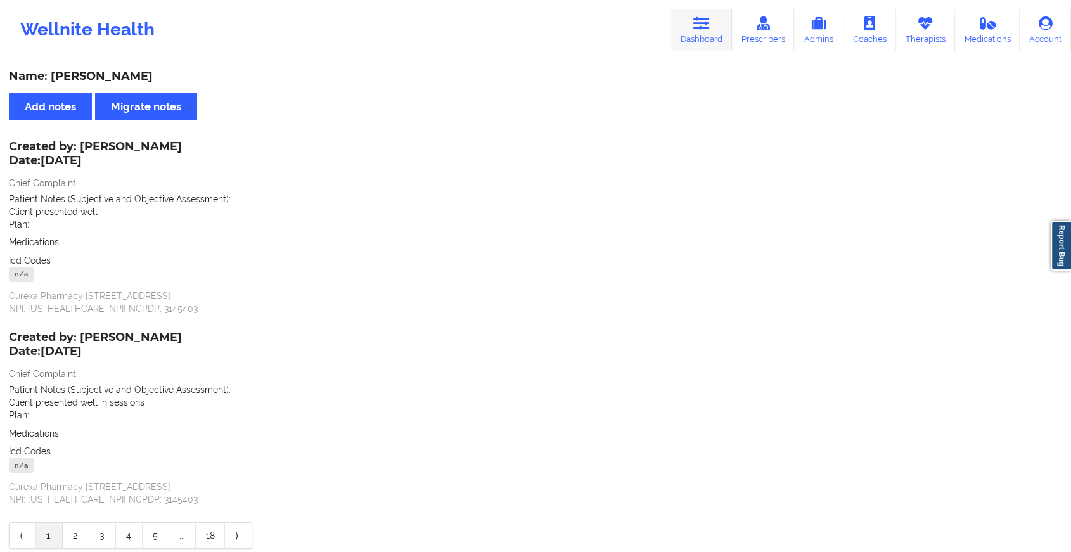
click at [709, 30] on link "Dashboard" at bounding box center [701, 30] width 61 height 42
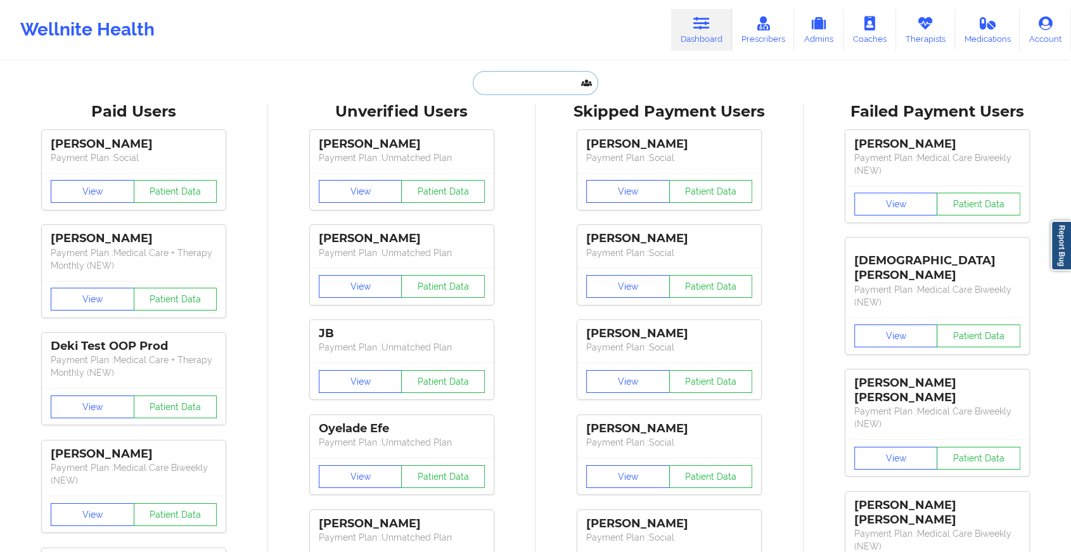
click at [526, 77] on input "text" at bounding box center [535, 83] width 125 height 24
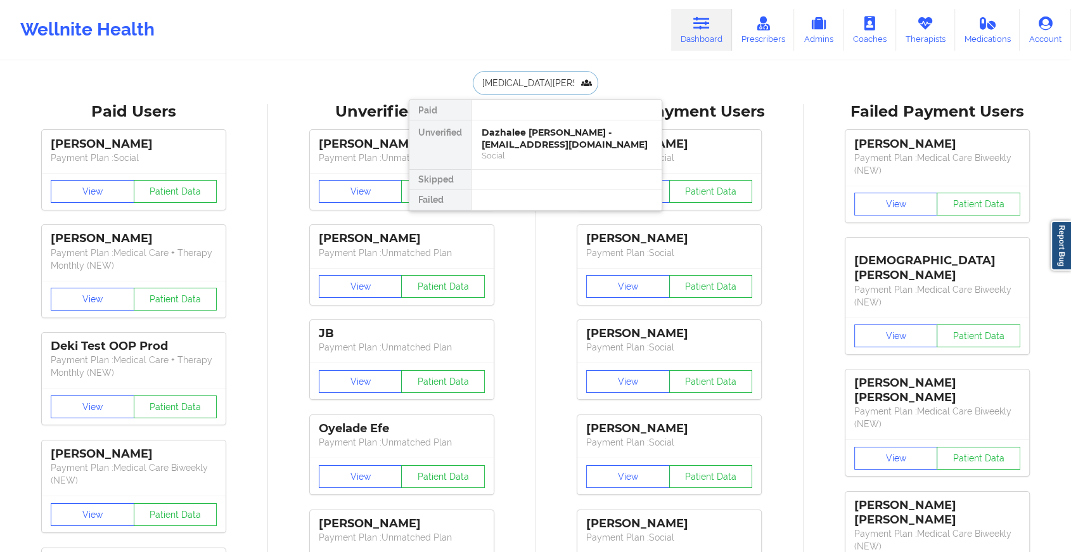
type input "[MEDICAL_DATA][PERSON_NAME]"
click at [527, 148] on div "[MEDICAL_DATA][PERSON_NAME] - [EMAIL_ADDRESS][DOMAIN_NAME]" at bounding box center [566, 138] width 170 height 23
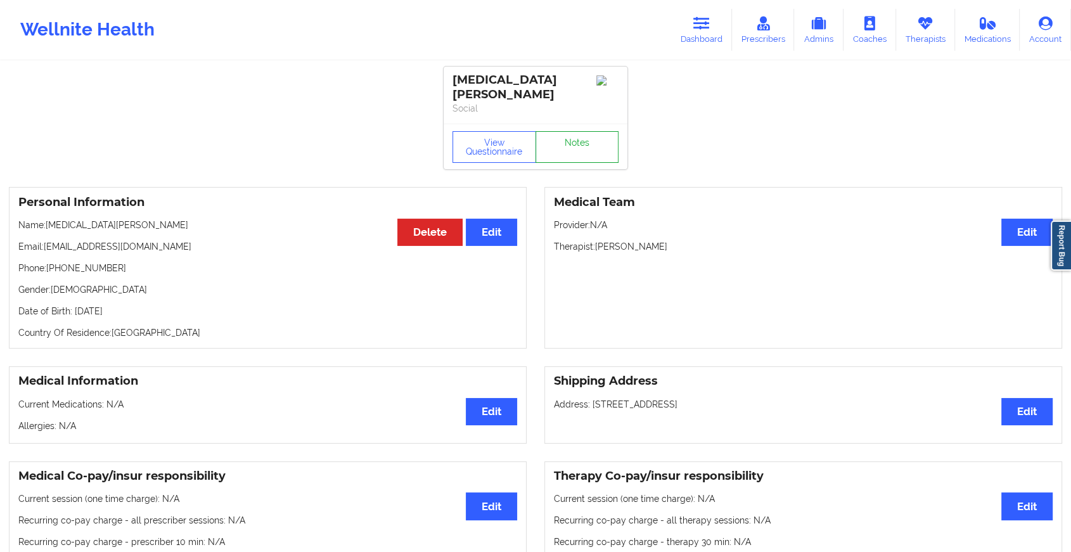
click at [567, 136] on link "Notes" at bounding box center [577, 147] width 84 height 32
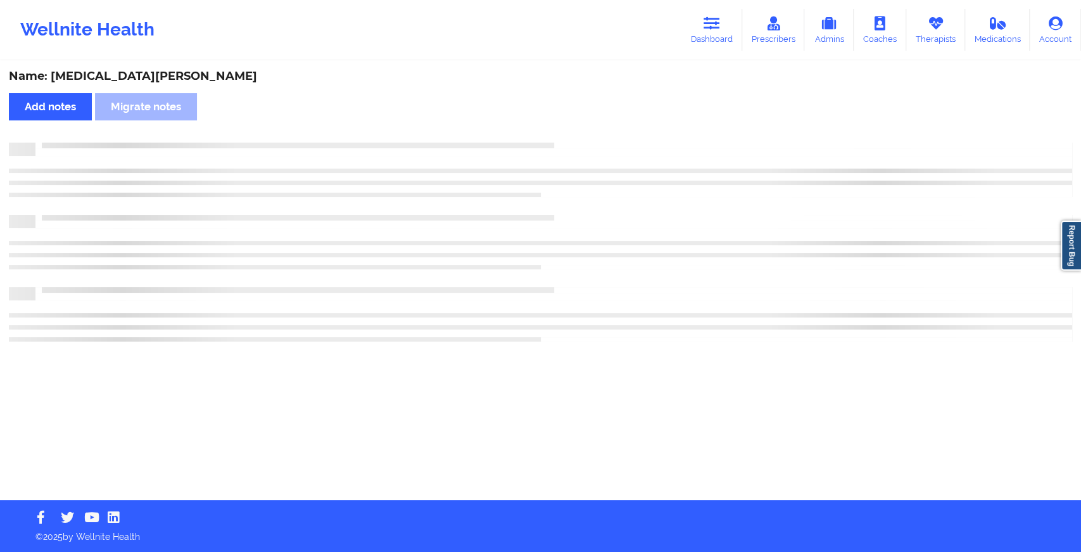
click at [732, 283] on div "Name: [MEDICAL_DATA][PERSON_NAME] Add notes Migrate notes" at bounding box center [540, 281] width 1081 height 438
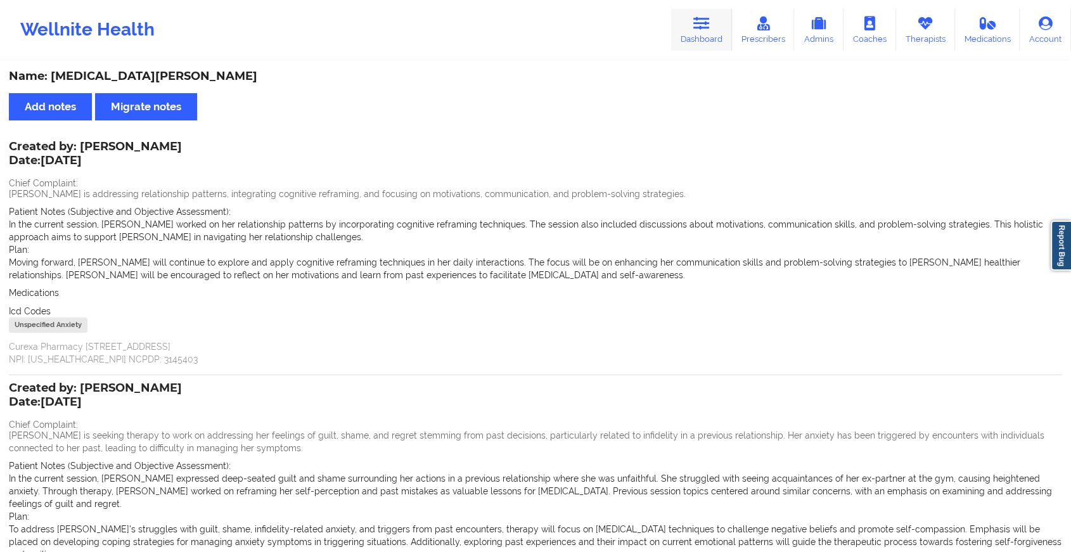
click at [694, 22] on link "Dashboard" at bounding box center [701, 30] width 61 height 42
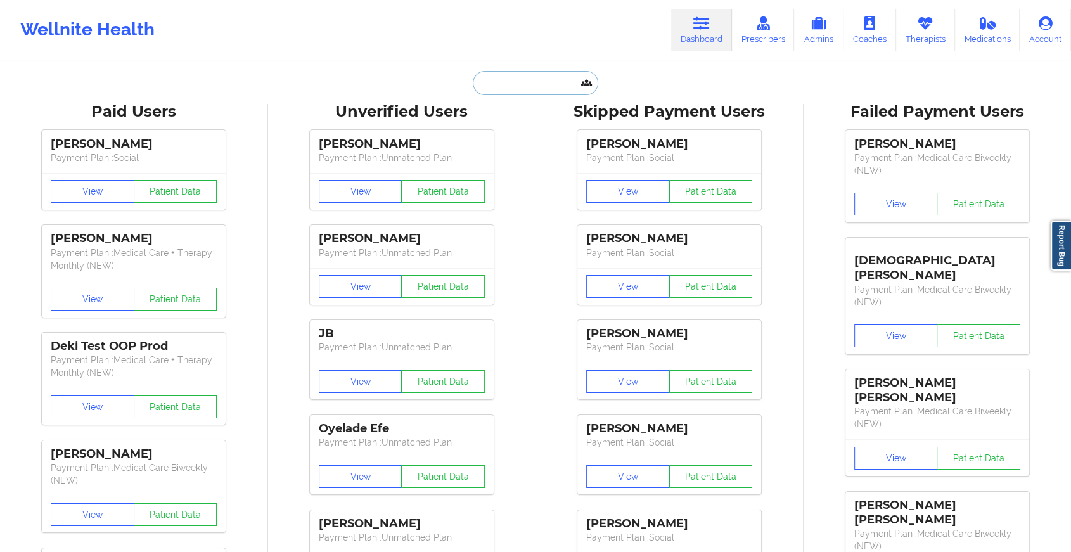
click at [481, 73] on input "text" at bounding box center [535, 83] width 125 height 24
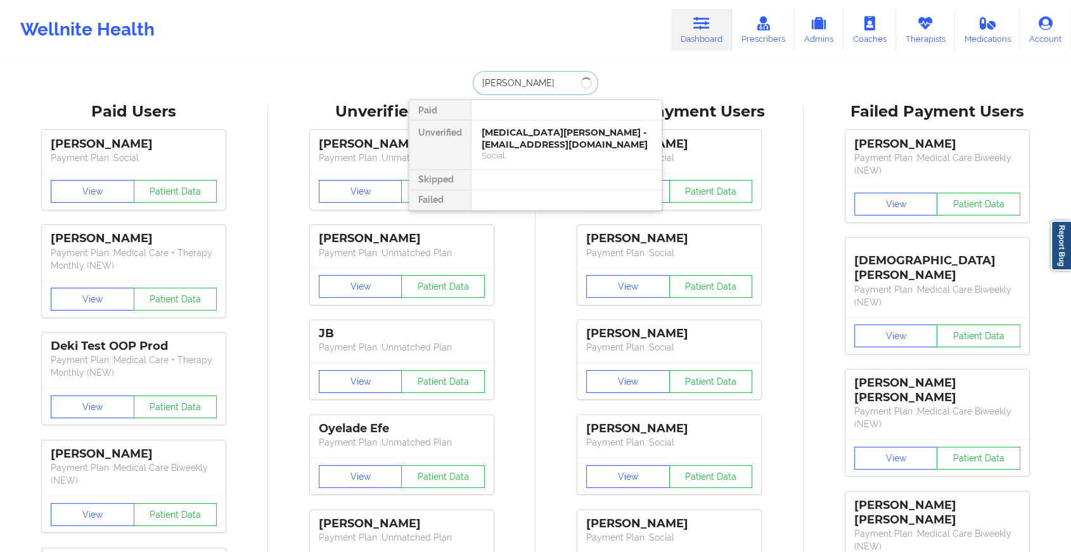
type input "[PERSON_NAME]"
click at [512, 146] on div "[PERSON_NAME] - [EMAIL_ADDRESS][DOMAIN_NAME]" at bounding box center [566, 138] width 170 height 23
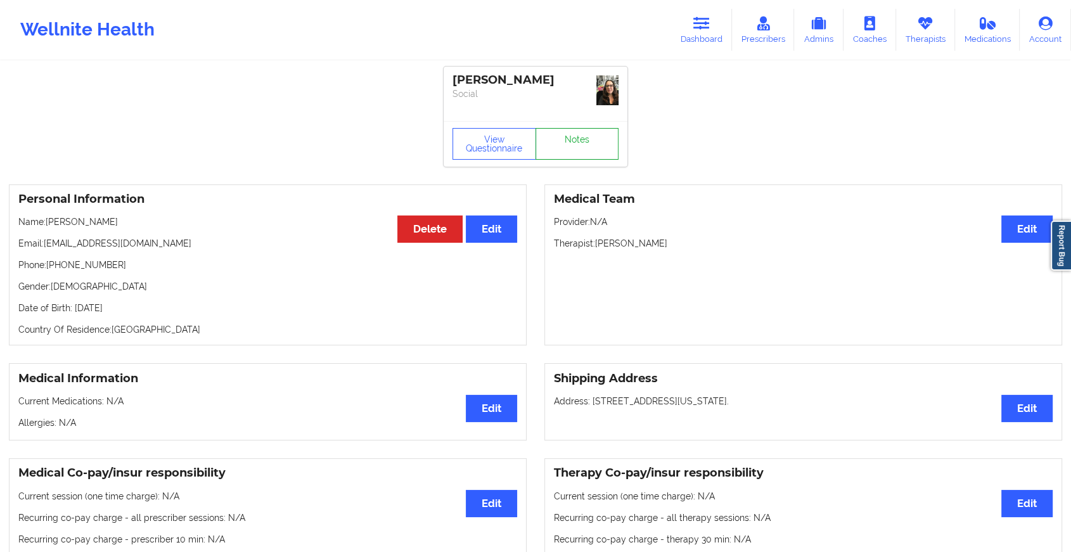
click at [582, 128] on link "Notes" at bounding box center [577, 144] width 84 height 32
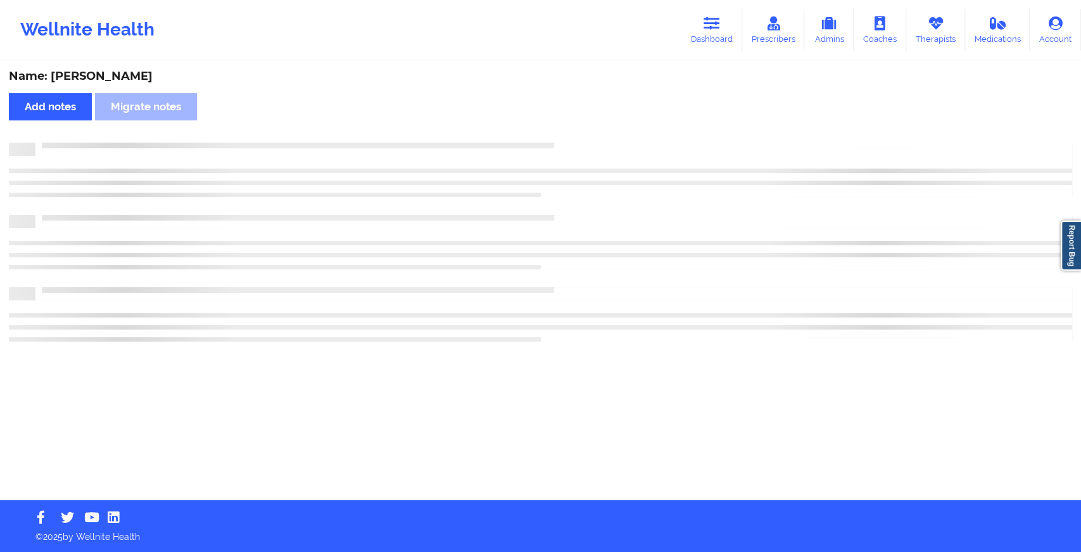
click at [582, 128] on div "Name: [PERSON_NAME] Add notes Migrate notes" at bounding box center [540, 281] width 1081 height 438
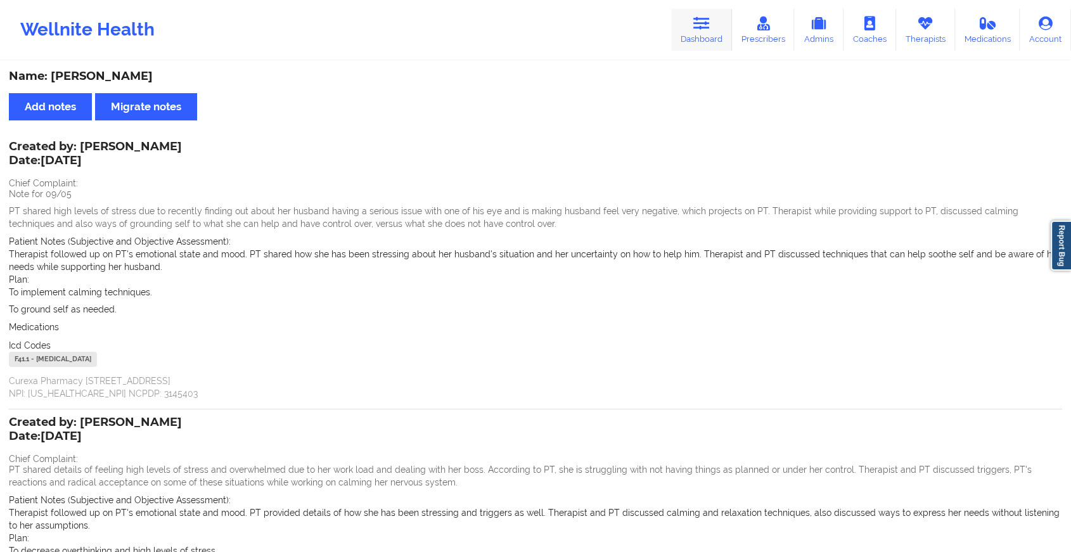
click at [701, 34] on link "Dashboard" at bounding box center [701, 30] width 61 height 42
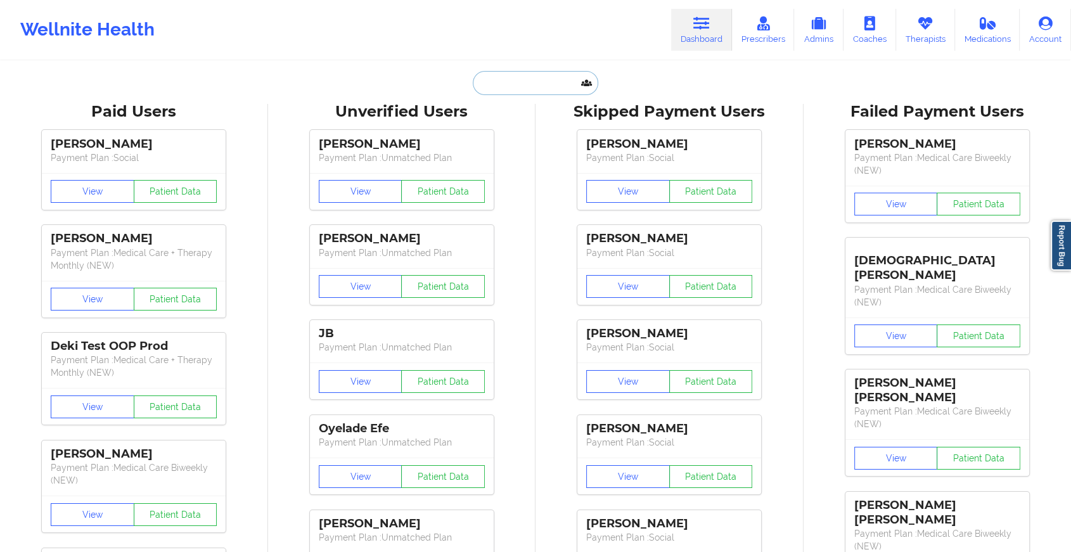
click at [507, 86] on input "text" at bounding box center [535, 83] width 125 height 24
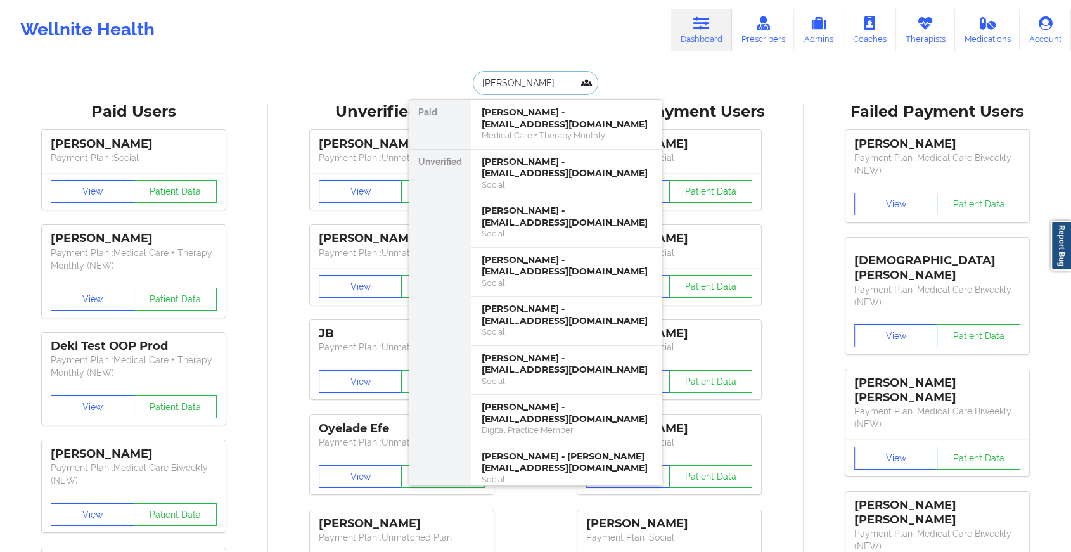
type input "[PERSON_NAME]"
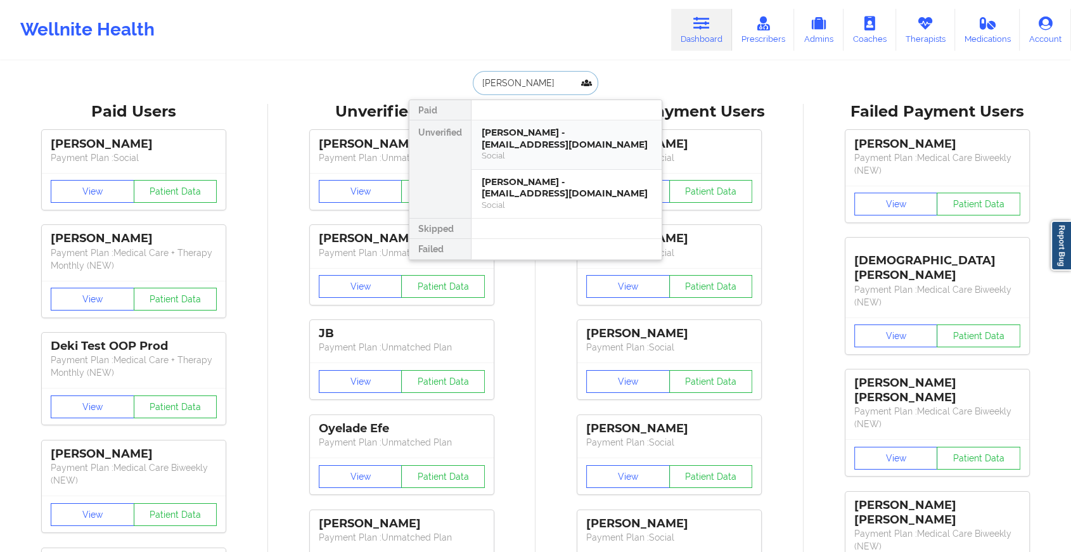
click at [512, 152] on div "Social" at bounding box center [566, 155] width 170 height 11
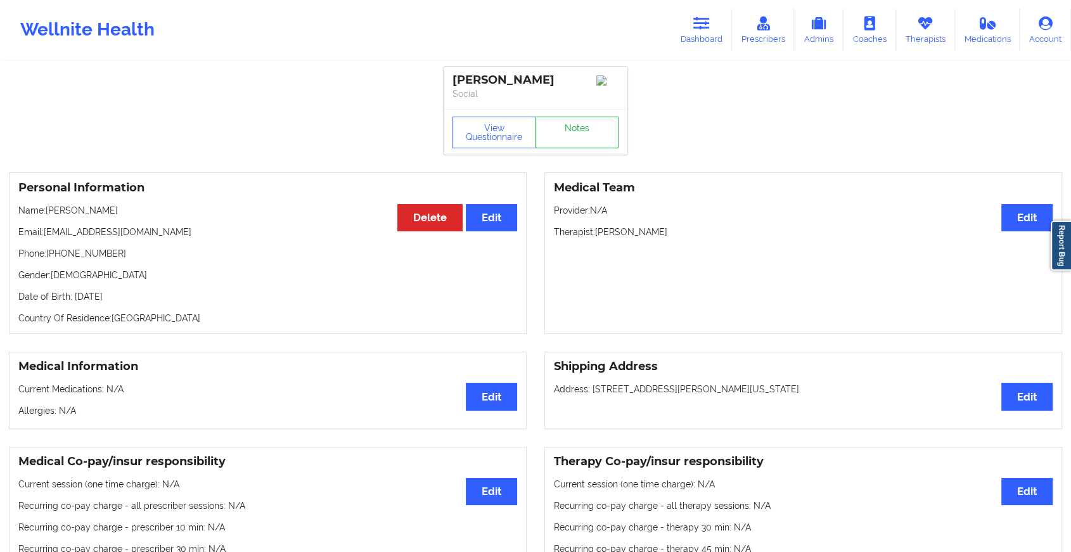
click at [592, 141] on link "Notes" at bounding box center [577, 133] width 84 height 32
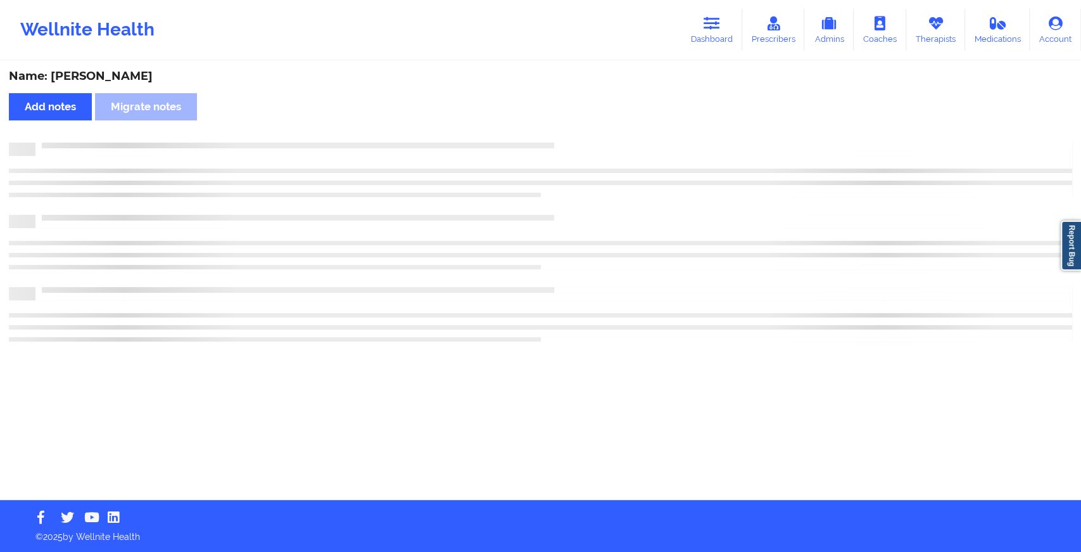
click at [592, 141] on div "Name: [PERSON_NAME] Add notes Migrate notes" at bounding box center [540, 281] width 1081 height 438
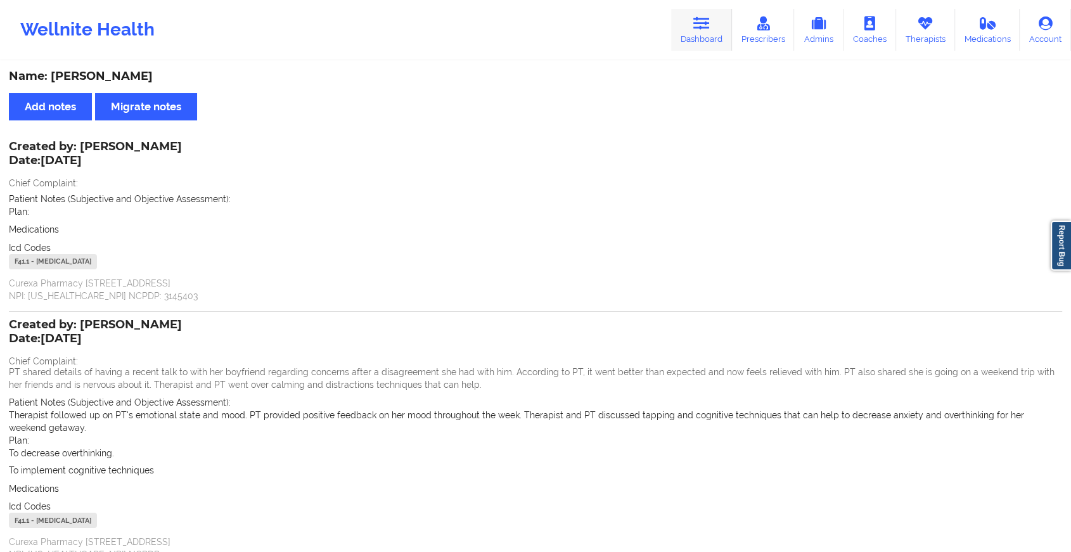
click at [705, 29] on icon at bounding box center [701, 23] width 16 height 14
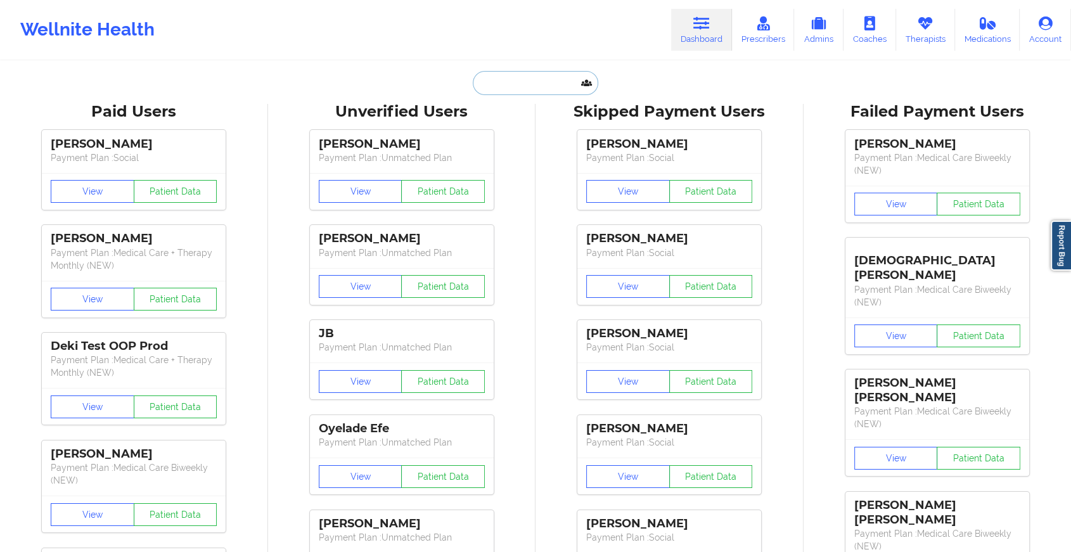
click at [528, 84] on input "text" at bounding box center [535, 83] width 125 height 24
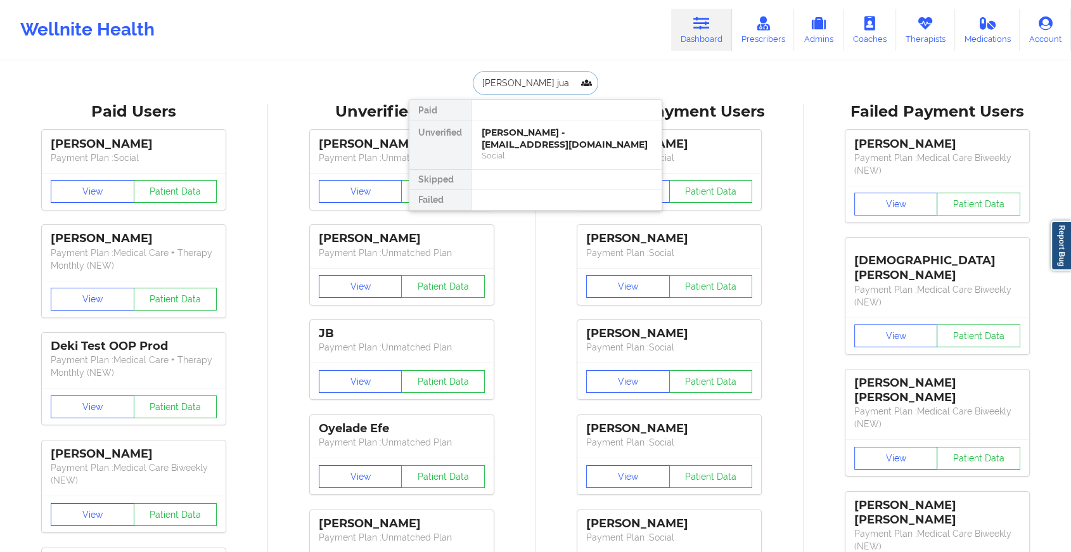
type input "[PERSON_NAME] juar"
click at [535, 152] on div "Social" at bounding box center [566, 155] width 170 height 11
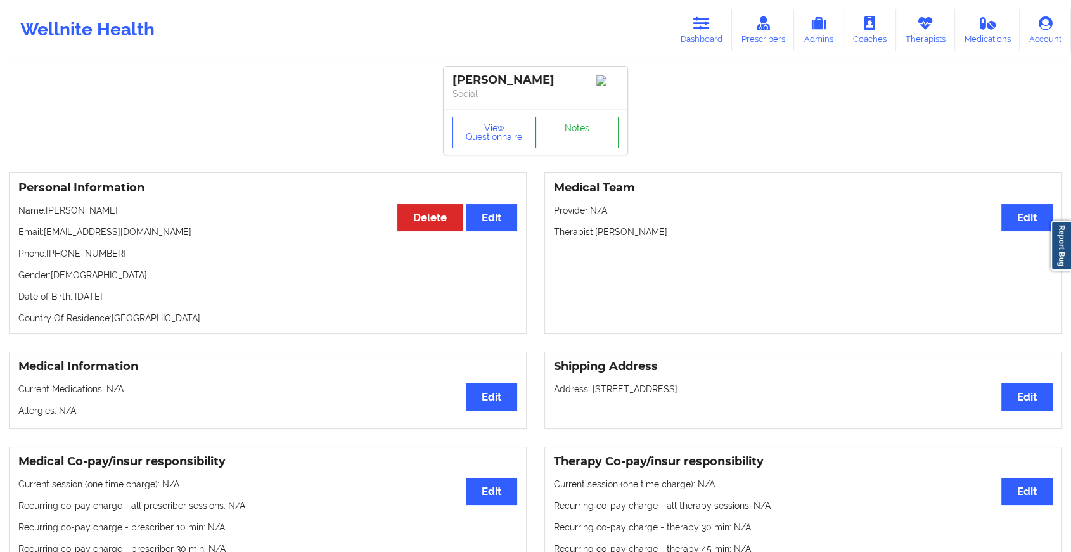
click at [562, 148] on link "Notes" at bounding box center [577, 133] width 84 height 32
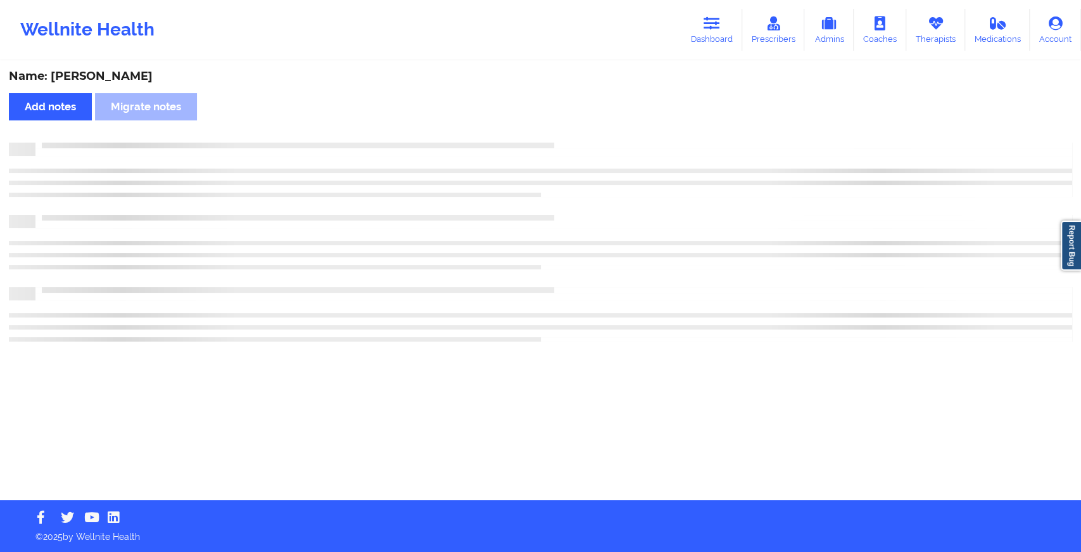
click at [622, 165] on div at bounding box center [541, 174] width 1064 height 37
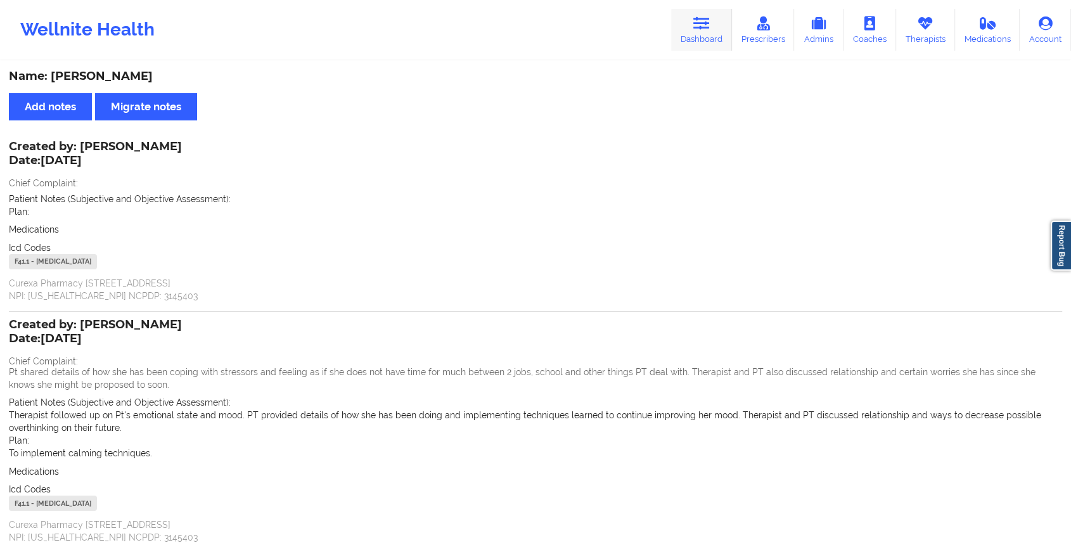
click at [715, 35] on link "Dashboard" at bounding box center [701, 30] width 61 height 42
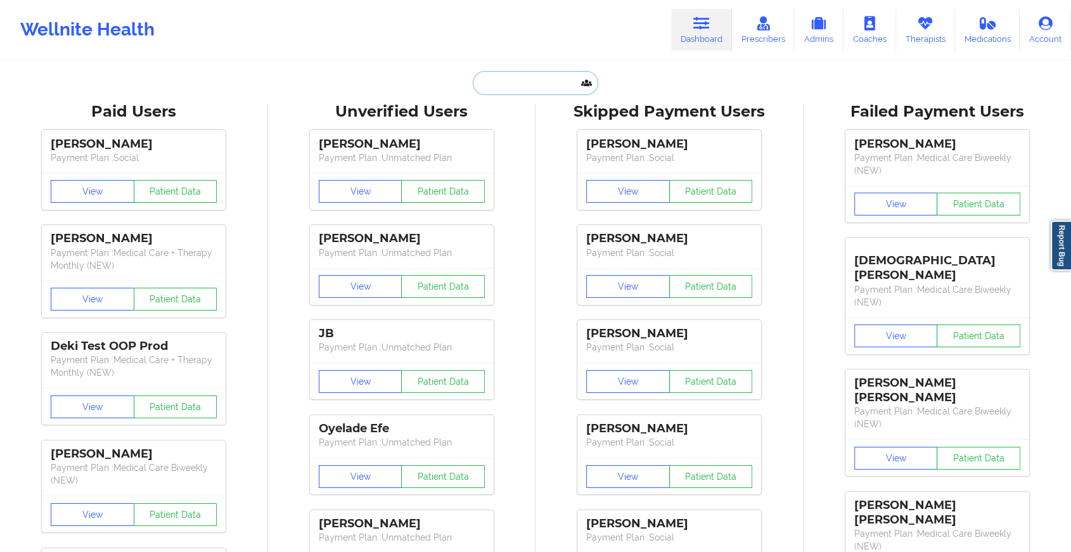
click at [512, 87] on input "text" at bounding box center [535, 83] width 125 height 24
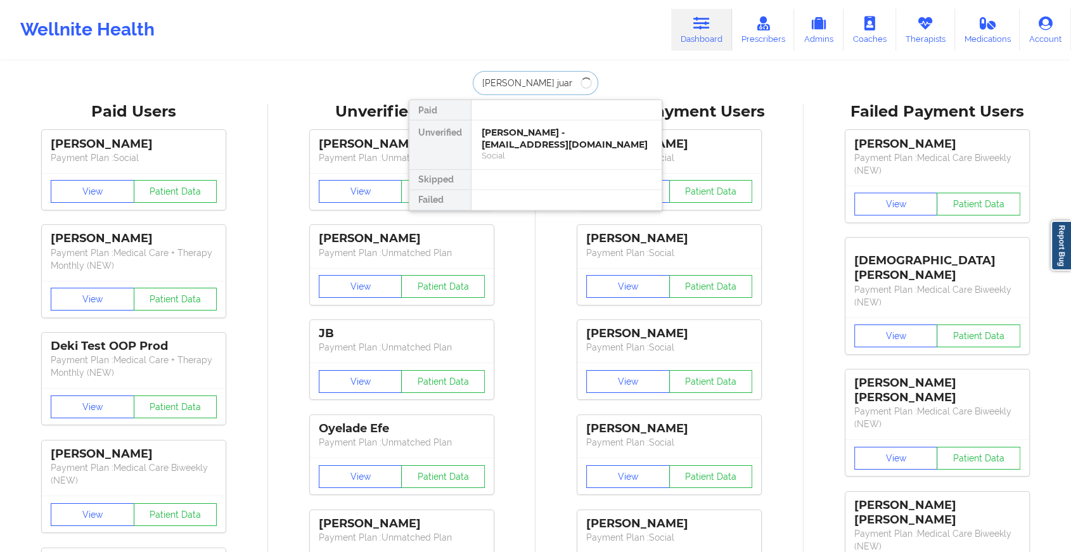
type input "[PERSON_NAME]"
click at [541, 144] on div "[PERSON_NAME] - [EMAIL_ADDRESS][DOMAIN_NAME]" at bounding box center [566, 138] width 170 height 23
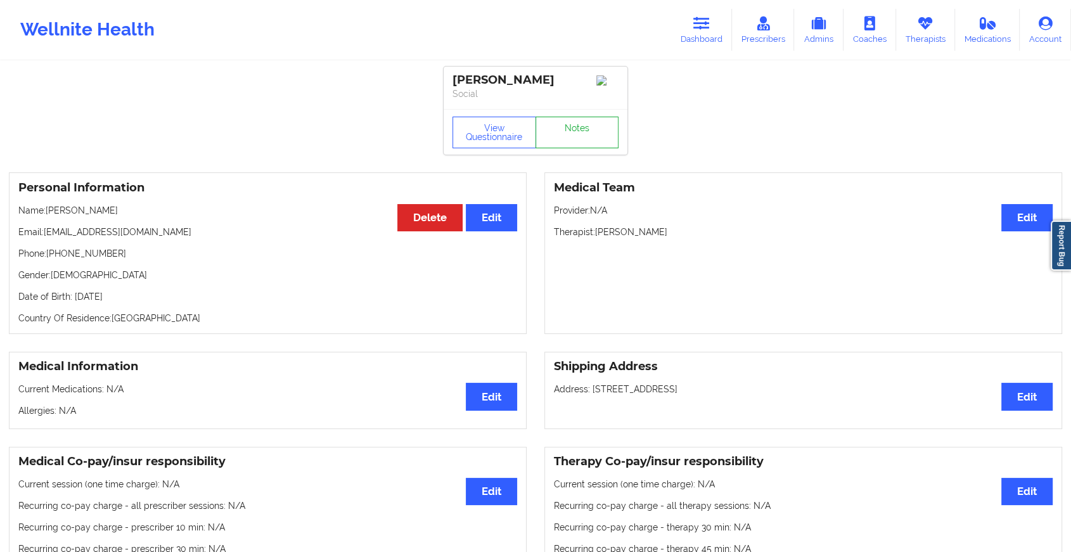
drag, startPoint x: 559, startPoint y: 160, endPoint x: 578, endPoint y: 145, distance: 23.8
click at [578, 145] on link "Notes" at bounding box center [577, 133] width 84 height 32
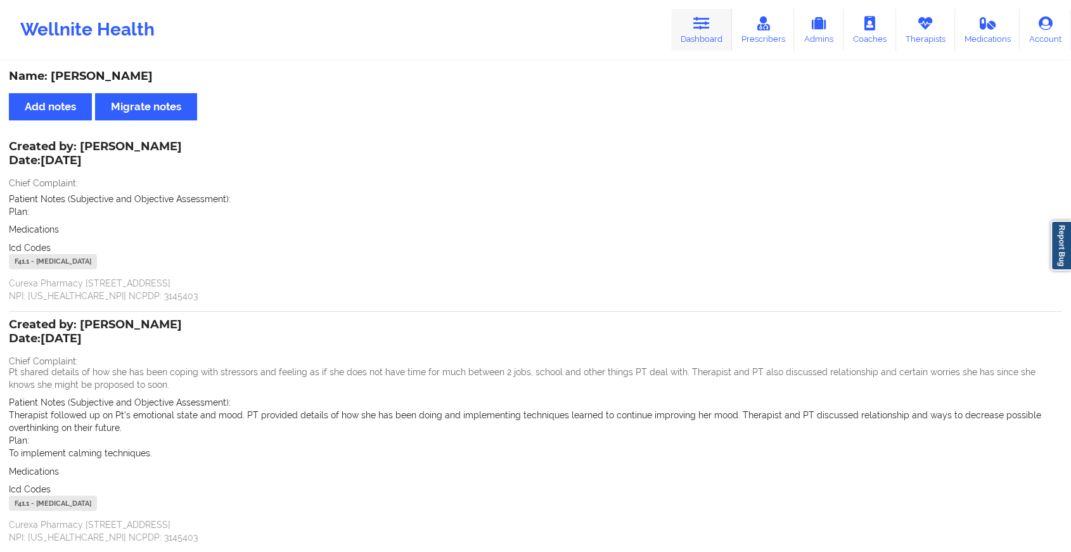
click at [703, 30] on icon at bounding box center [701, 23] width 16 height 14
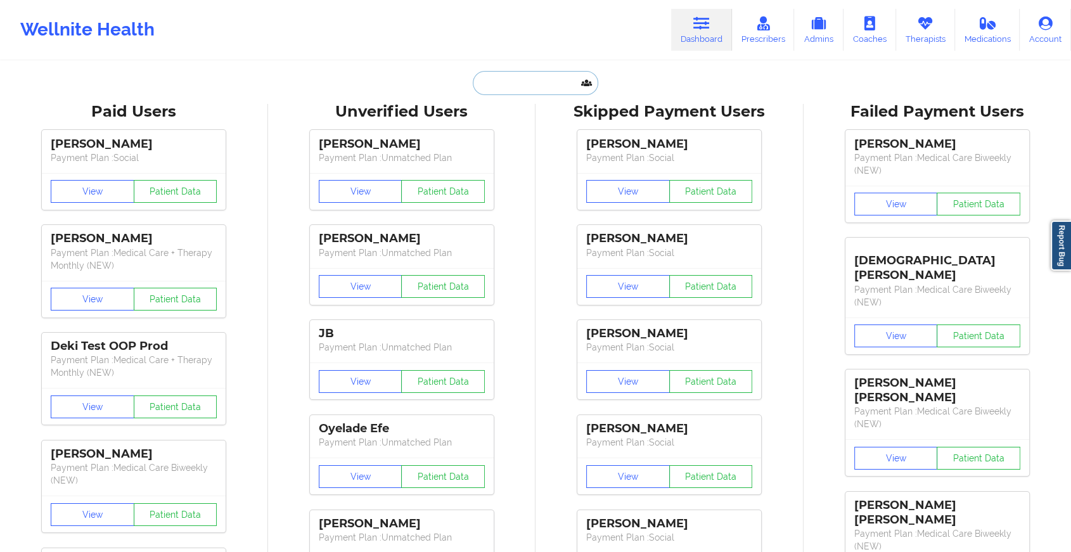
click at [509, 91] on input "text" at bounding box center [535, 83] width 125 height 24
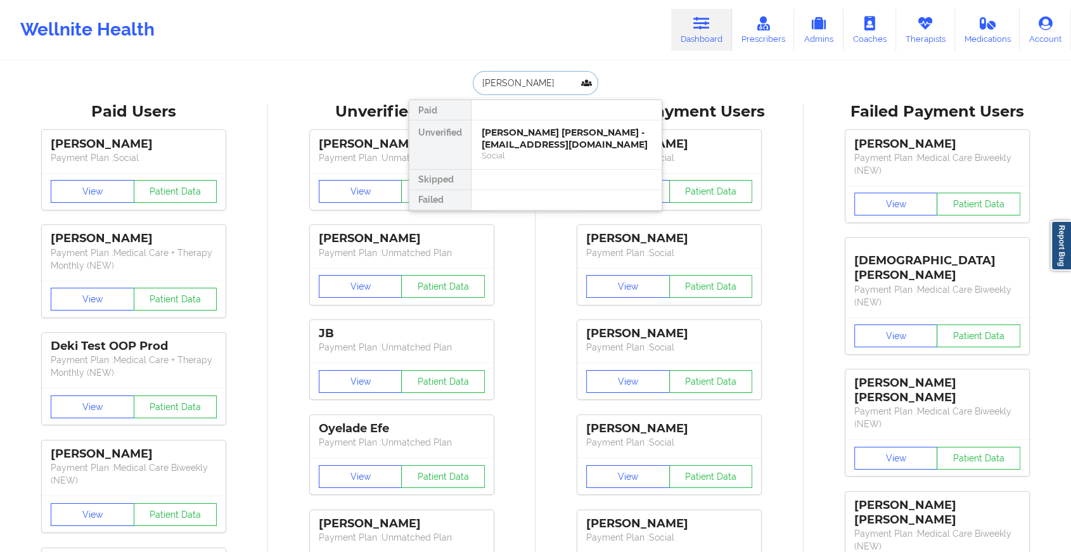
type input "[PERSON_NAME]"
click at [552, 155] on div "Social" at bounding box center [566, 155] width 170 height 11
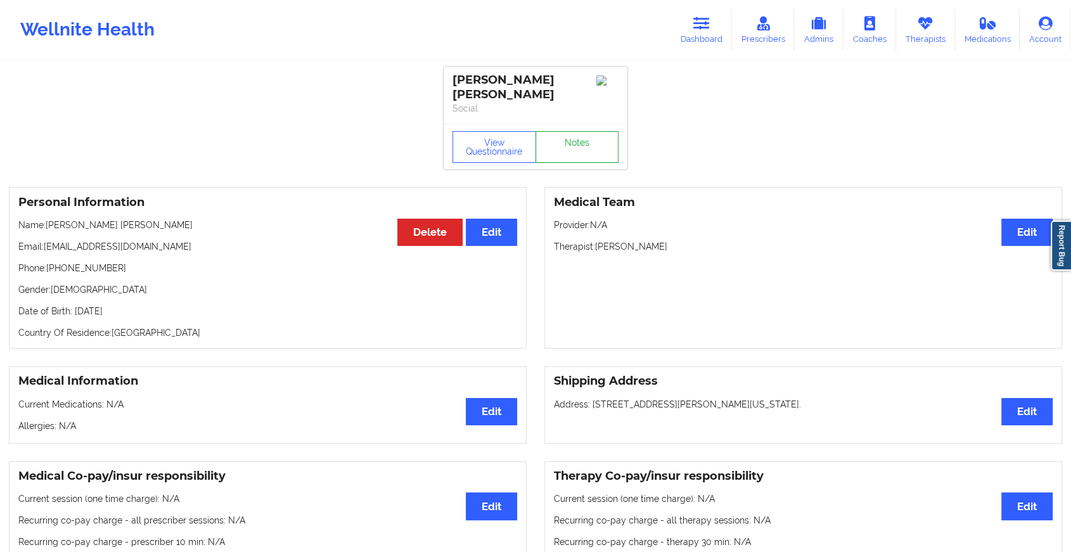
click at [582, 148] on link "Notes" at bounding box center [577, 147] width 84 height 32
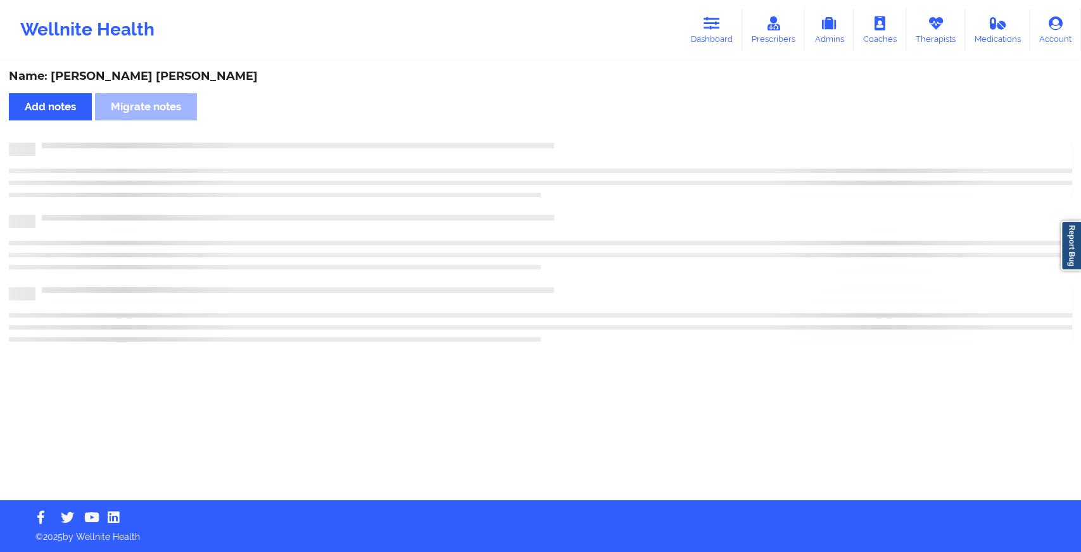
click at [645, 244] on div at bounding box center [541, 242] width 1064 height 199
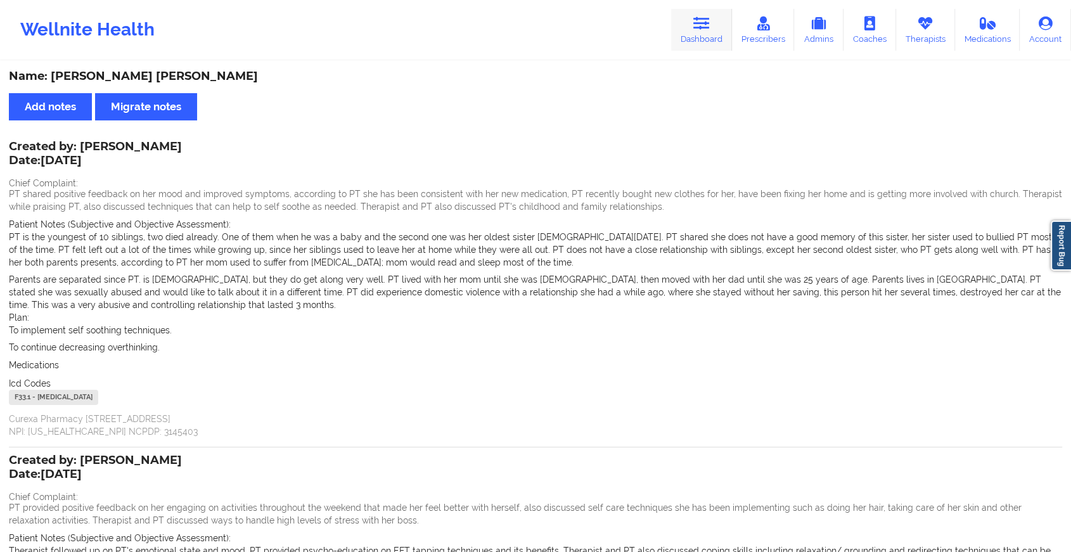
click at [701, 33] on link "Dashboard" at bounding box center [701, 30] width 61 height 42
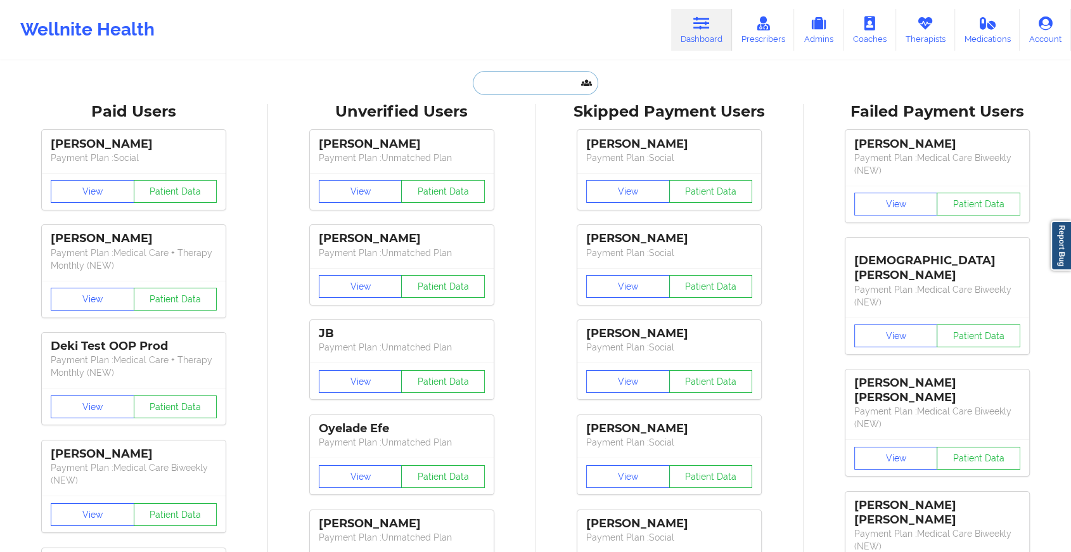
click at [497, 73] on input "text" at bounding box center [535, 83] width 125 height 24
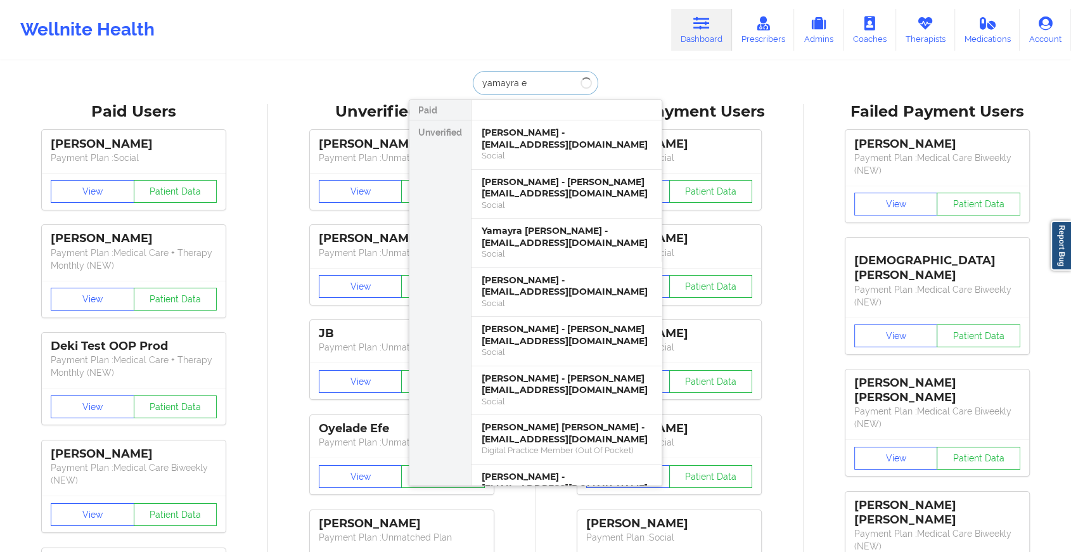
type input "yamayra en"
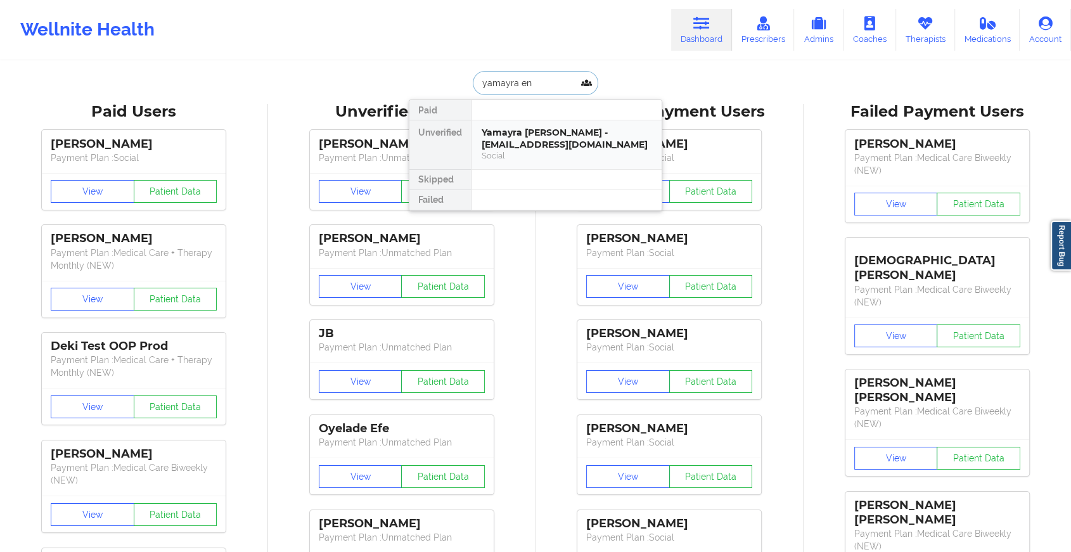
click at [555, 137] on div "Yamayra [PERSON_NAME] - [EMAIL_ADDRESS][DOMAIN_NAME]" at bounding box center [566, 138] width 170 height 23
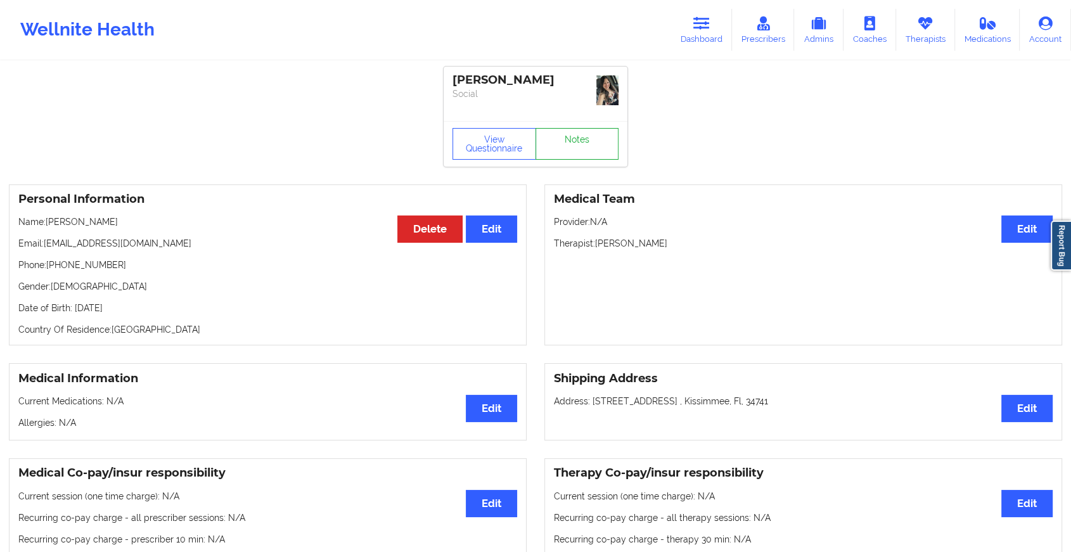
drag, startPoint x: 586, startPoint y: 130, endPoint x: 584, endPoint y: 149, distance: 19.1
click at [584, 149] on div "View Questionnaire Notes" at bounding box center [535, 144] width 184 height 46
click at [584, 149] on link "Notes" at bounding box center [577, 144] width 84 height 32
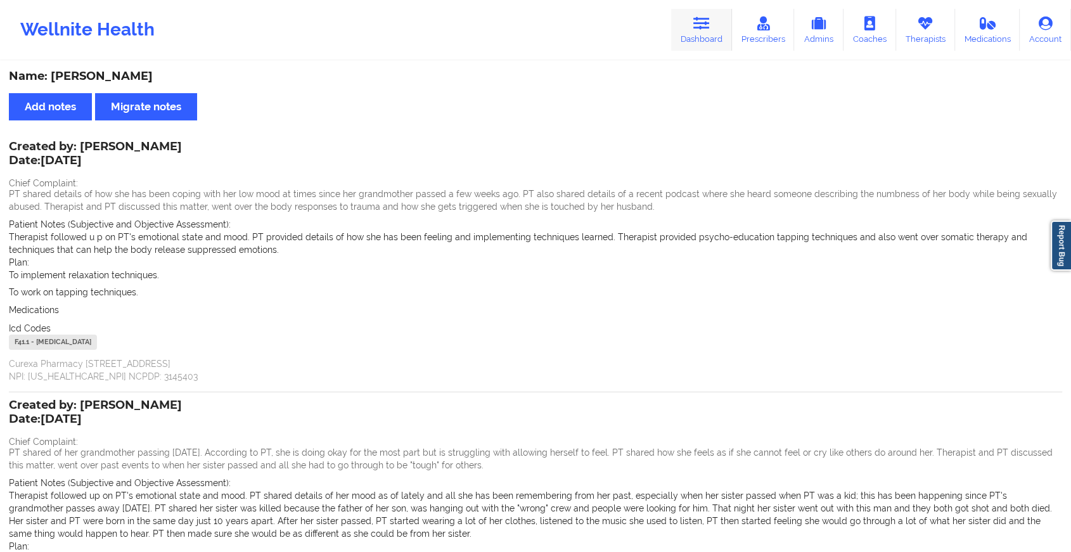
click at [706, 39] on link "Dashboard" at bounding box center [701, 30] width 61 height 42
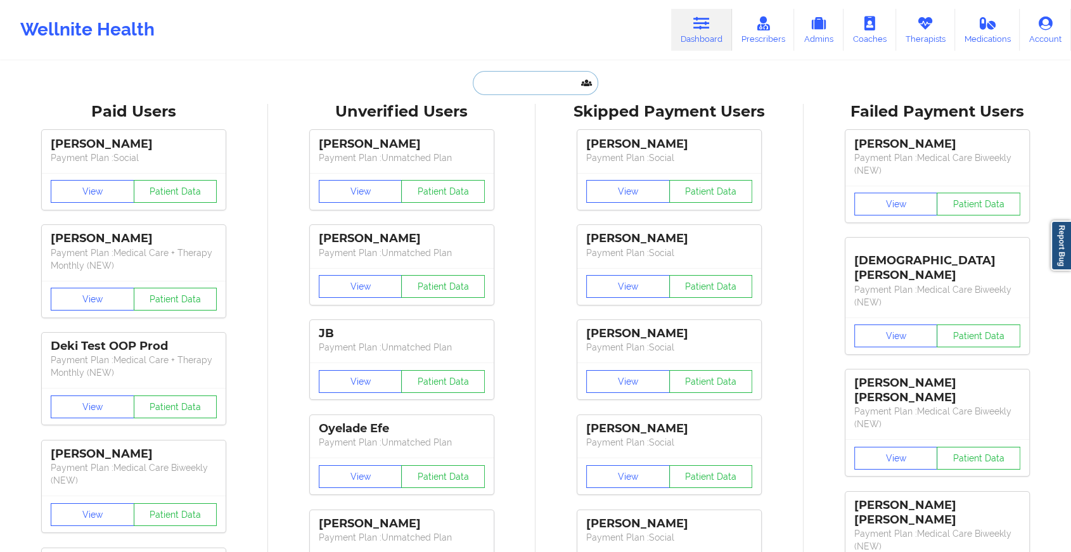
click at [517, 85] on input "text" at bounding box center [535, 83] width 125 height 24
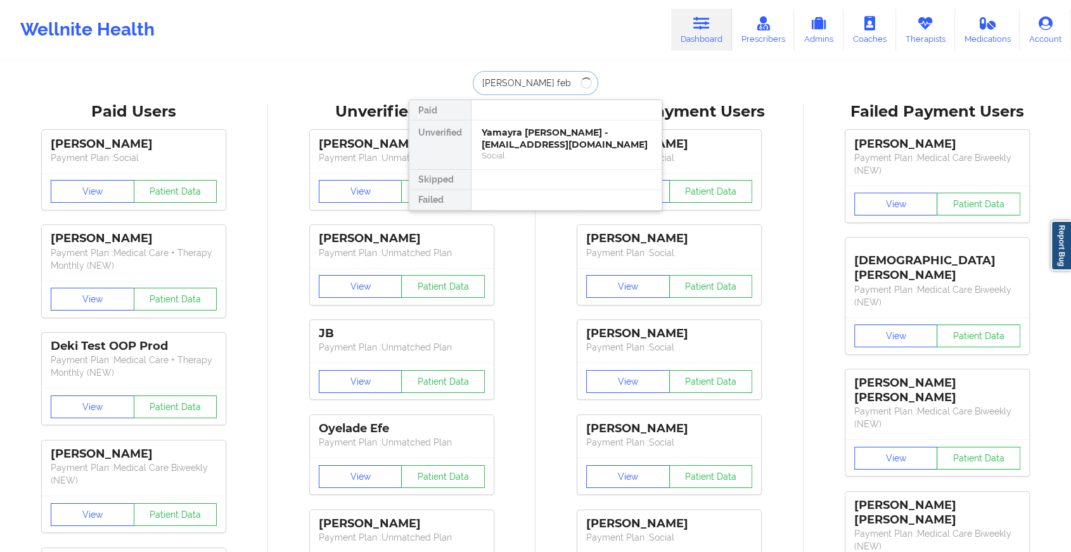
type input "[PERSON_NAME]"
click at [557, 132] on div "[PERSON_NAME] Diaz - [EMAIL_ADDRESS][PERSON_NAME][DOMAIN_NAME]" at bounding box center [566, 144] width 170 height 35
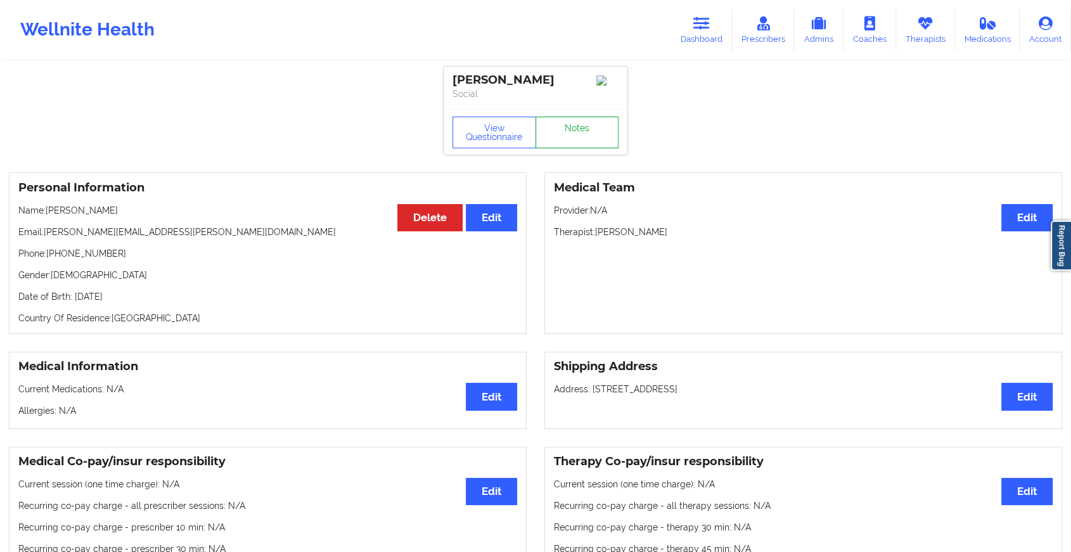
click at [583, 142] on link "Notes" at bounding box center [577, 133] width 84 height 32
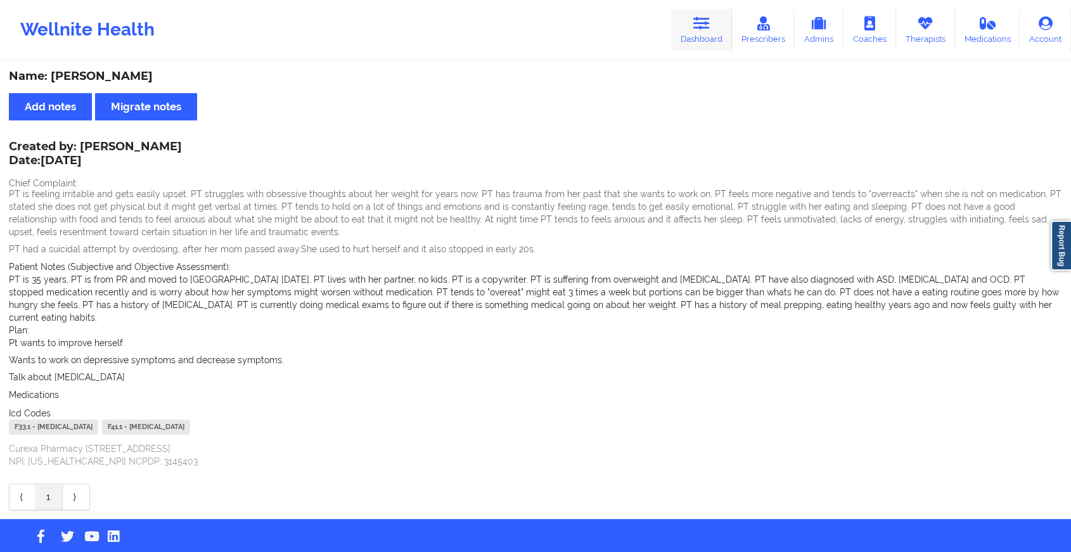
click at [709, 29] on icon at bounding box center [701, 23] width 16 height 14
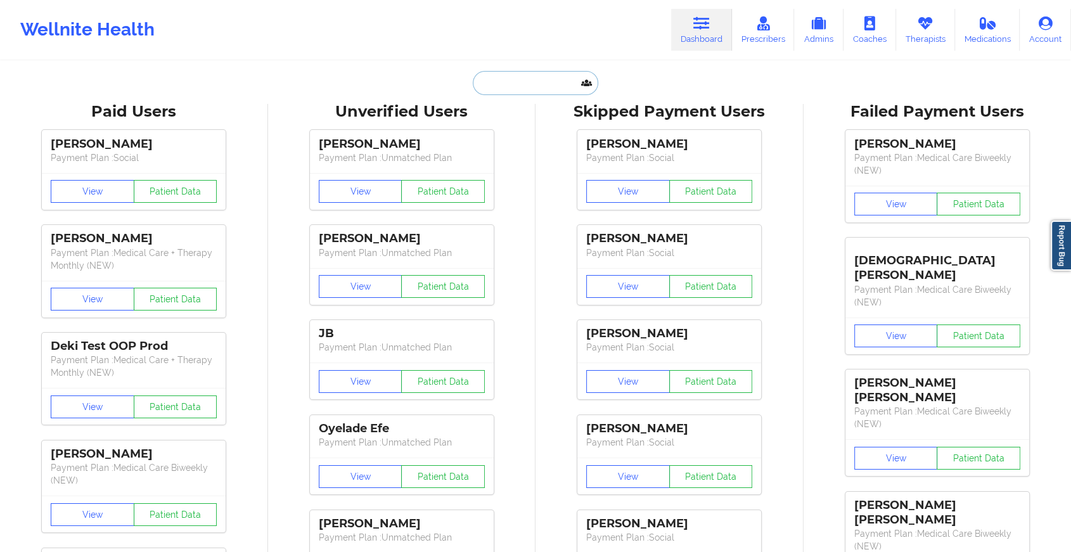
click at [512, 80] on input "text" at bounding box center [535, 83] width 125 height 24
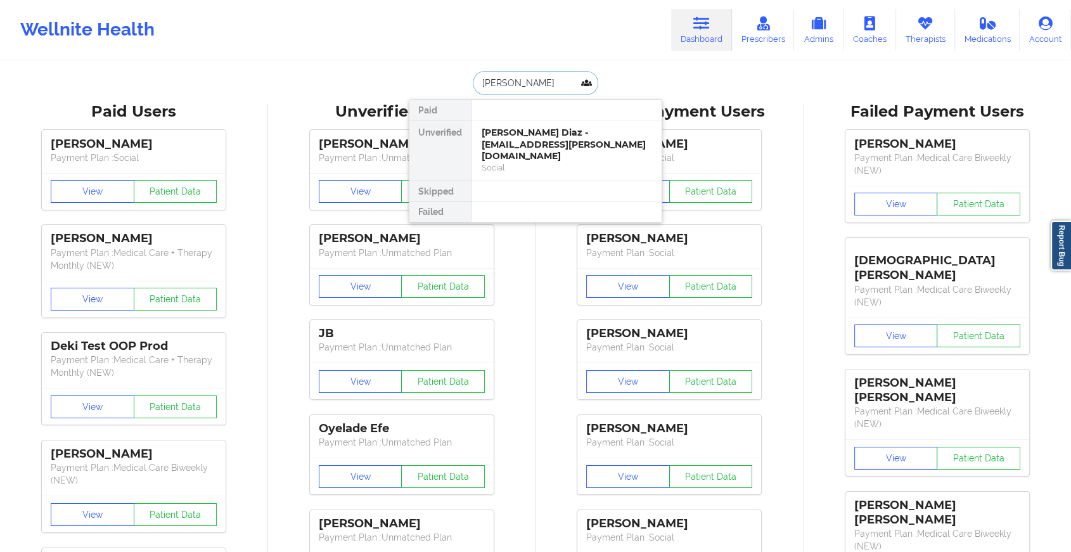
type input "[PERSON_NAME]"
click at [542, 136] on div "[PERSON_NAME] - [EMAIL_ADDRESS][DOMAIN_NAME]" at bounding box center [566, 138] width 170 height 23
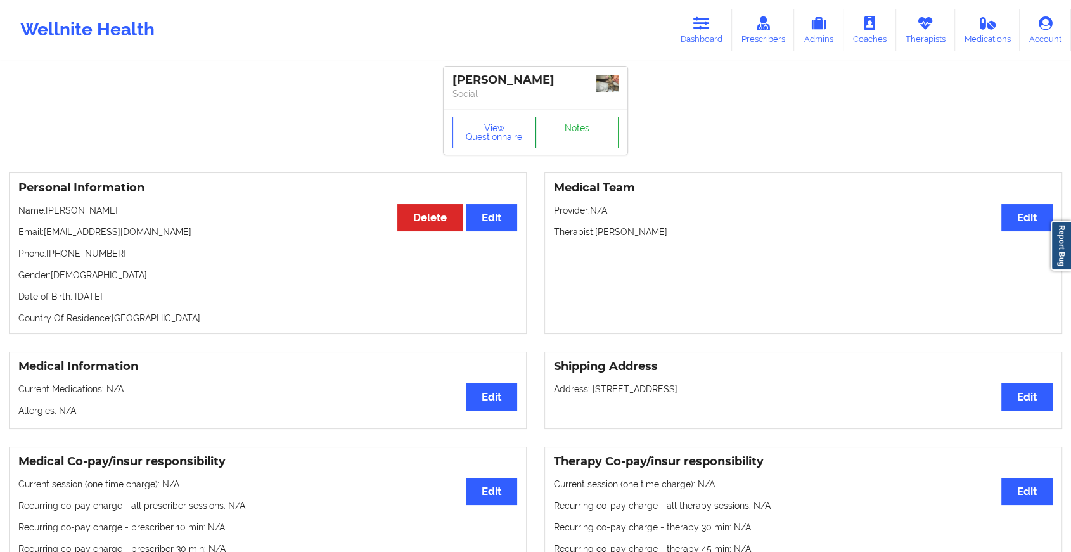
click at [580, 141] on link "Notes" at bounding box center [577, 133] width 84 height 32
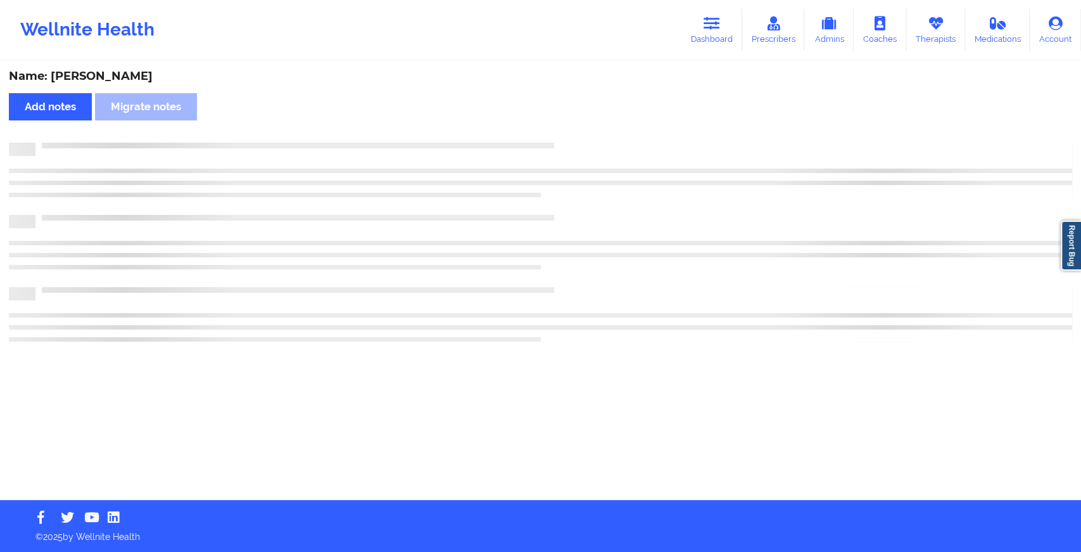
click at [580, 141] on div "Name: [PERSON_NAME] Add notes Migrate notes" at bounding box center [540, 281] width 1081 height 438
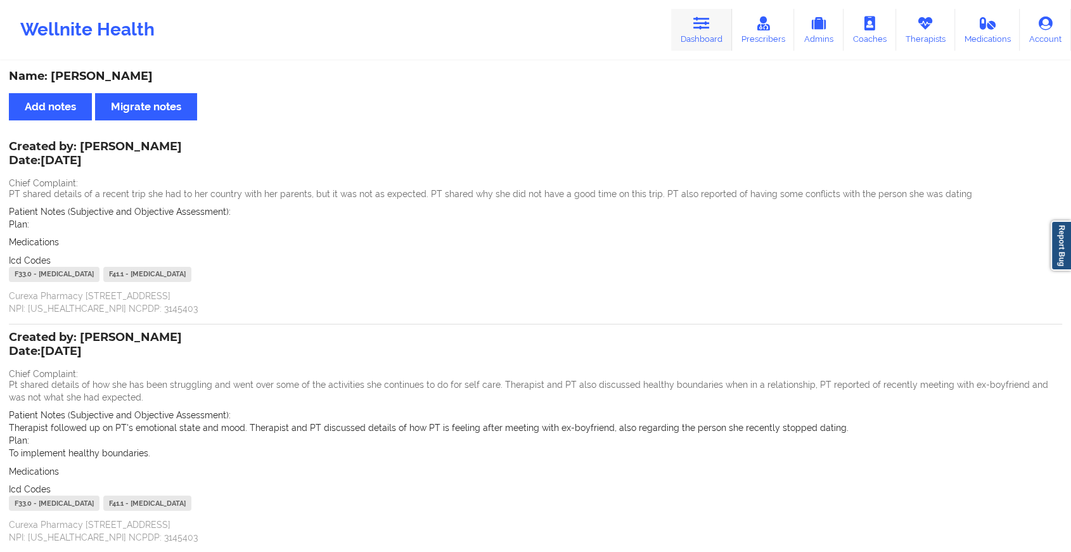
click at [699, 21] on icon at bounding box center [701, 23] width 16 height 14
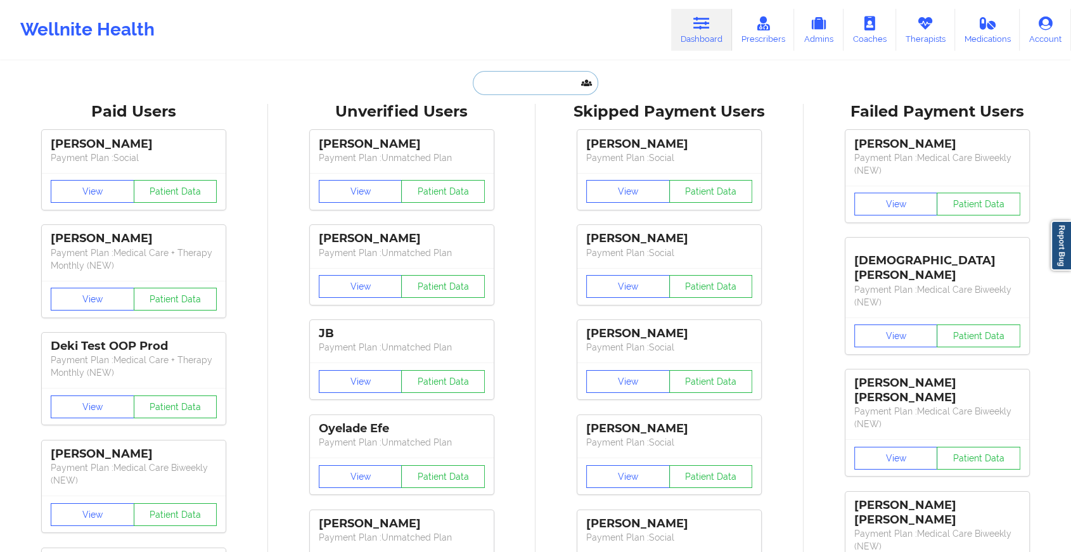
click at [513, 73] on input "text" at bounding box center [535, 83] width 125 height 24
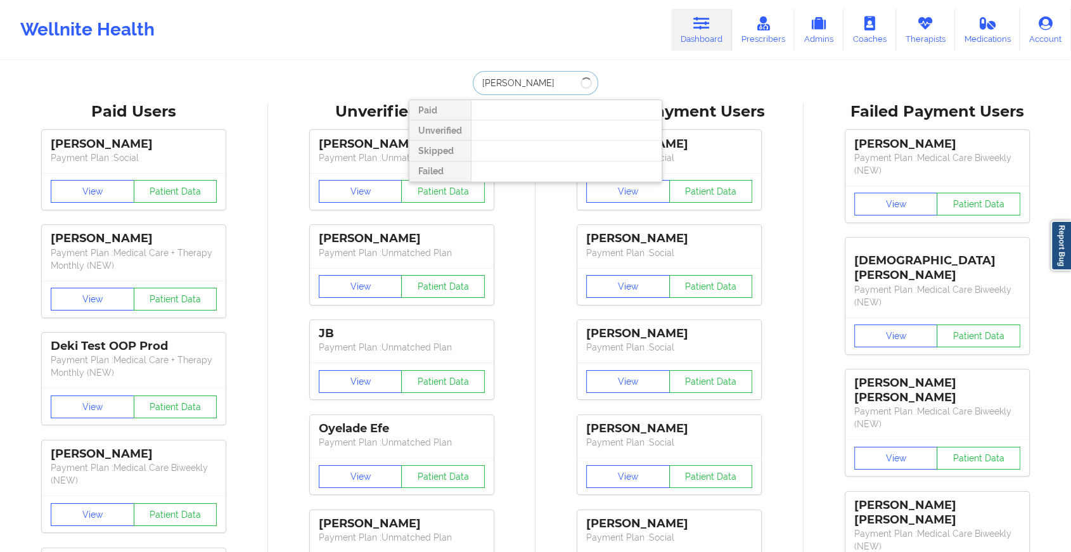
type input "[PERSON_NAME]"
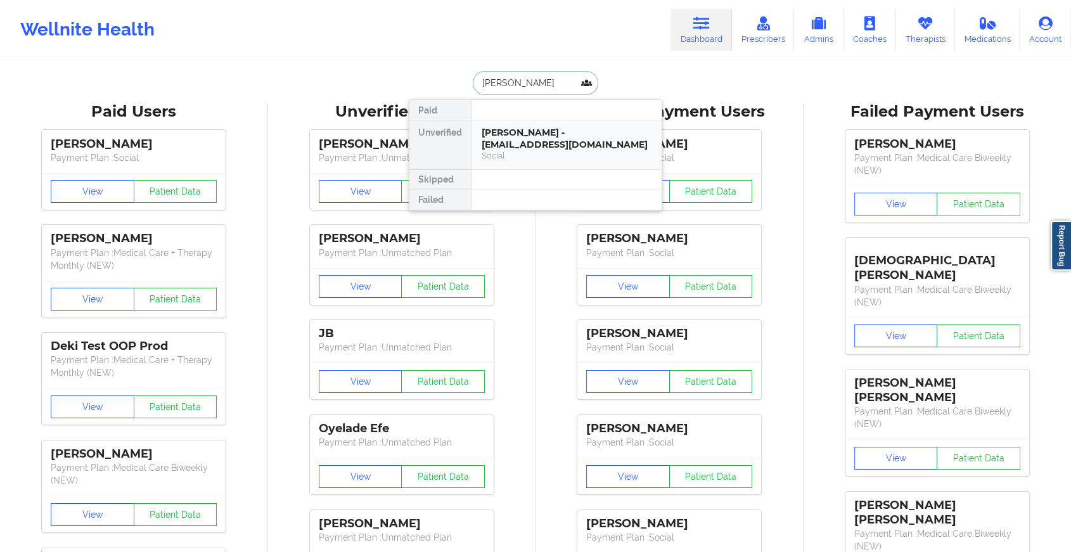
click at [542, 143] on div "[PERSON_NAME] - [EMAIL_ADDRESS][DOMAIN_NAME]" at bounding box center [566, 138] width 170 height 23
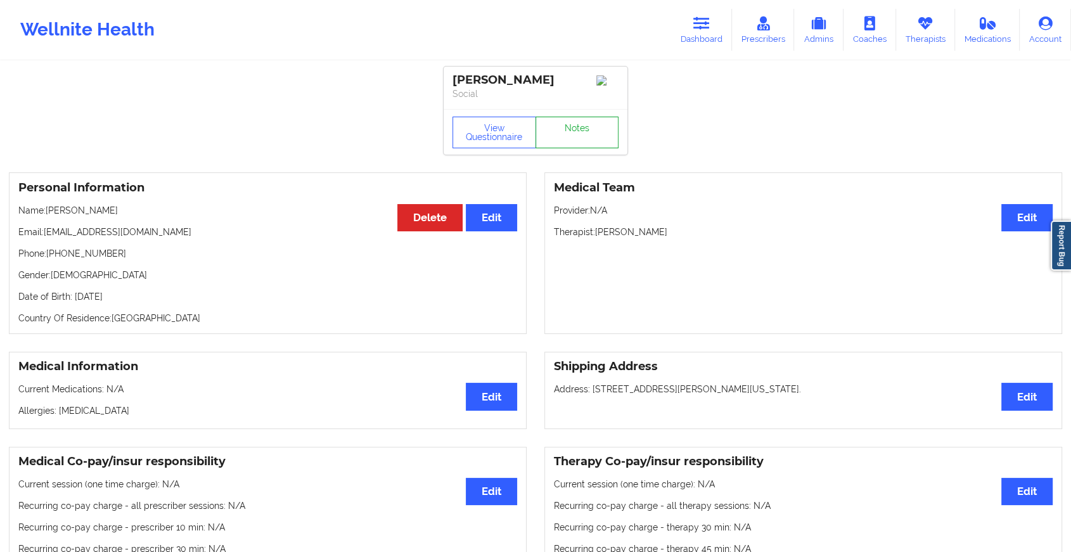
click at [578, 144] on link "Notes" at bounding box center [577, 133] width 84 height 32
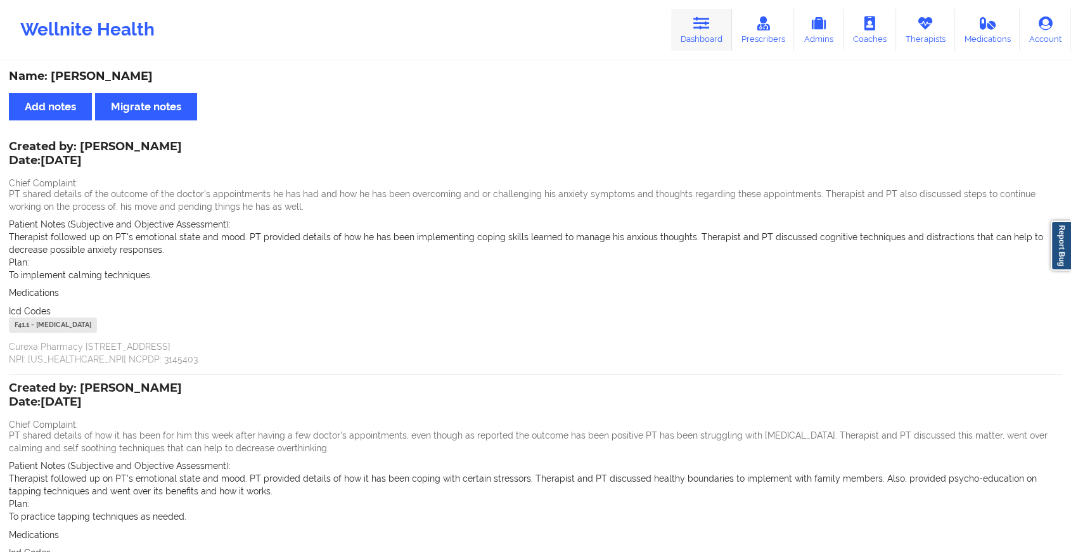
click at [706, 30] on icon at bounding box center [701, 23] width 16 height 14
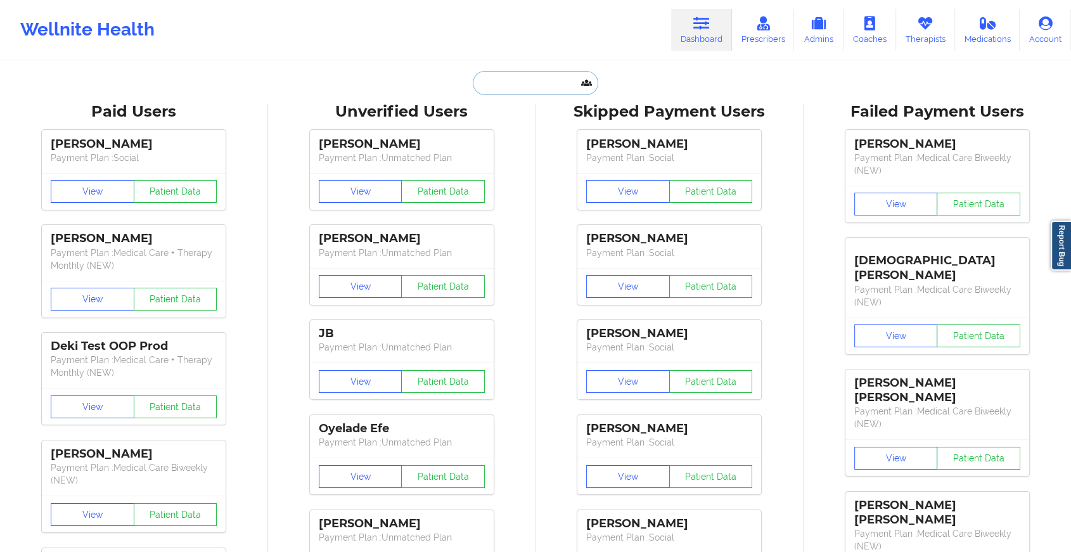
click at [521, 81] on input "text" at bounding box center [535, 83] width 125 height 24
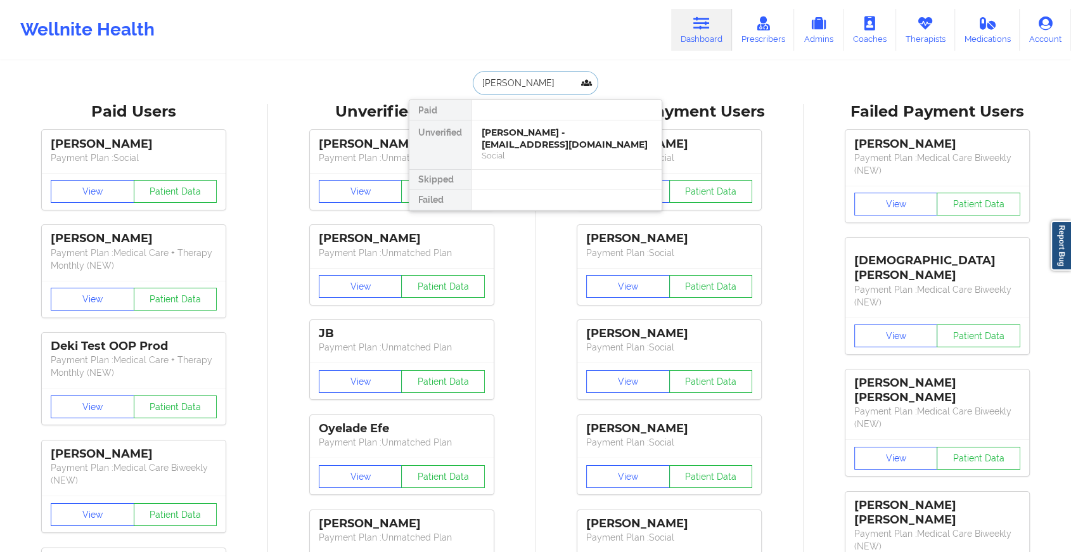
type input "[PERSON_NAME]"
click at [535, 134] on div "[PERSON_NAME] - [EMAIL_ADDRESS][DOMAIN_NAME]" at bounding box center [566, 138] width 170 height 23
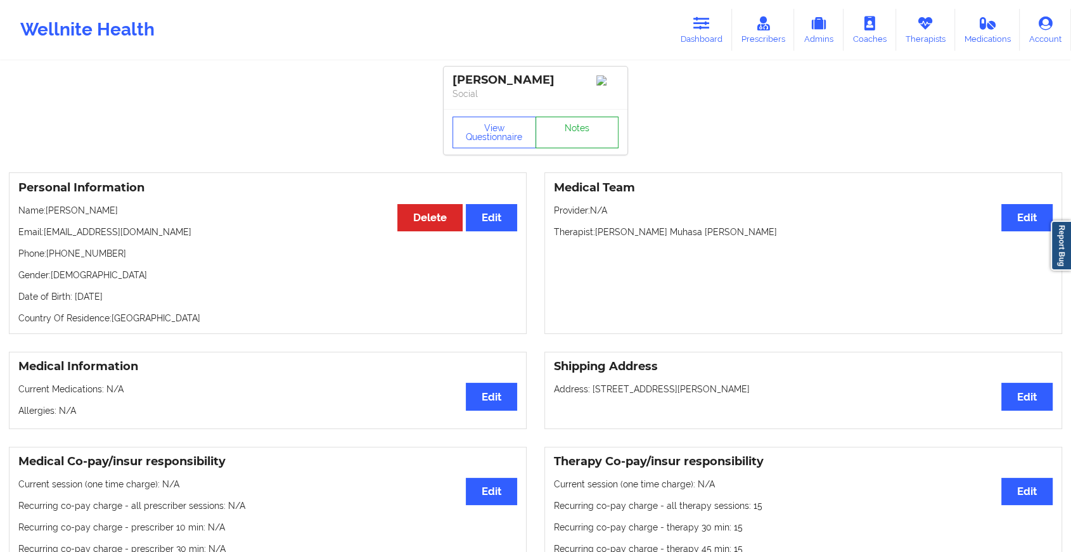
click at [563, 137] on link "Notes" at bounding box center [577, 133] width 84 height 32
